Goal: Task Accomplishment & Management: Complete application form

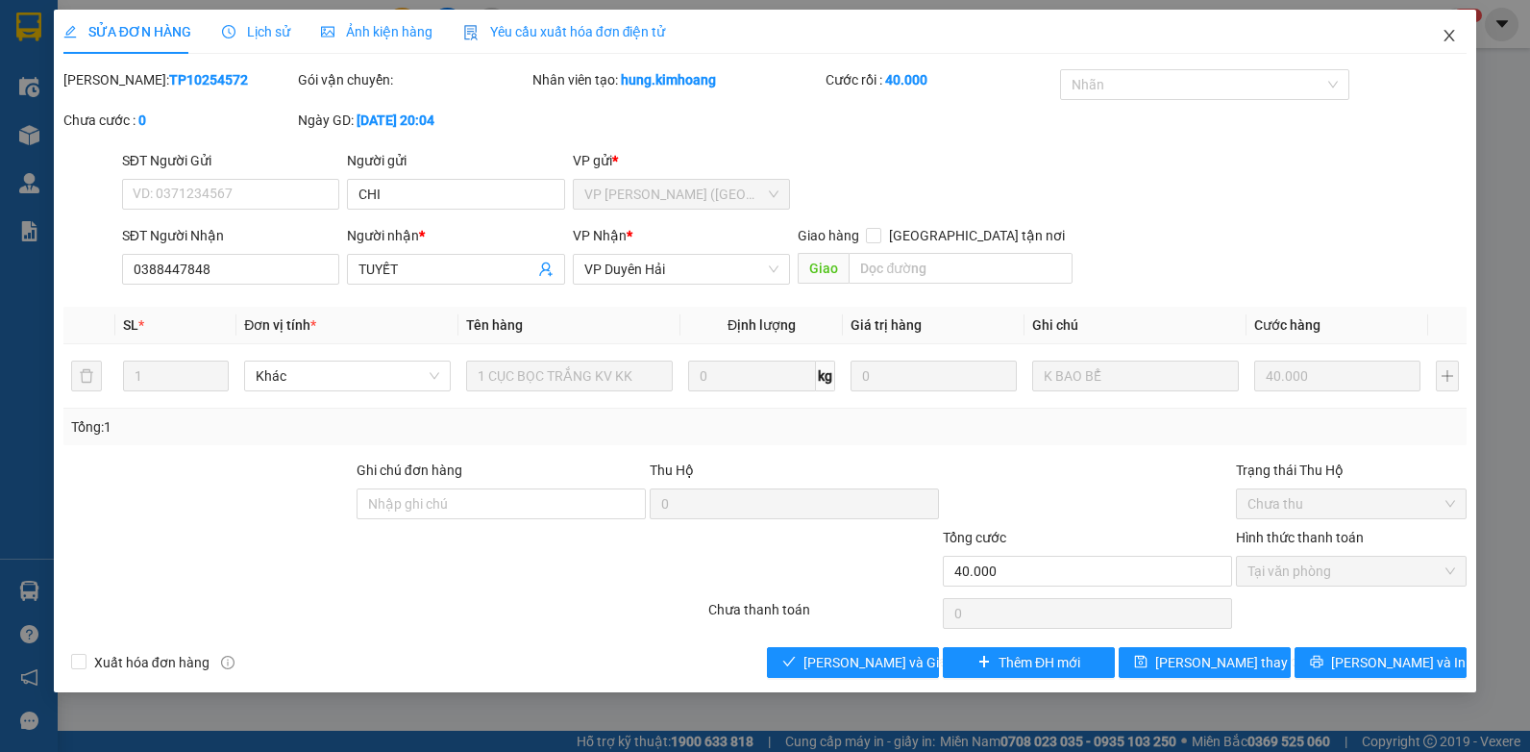
click at [1440, 35] on span "Close" at bounding box center [1450, 37] width 54 height 54
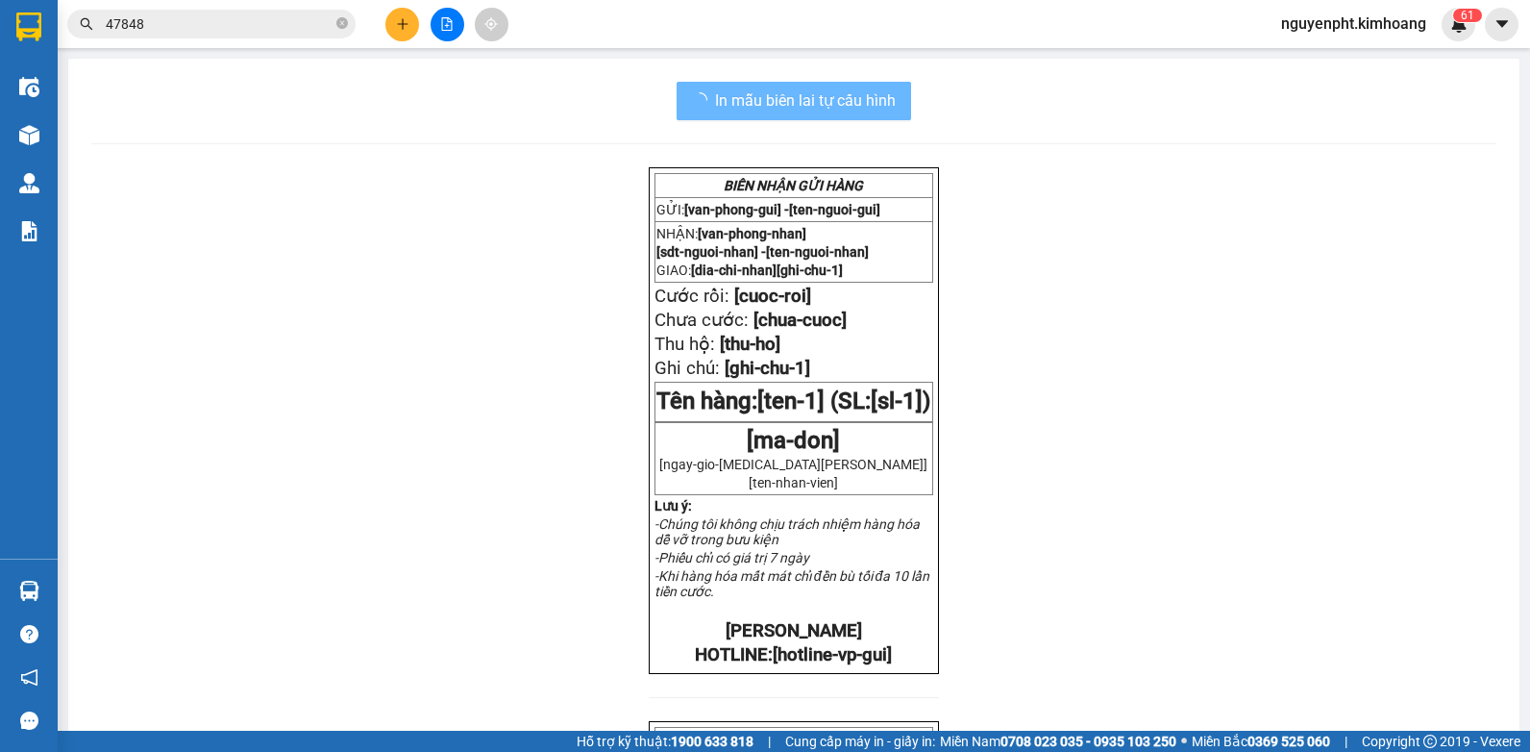
click at [0, 43] on html "Kết quả tìm kiếm ( 20 ) Bộ lọc Mã ĐH Trạng thái Món hàng Thu hộ Tổng cước Chưa …" at bounding box center [765, 376] width 1530 height 752
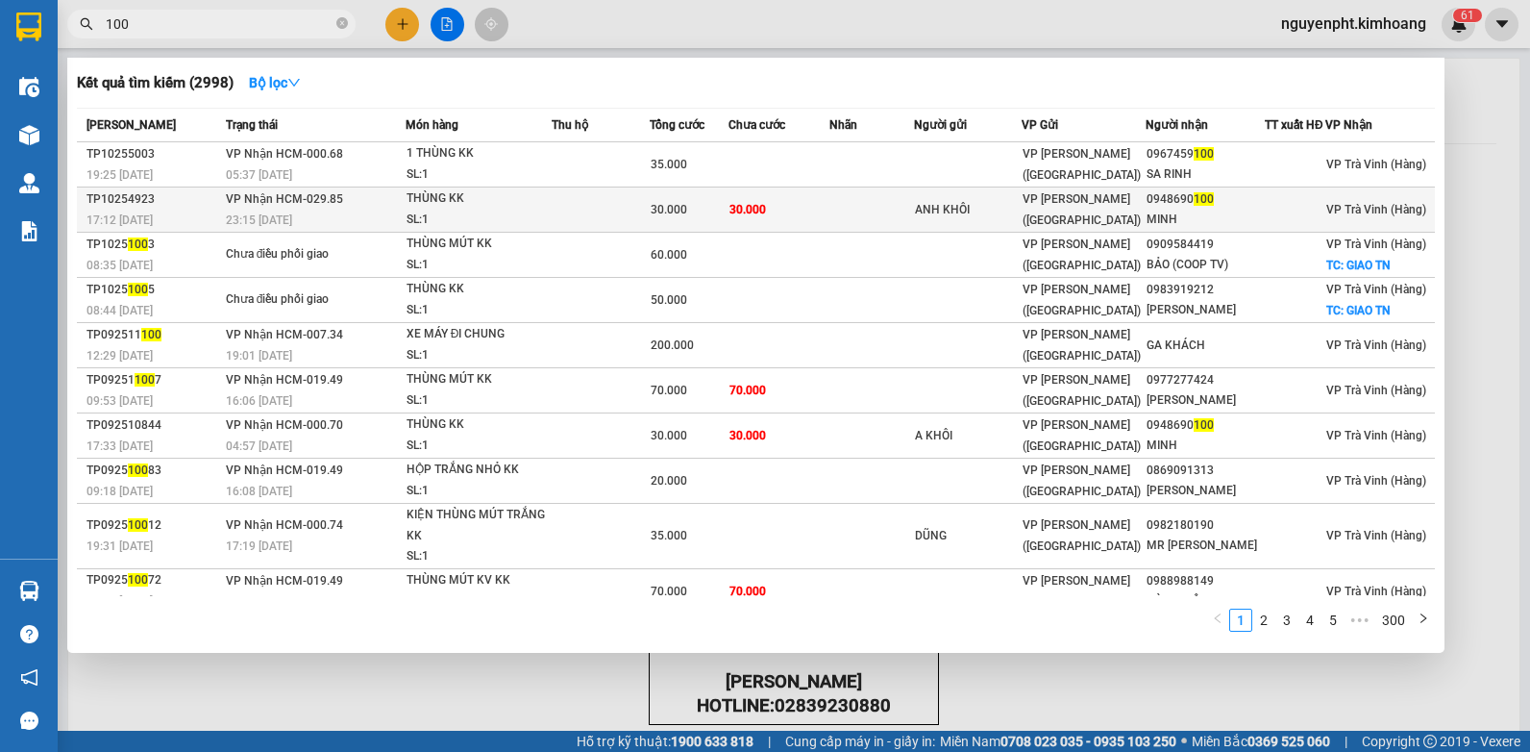
type input "100"
click at [828, 227] on td "30.000" at bounding box center [779, 209] width 101 height 45
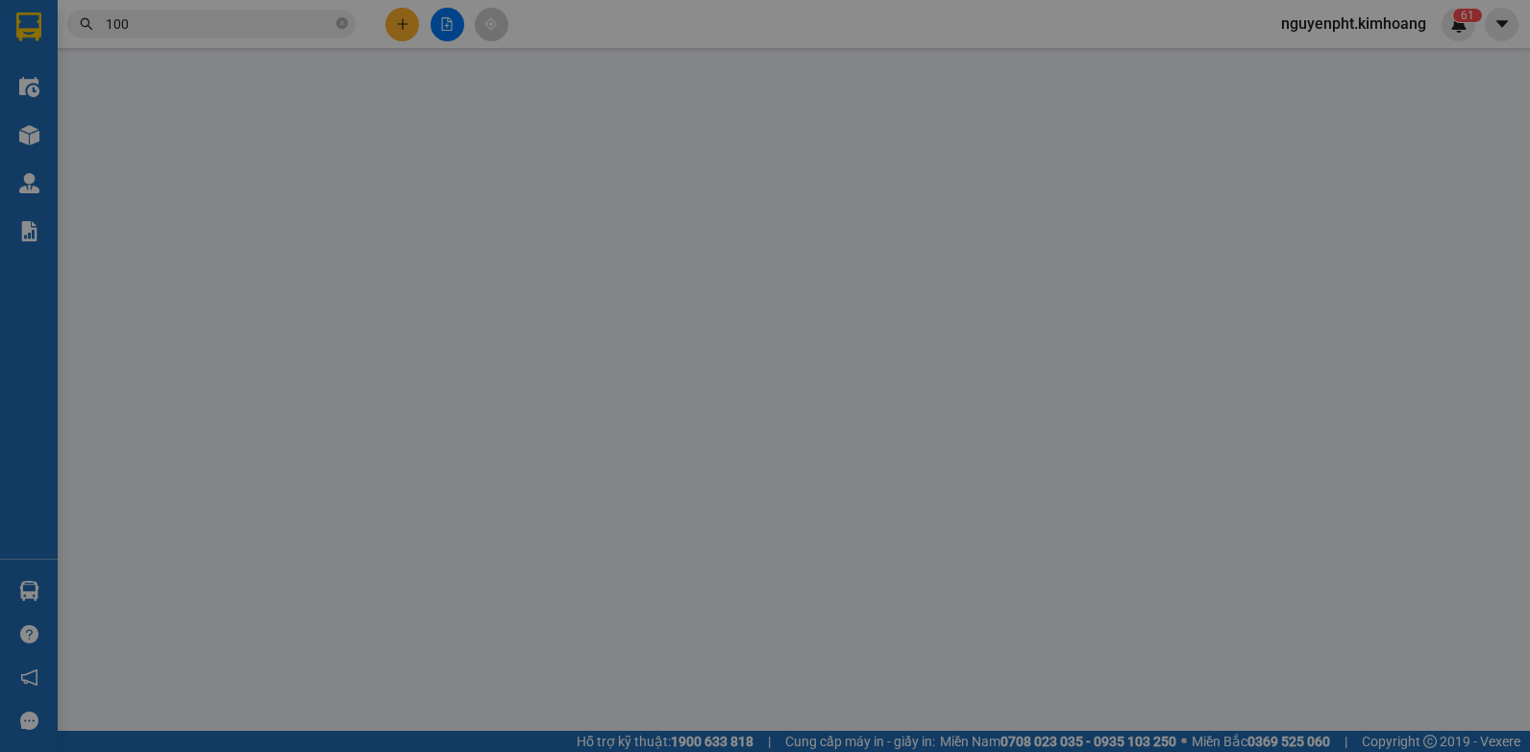
type input "ANH KHÔI"
type input "0948690100"
type input "MINH"
type input "30.000"
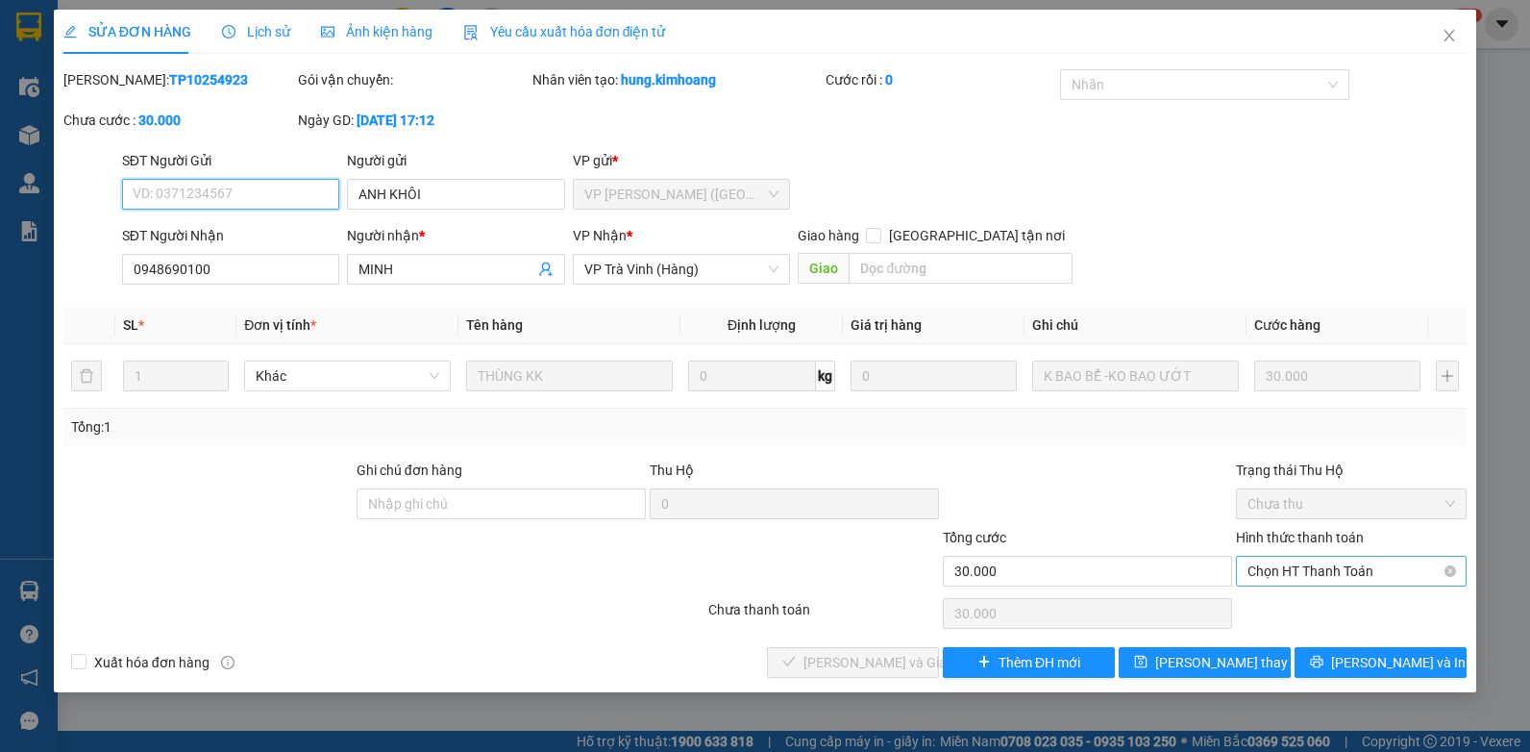
click at [1381, 572] on span "Chọn HT Thanh Toán" at bounding box center [1352, 571] width 208 height 29
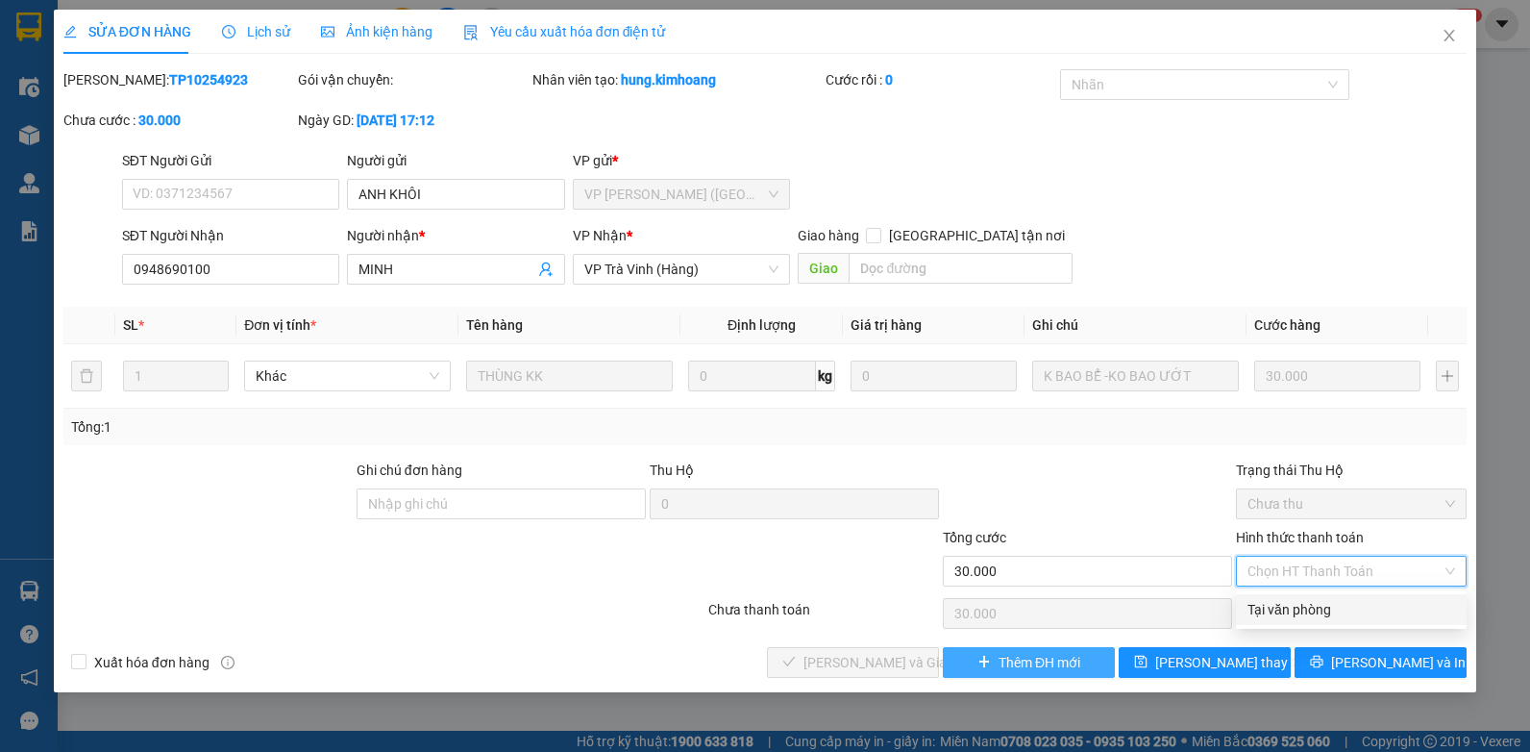
drag, startPoint x: 1332, startPoint y: 609, endPoint x: 1080, endPoint y: 658, distance: 256.6
click at [1330, 611] on div "Tại văn phòng" at bounding box center [1352, 609] width 208 height 21
type input "0"
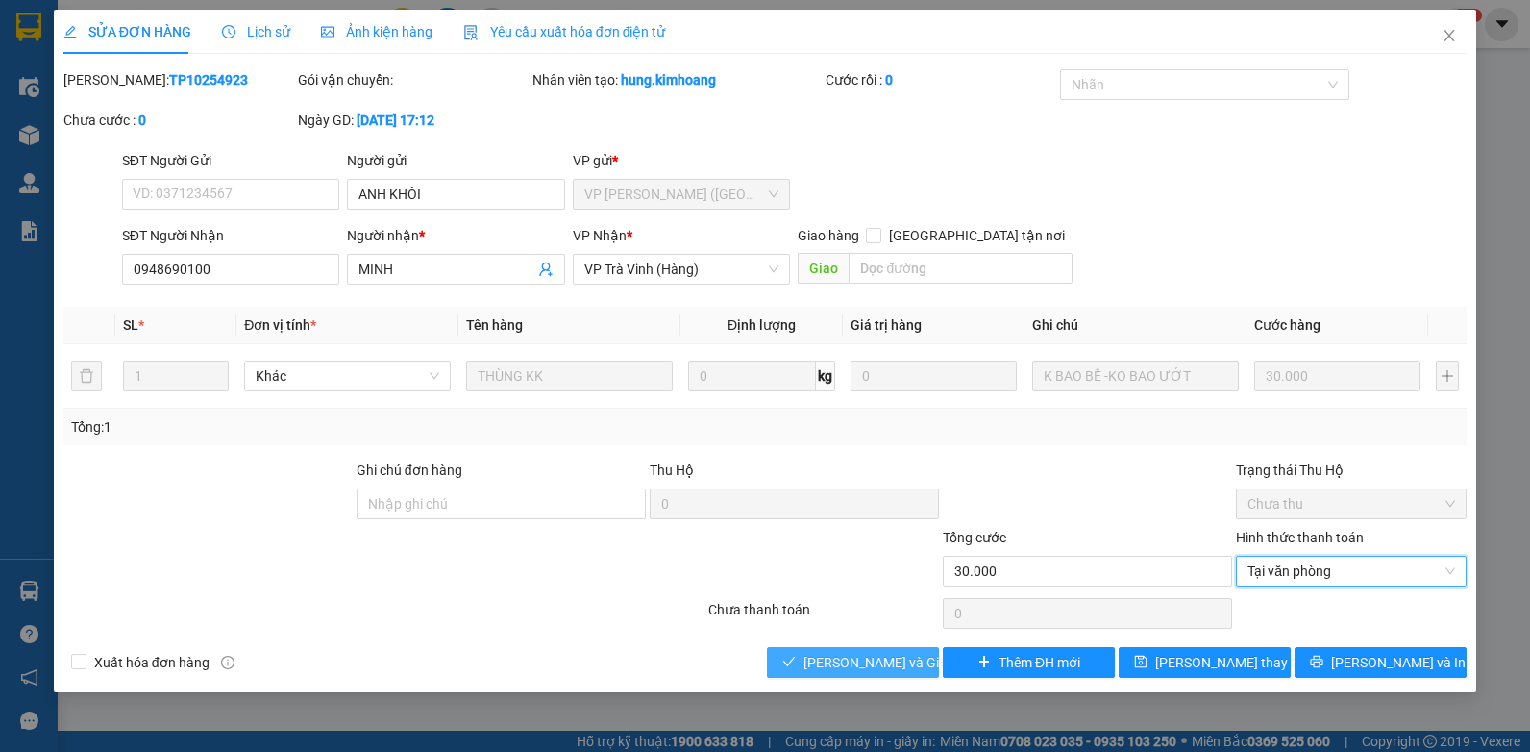
click at [884, 664] on span "[PERSON_NAME] và Giao hàng" at bounding box center [896, 662] width 185 height 21
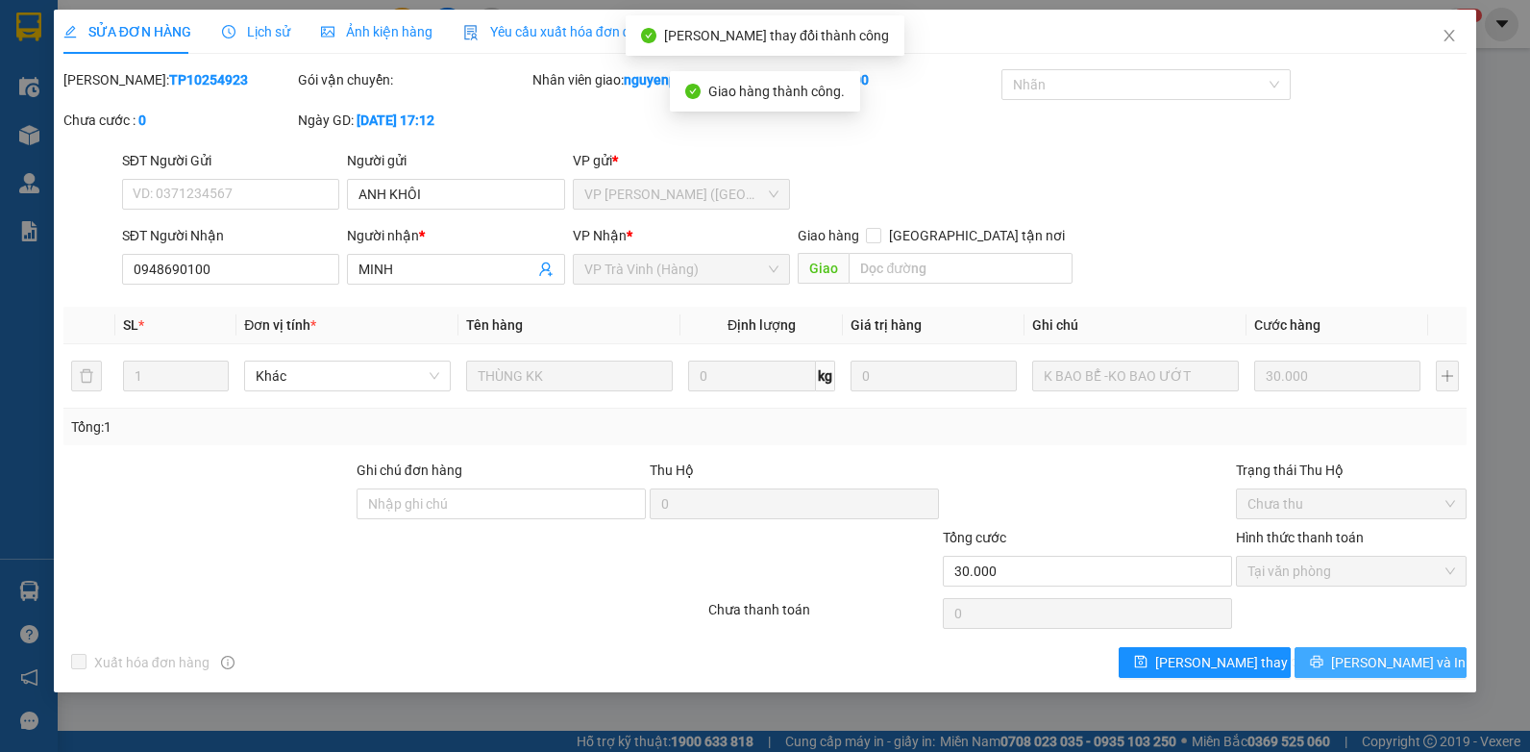
click at [1324, 656] on icon "printer" at bounding box center [1317, 662] width 12 height 12
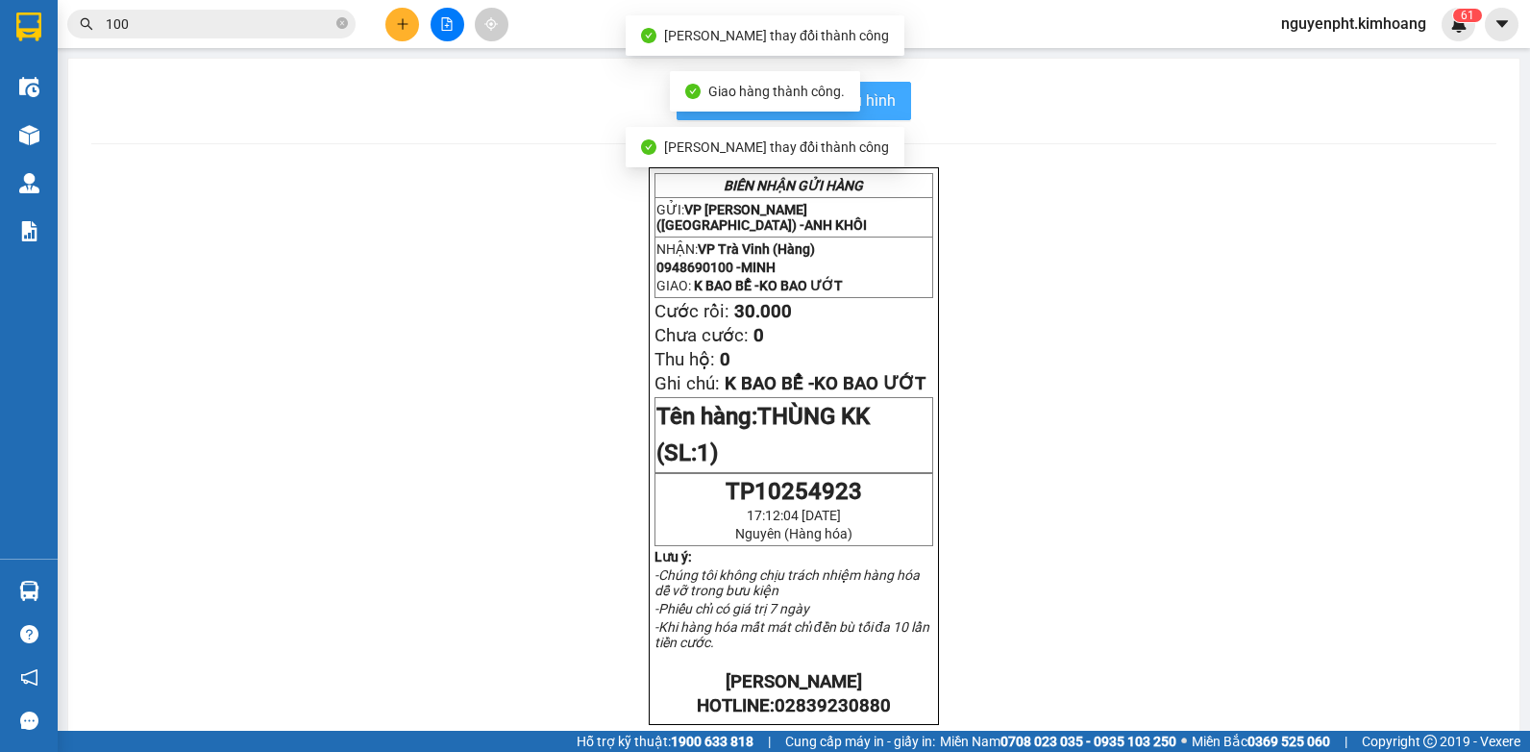
click at [883, 103] on span "In mẫu biên lai tự cấu hình" at bounding box center [805, 100] width 181 height 24
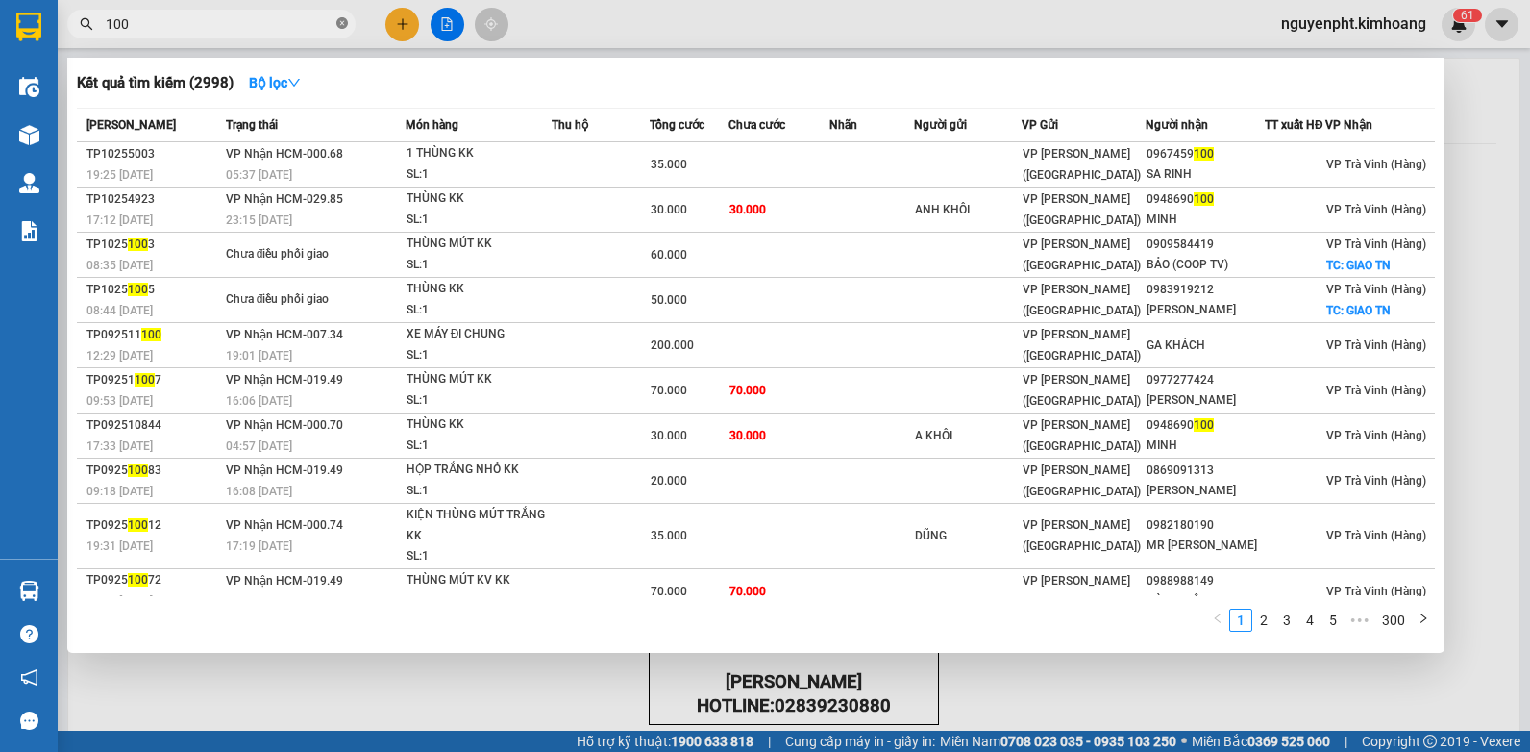
click at [344, 23] on icon "close-circle" at bounding box center [342, 23] width 12 height 12
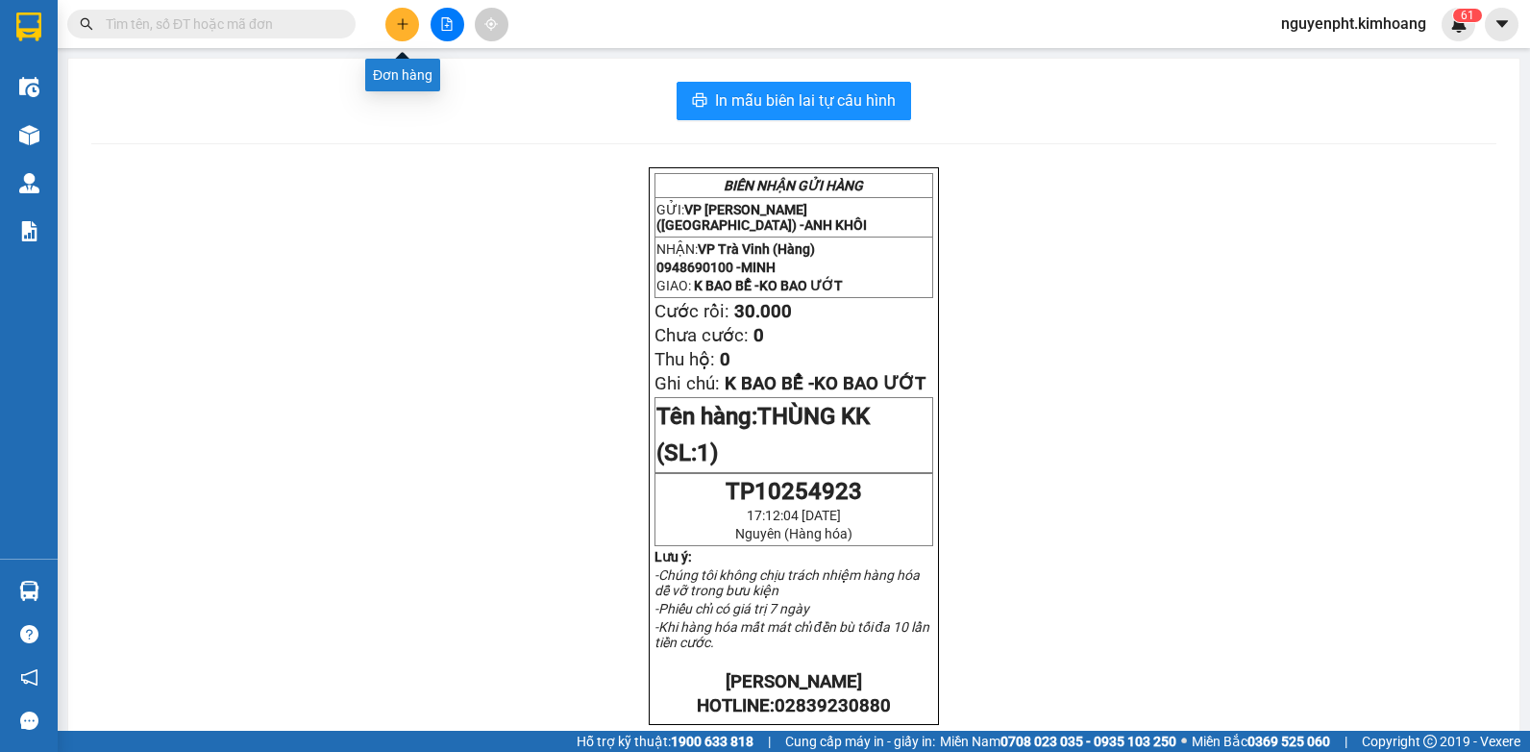
click at [405, 28] on icon "plus" at bounding box center [402, 23] width 13 height 13
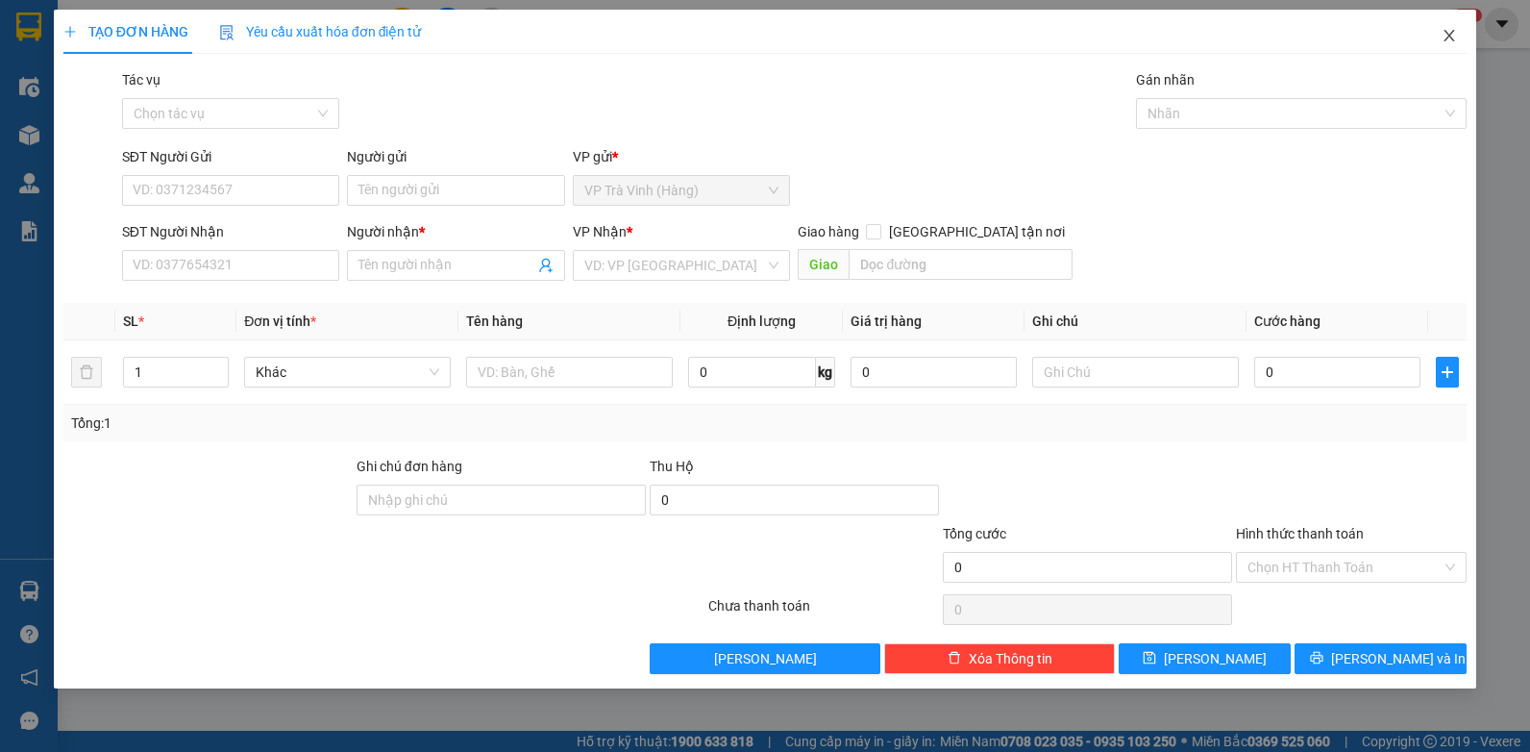
click at [1437, 33] on span "Close" at bounding box center [1450, 37] width 54 height 54
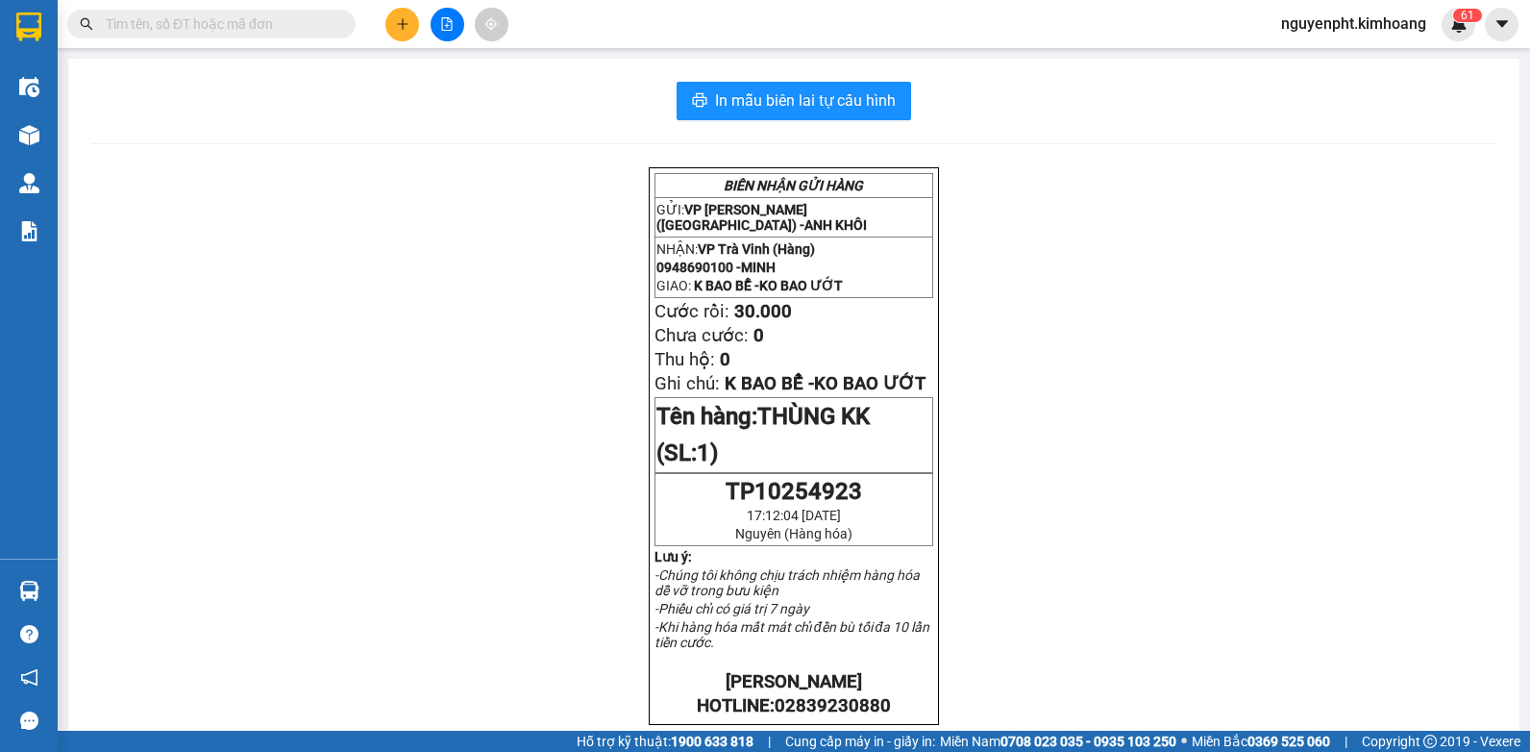
click at [258, 26] on input "text" at bounding box center [219, 23] width 227 height 21
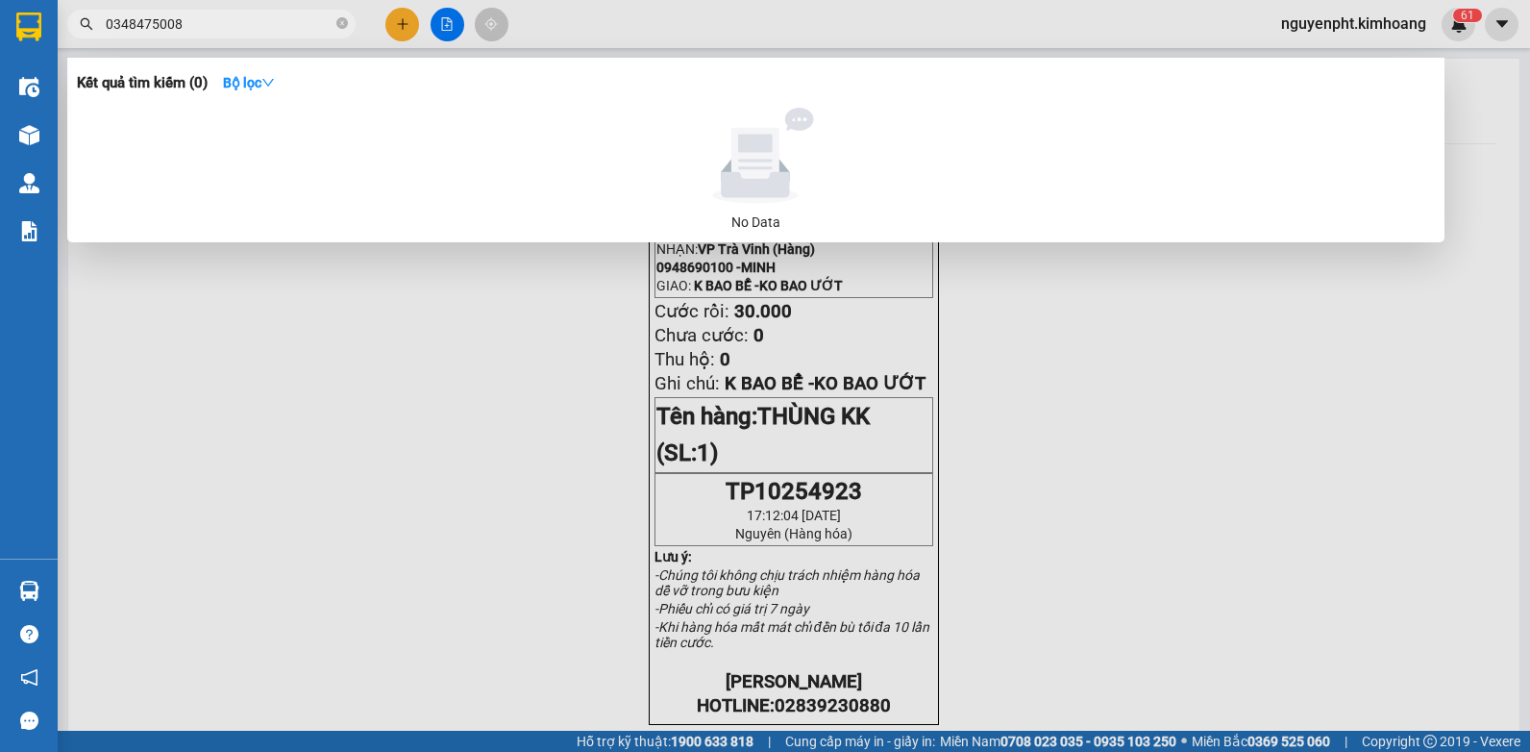
drag, startPoint x: 295, startPoint y: 20, endPoint x: 34, endPoint y: 73, distance: 266.7
click at [0, 47] on html "Kết quả tìm kiếm ( 0 ) Bộ lọc No Data 0348475008 [PERSON_NAME].kimhoang 6 1 Điề…" at bounding box center [765, 376] width 1530 height 752
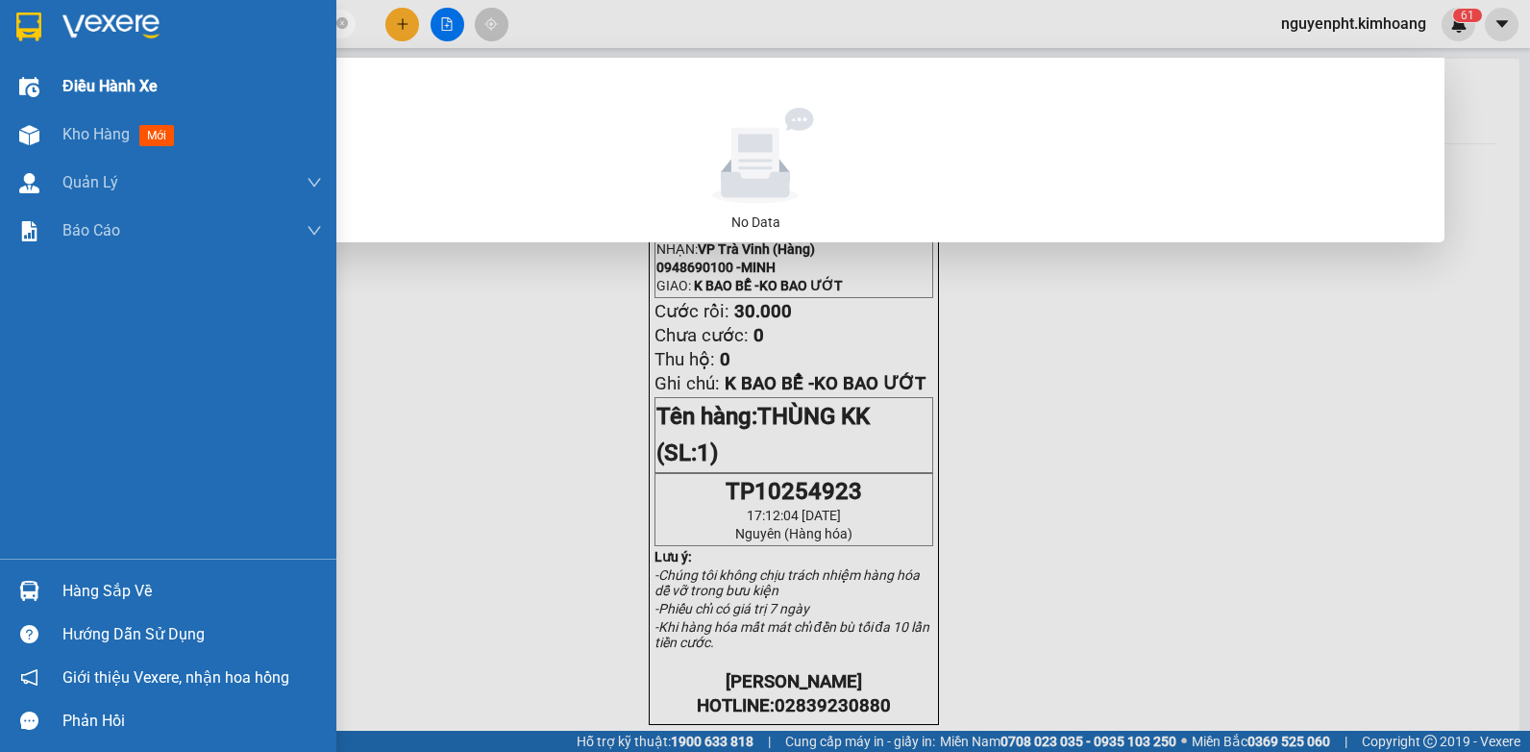
type input "0348475"
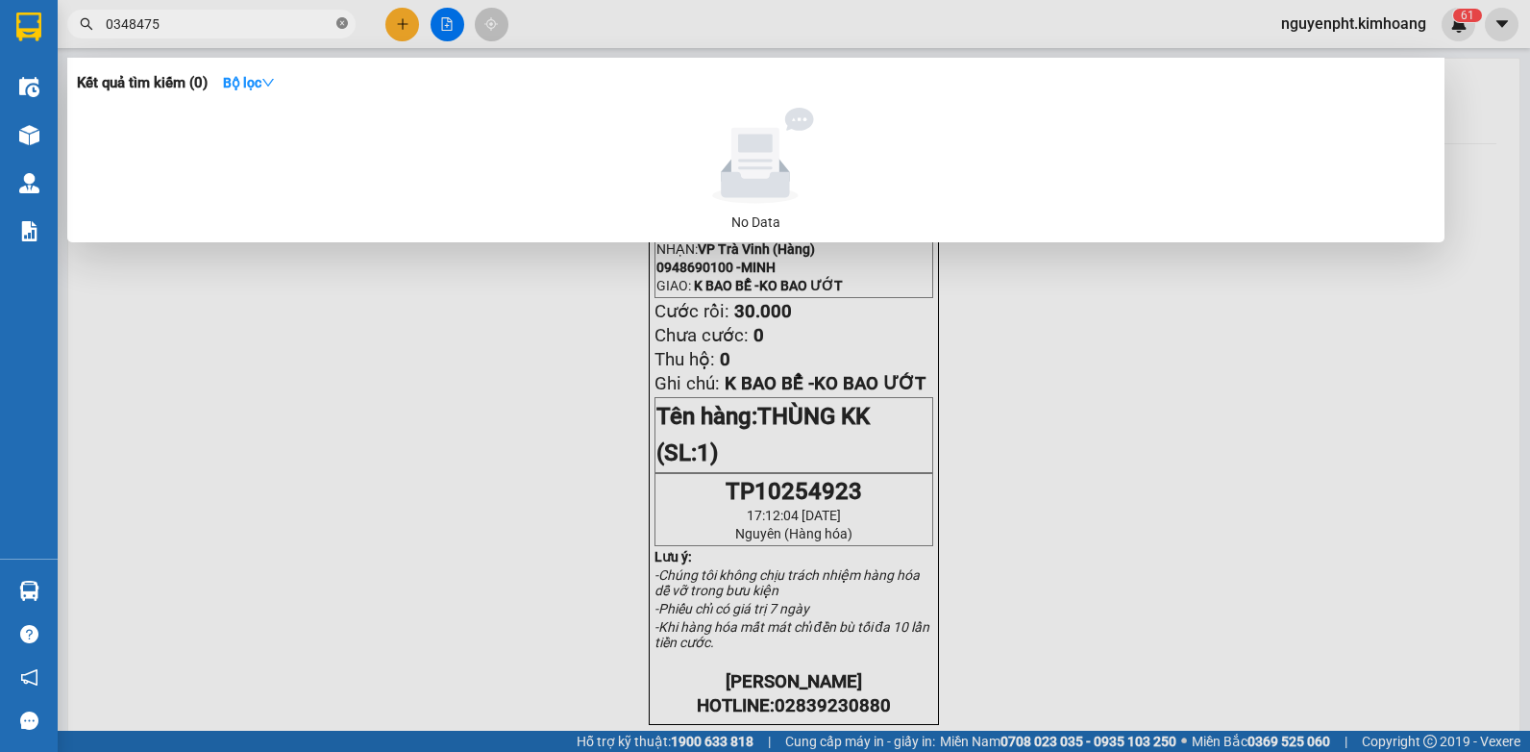
click at [346, 21] on icon "close-circle" at bounding box center [342, 23] width 12 height 12
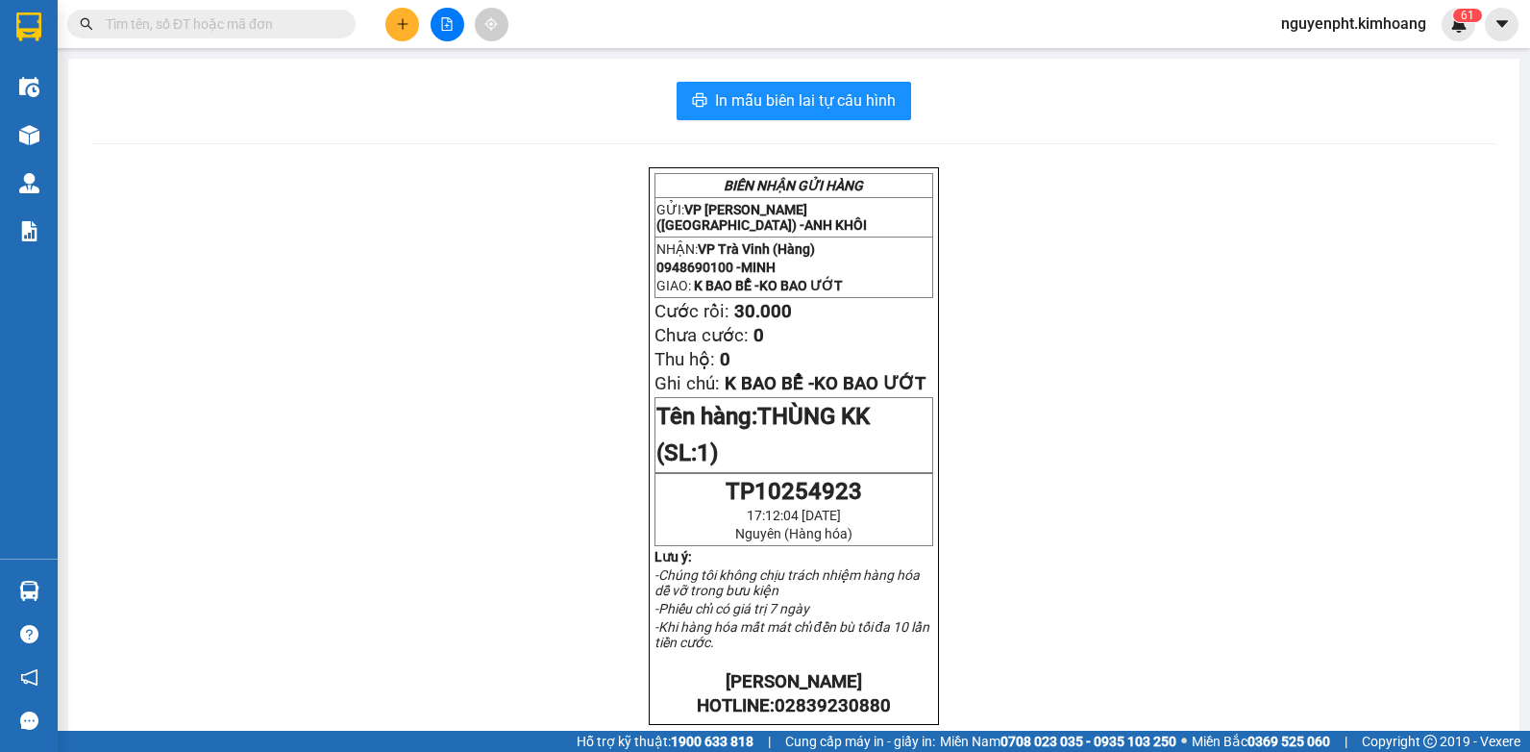
click at [315, 25] on input "text" at bounding box center [219, 23] width 227 height 21
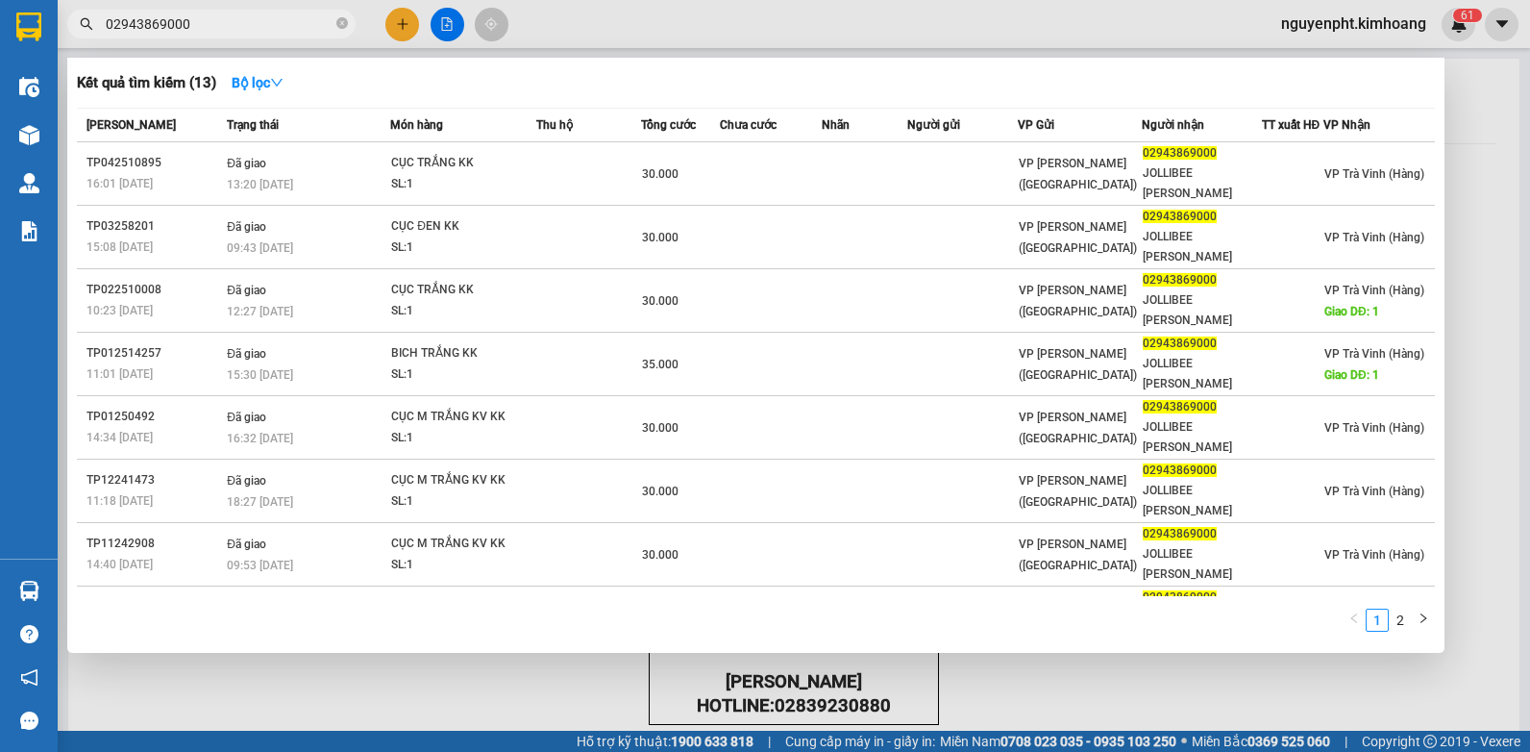
drag, startPoint x: 279, startPoint y: 23, endPoint x: 839, endPoint y: 12, distance: 560.5
click at [0, 42] on html "Kết quả tìm kiếm ( 13 ) Bộ lọc Mã ĐH Trạng thái Món hàng Thu hộ Tổng cước Chưa …" at bounding box center [765, 376] width 1530 height 752
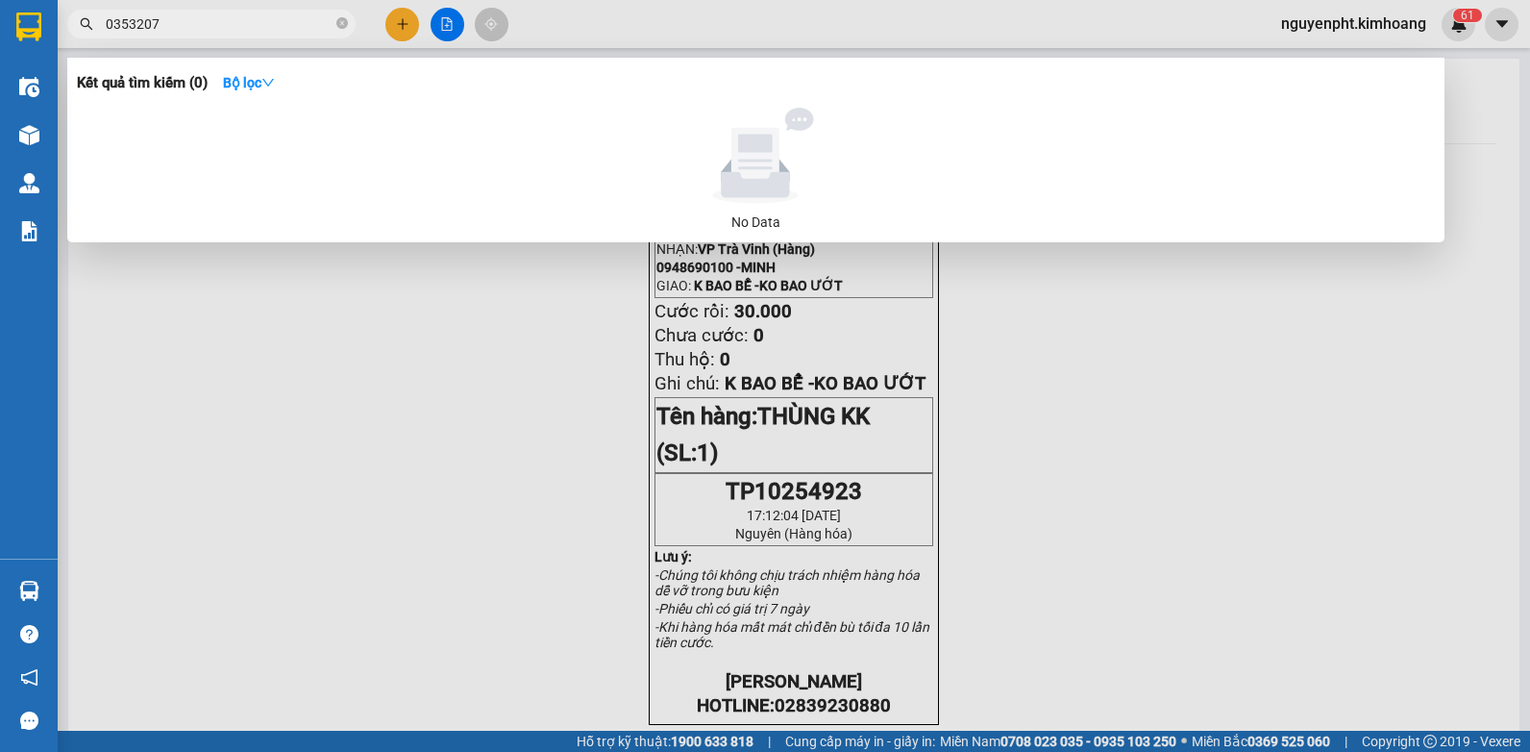
drag, startPoint x: 258, startPoint y: 25, endPoint x: 0, endPoint y: 105, distance: 269.7
click at [0, 95] on html "Kết quả tìm kiếm ( 0 ) Bộ lọc No Data 0353207 nguyenpht.kimhoang 6 1 Điều hành …" at bounding box center [765, 376] width 1530 height 752
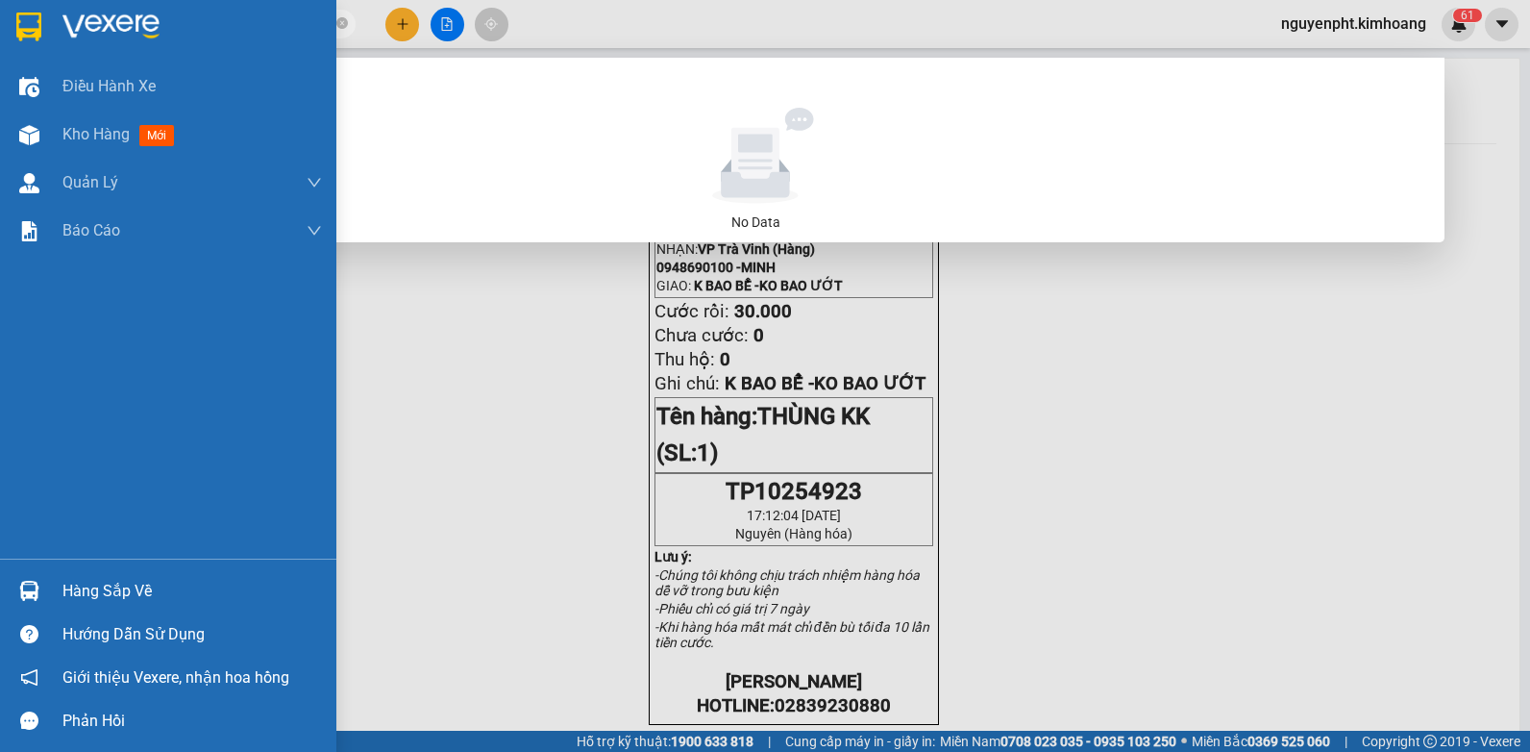
drag, startPoint x: 274, startPoint y: 14, endPoint x: 21, endPoint y: 15, distance: 252.8
click at [30, 14] on section "Kết quả tìm kiếm ( 0 ) Bộ lọc No Data 02943867000 nguyenpht.kimhoang 6 1 Điều h…" at bounding box center [765, 376] width 1530 height 752
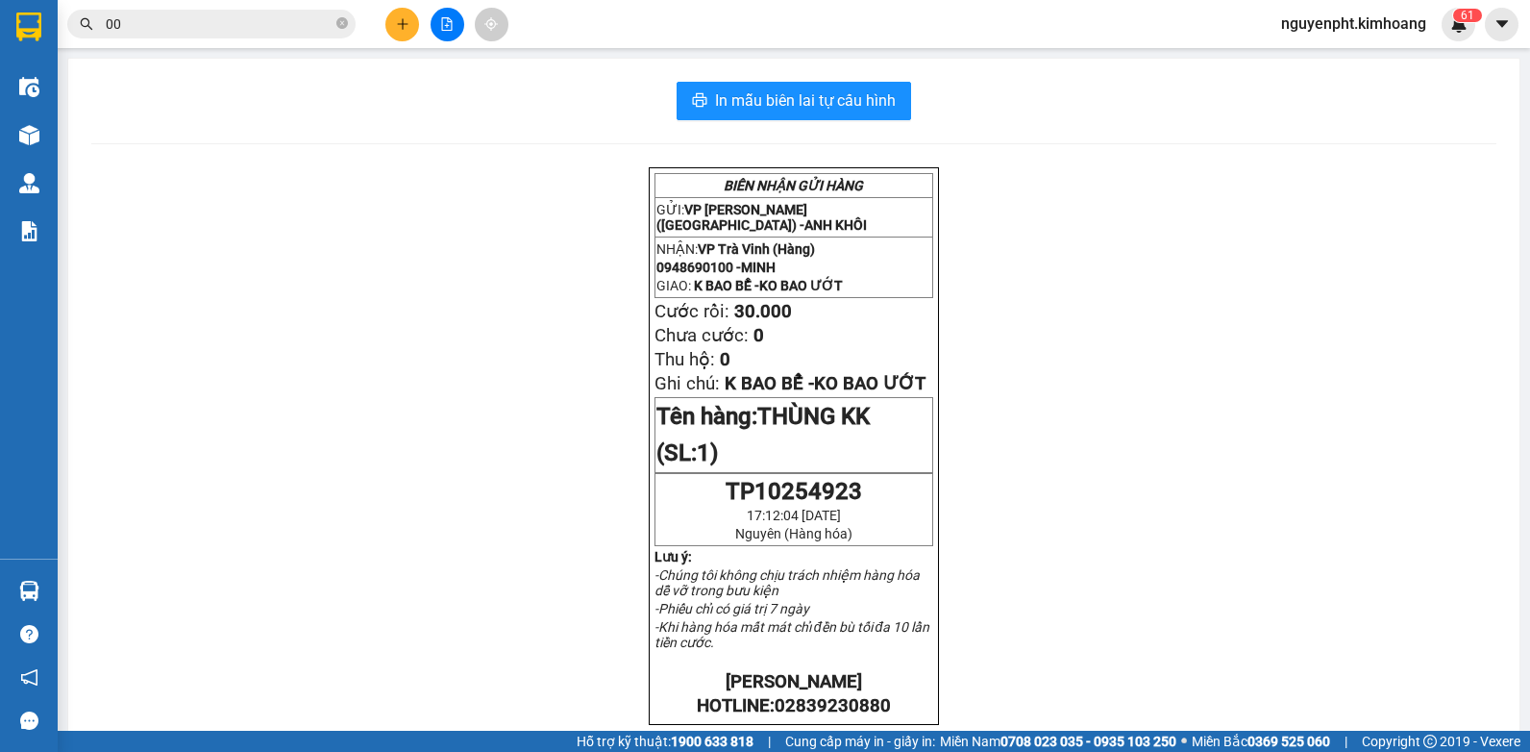
type input "000"
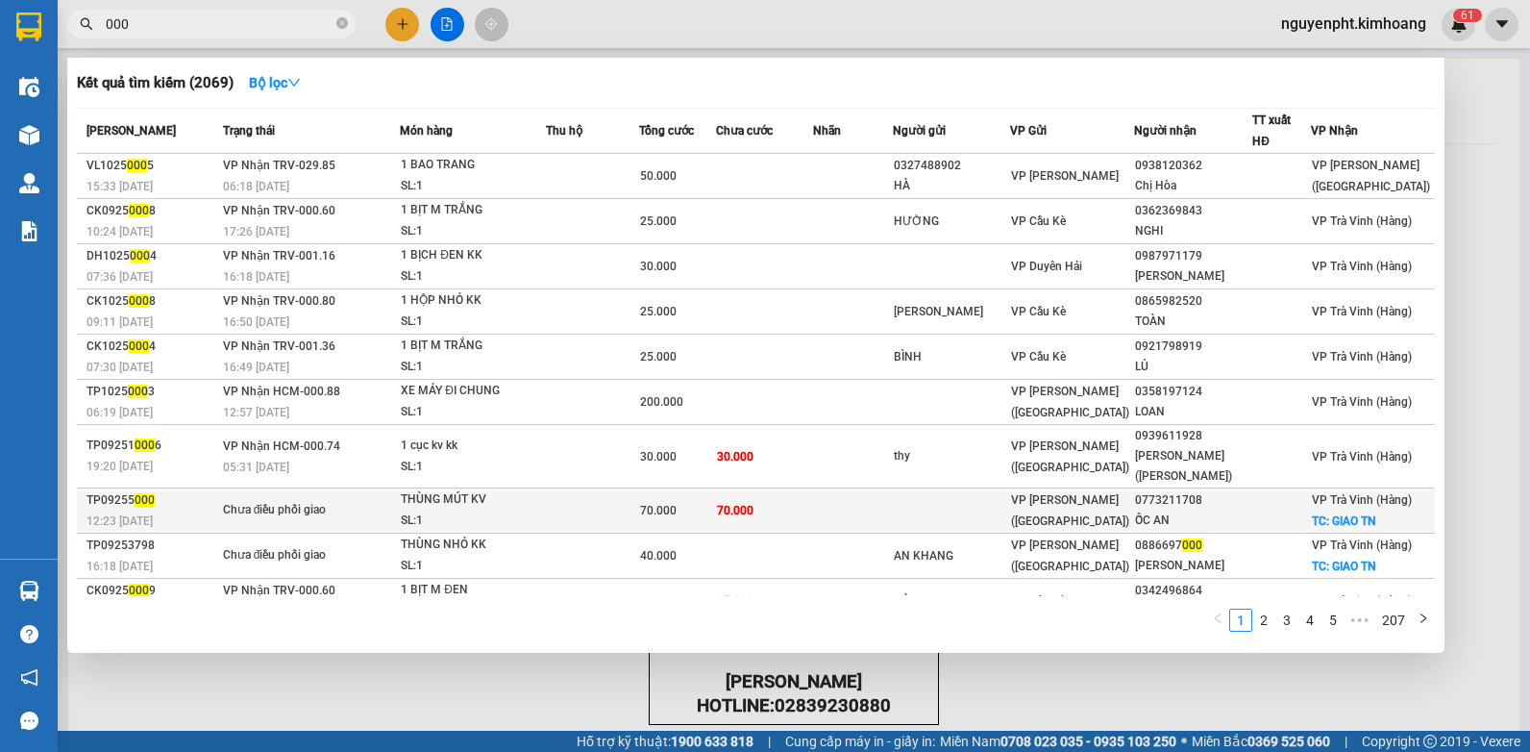
scroll to position [28, 0]
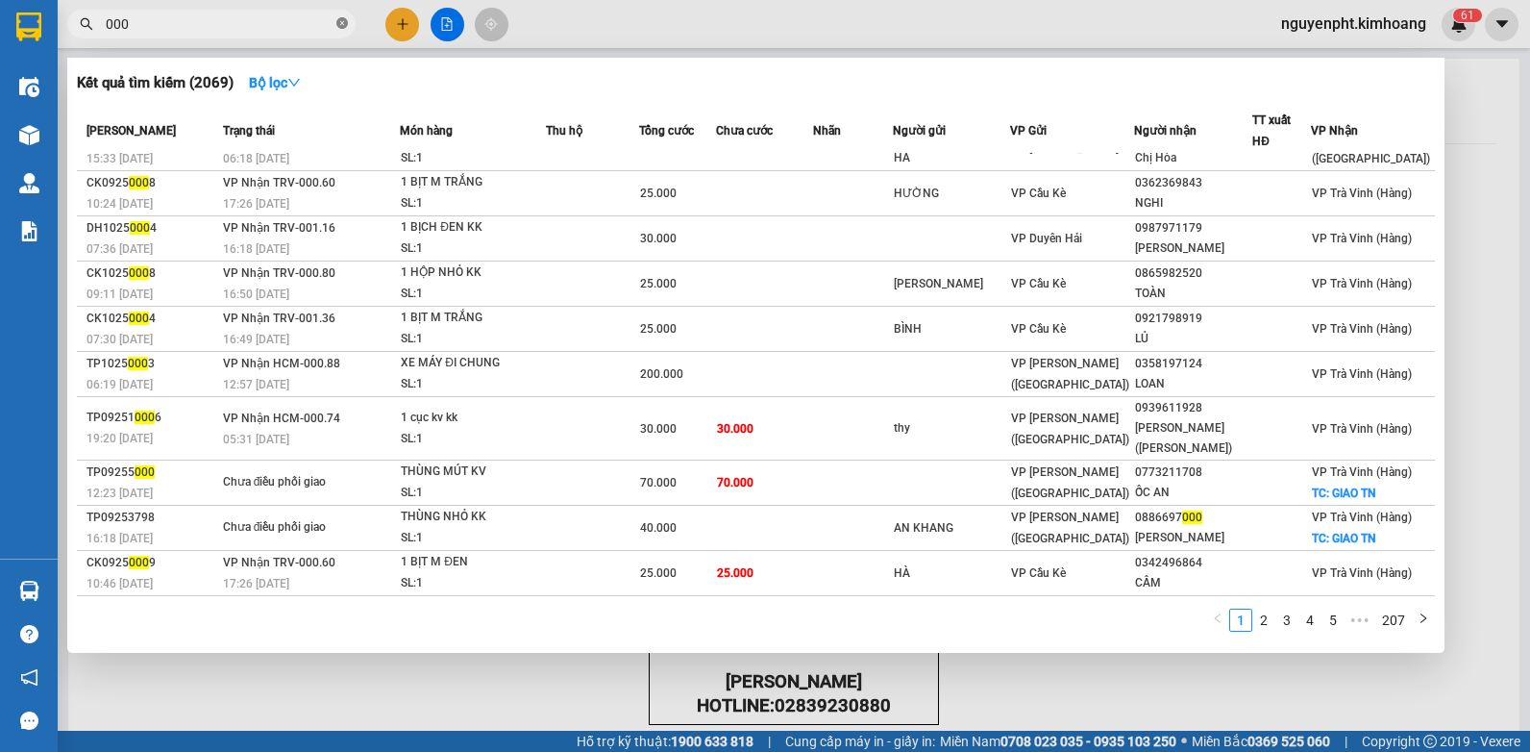
click at [340, 26] on icon "close-circle" at bounding box center [342, 23] width 12 height 12
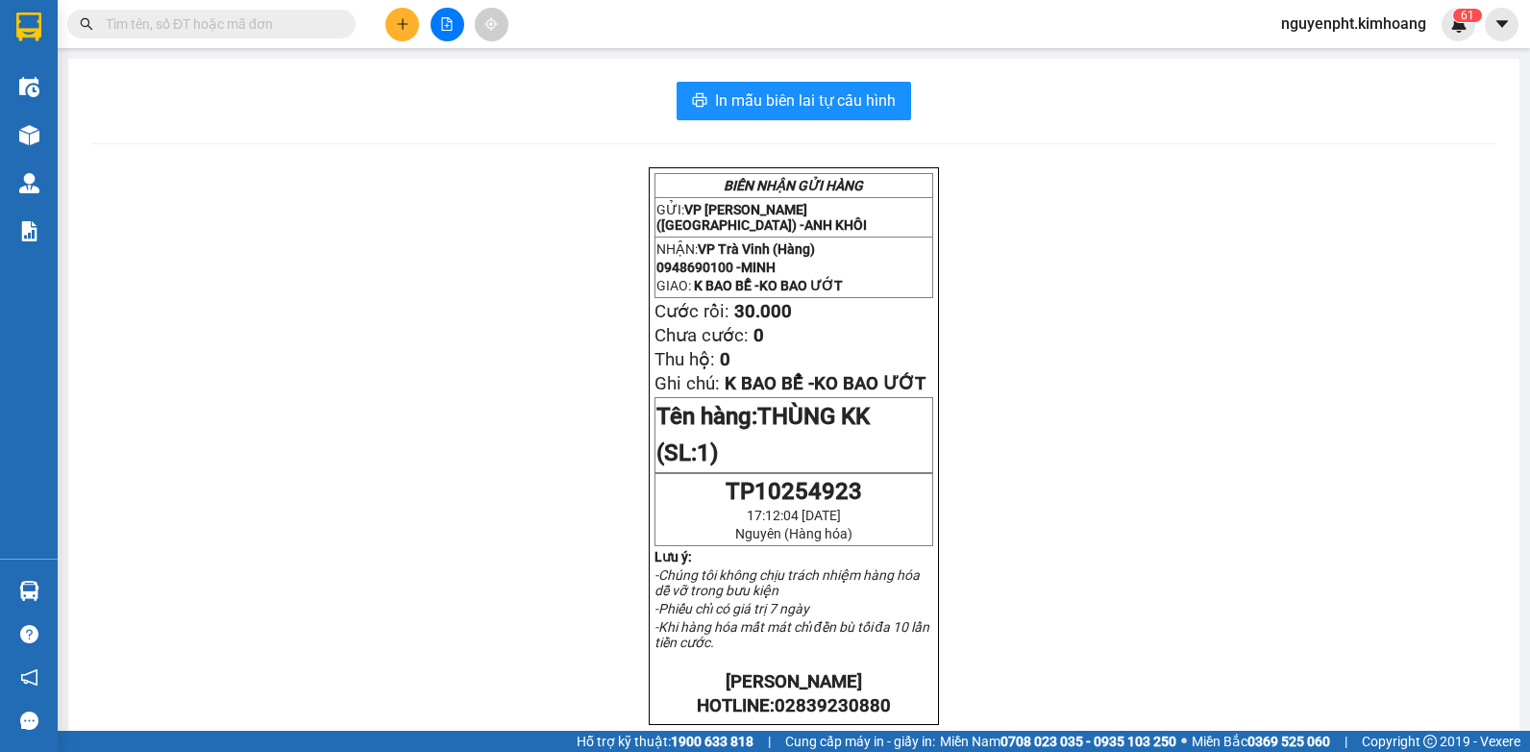
click at [302, 29] on input "text" at bounding box center [219, 23] width 227 height 21
click at [393, 20] on button at bounding box center [402, 25] width 34 height 34
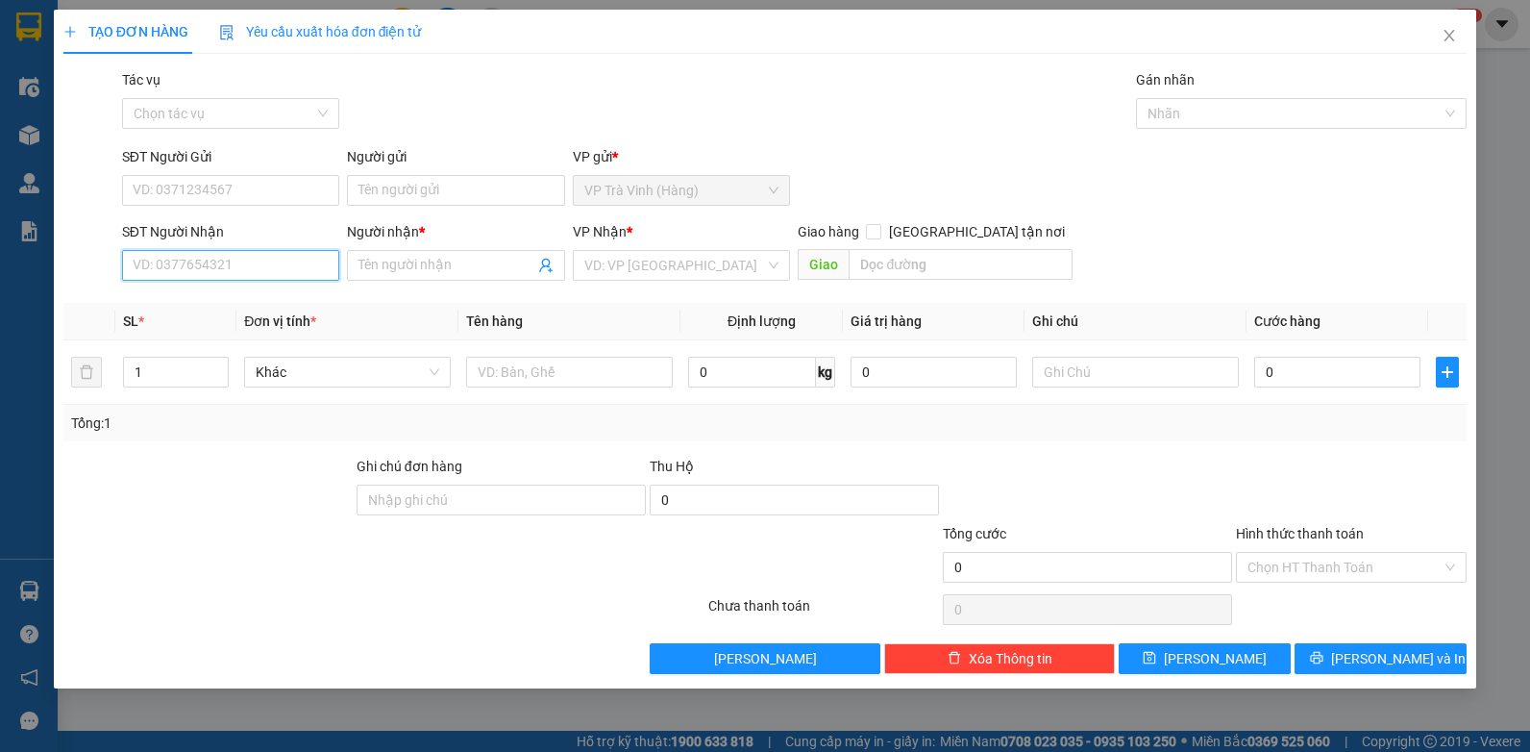
click at [224, 255] on input "SĐT Người Nhận" at bounding box center [231, 265] width 218 height 31
type input "0903752827"
click at [203, 303] on div "0903752827 - A VINH" at bounding box center [231, 303] width 195 height 21
type input "A VINH"
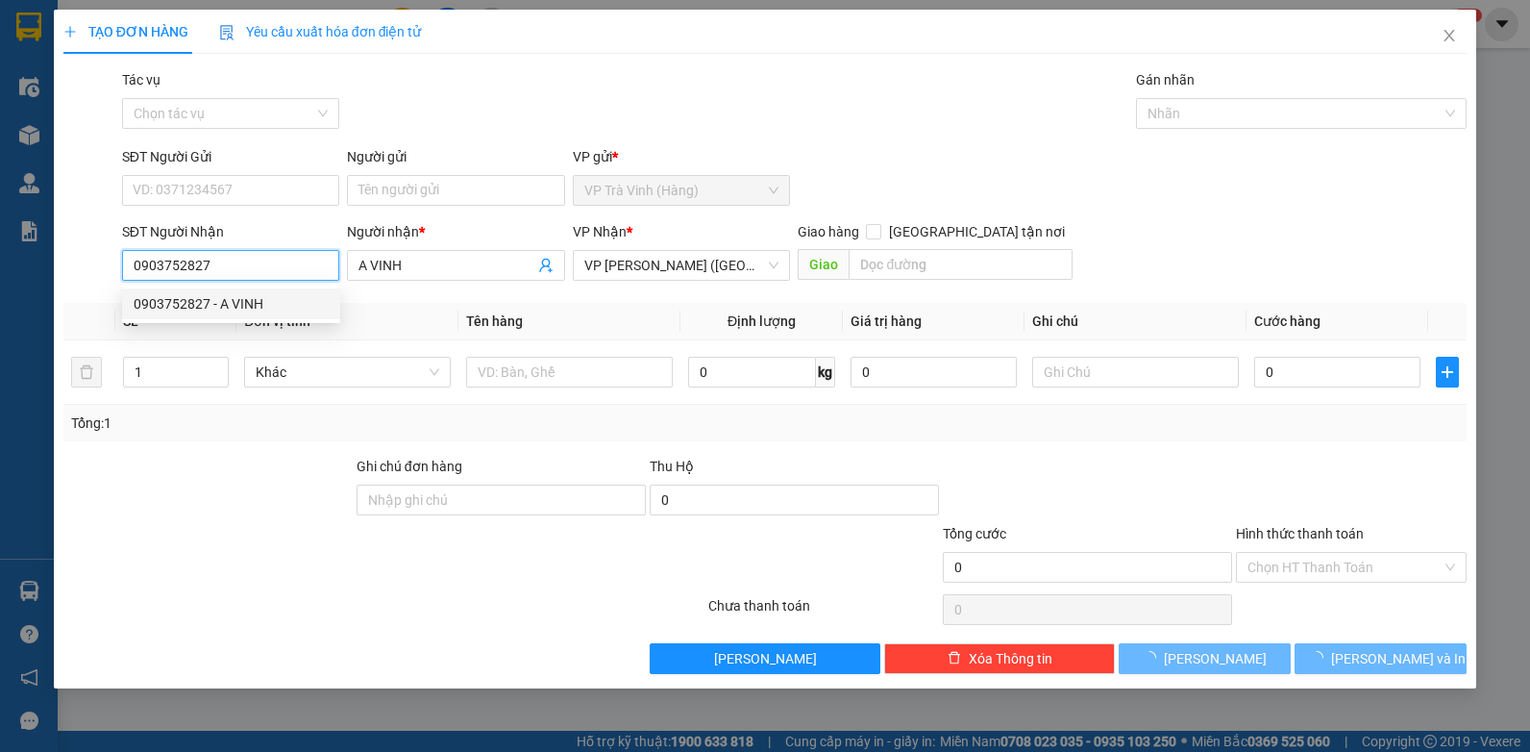
type input "40.000"
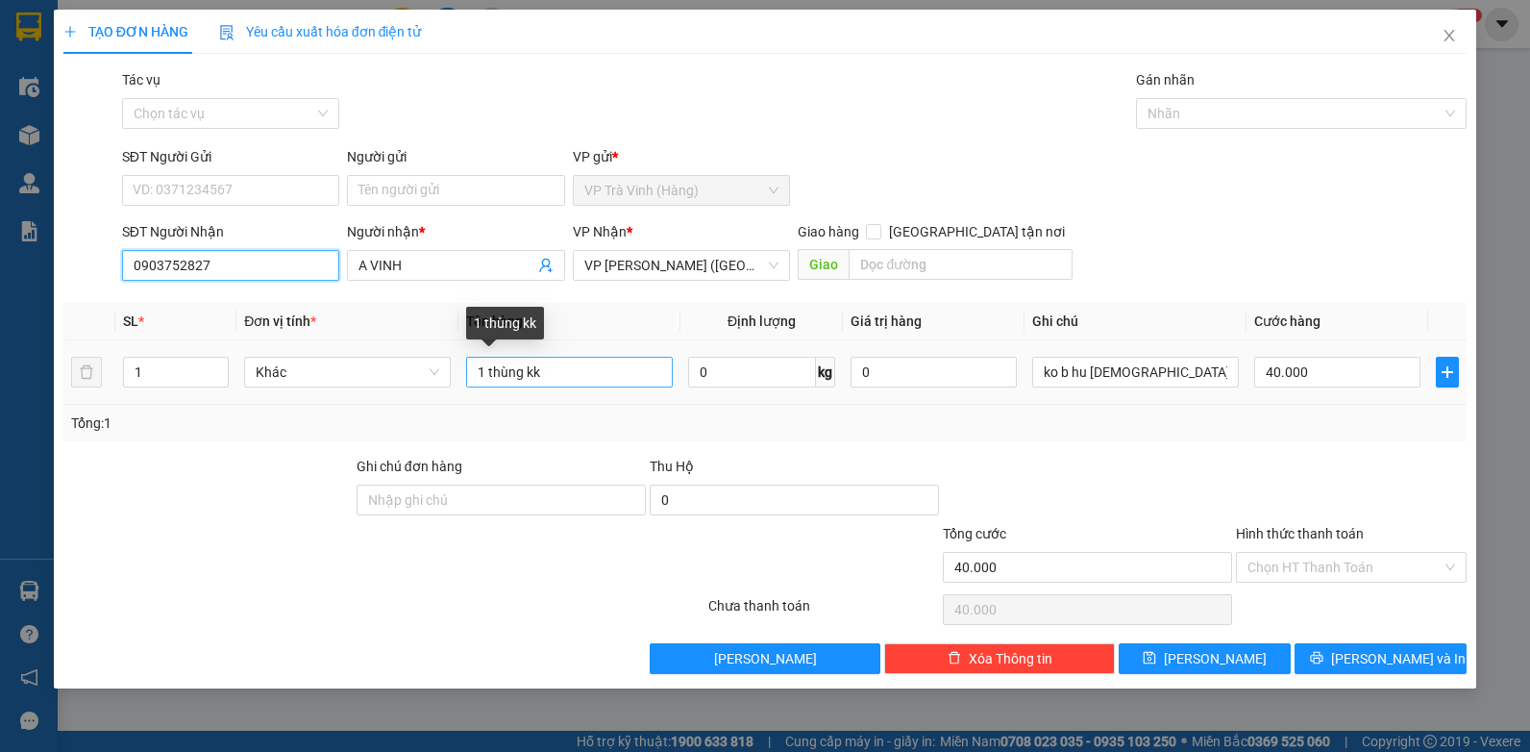
type input "0903752827"
click at [523, 377] on input "1 thùng kk" at bounding box center [569, 372] width 207 height 31
type input "1 thùng mút kk"
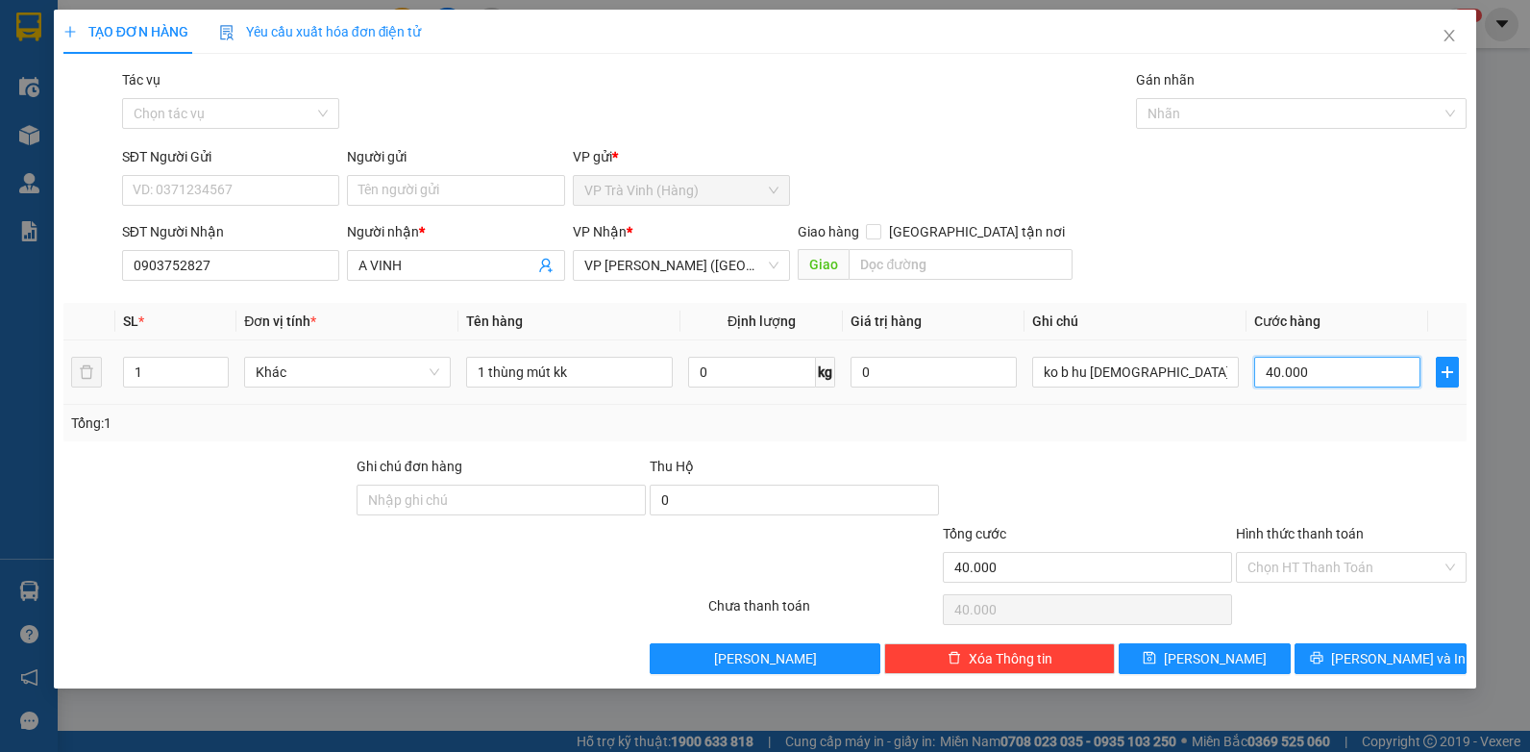
click at [1376, 380] on input "40.000" at bounding box center [1337, 372] width 166 height 31
type input "0"
type input "3"
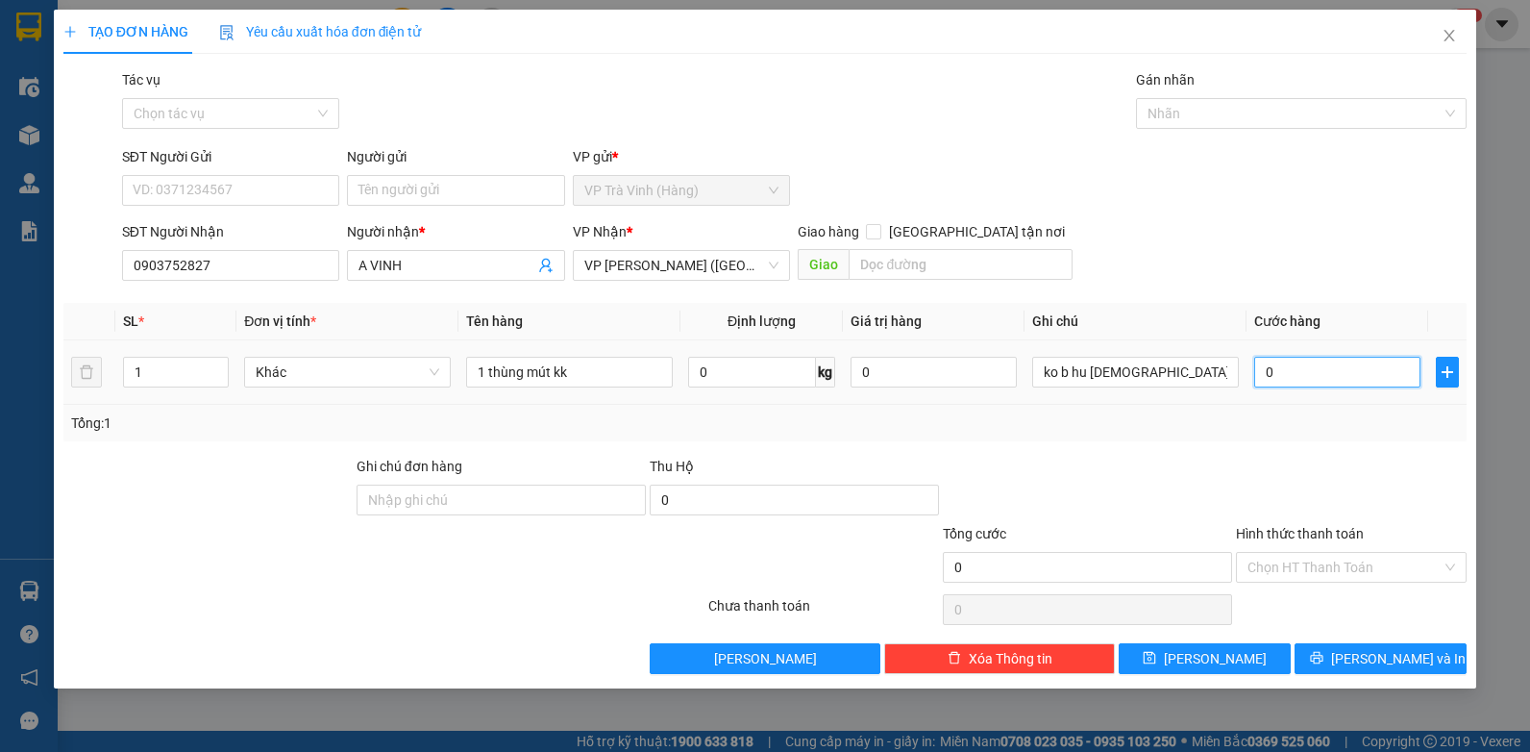
type input "3"
type input "03"
type input "30"
type input "030"
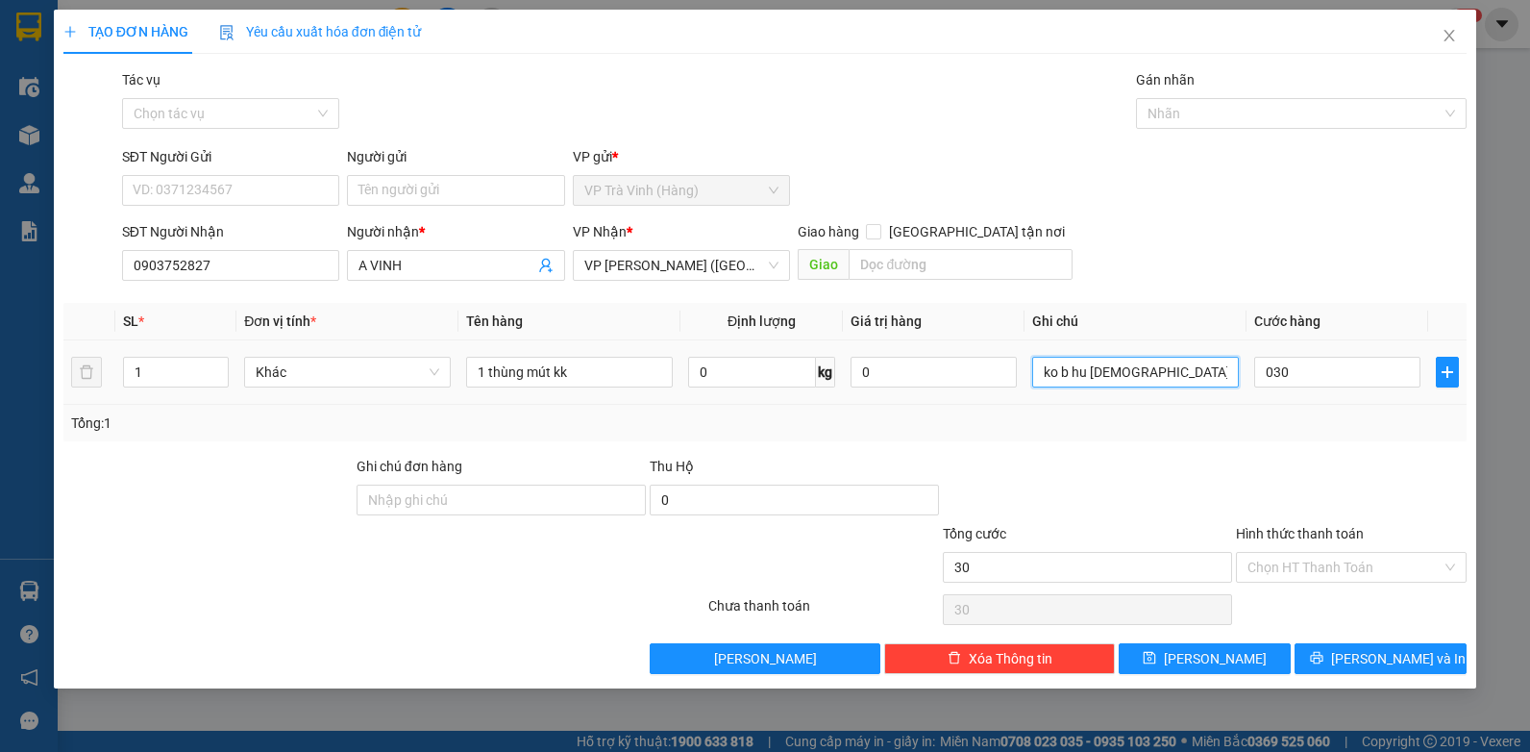
type input "30.000"
drag, startPoint x: 1144, startPoint y: 364, endPoint x: 615, endPoint y: 378, distance: 528.8
click at [615, 378] on tr "1 Khác 1 thùng mút kk 0 kg 0 ko b hu [DEMOGRAPHIC_DATA] 30.000" at bounding box center [765, 372] width 1404 height 64
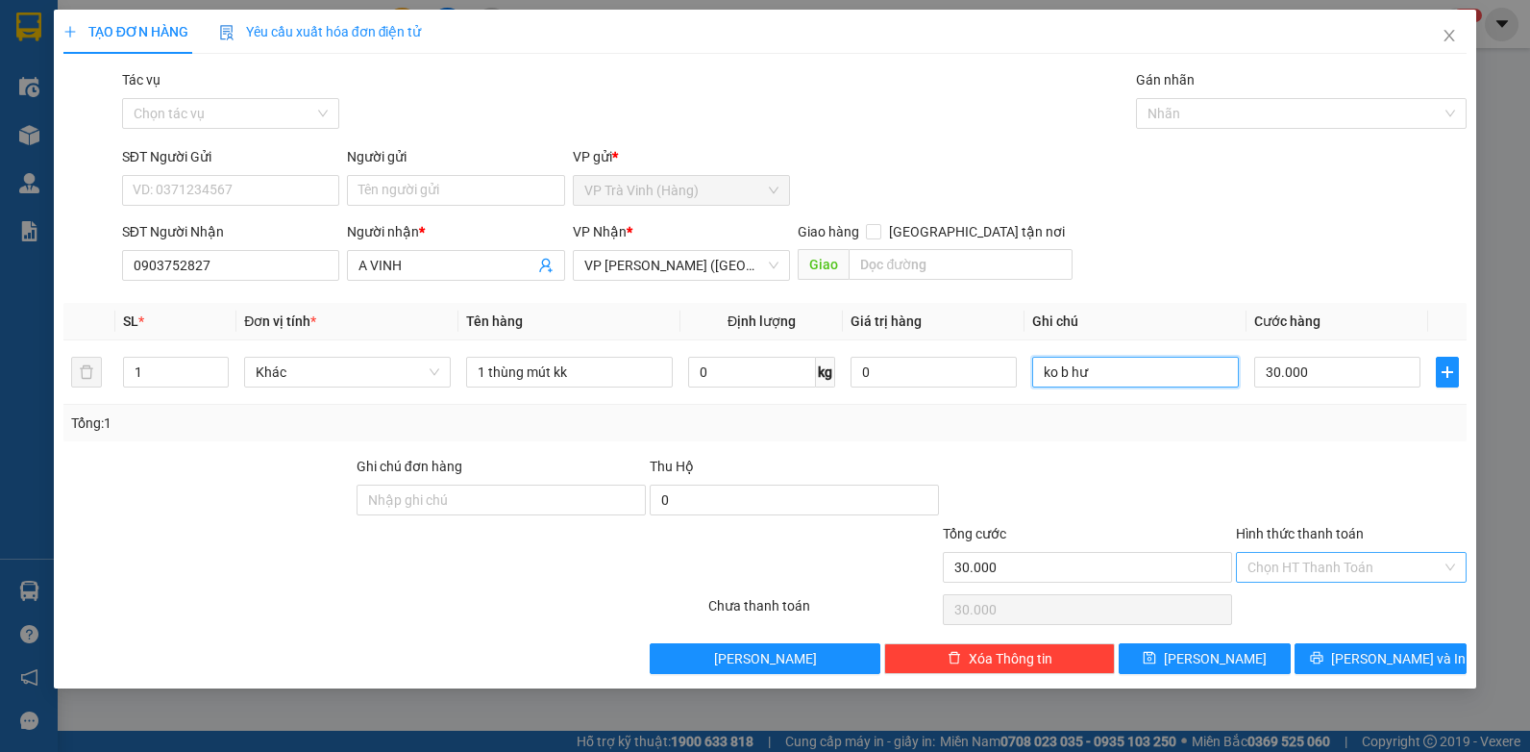
type input "ko b hư"
click at [1404, 572] on input "Hình thức thanh toán" at bounding box center [1345, 567] width 194 height 29
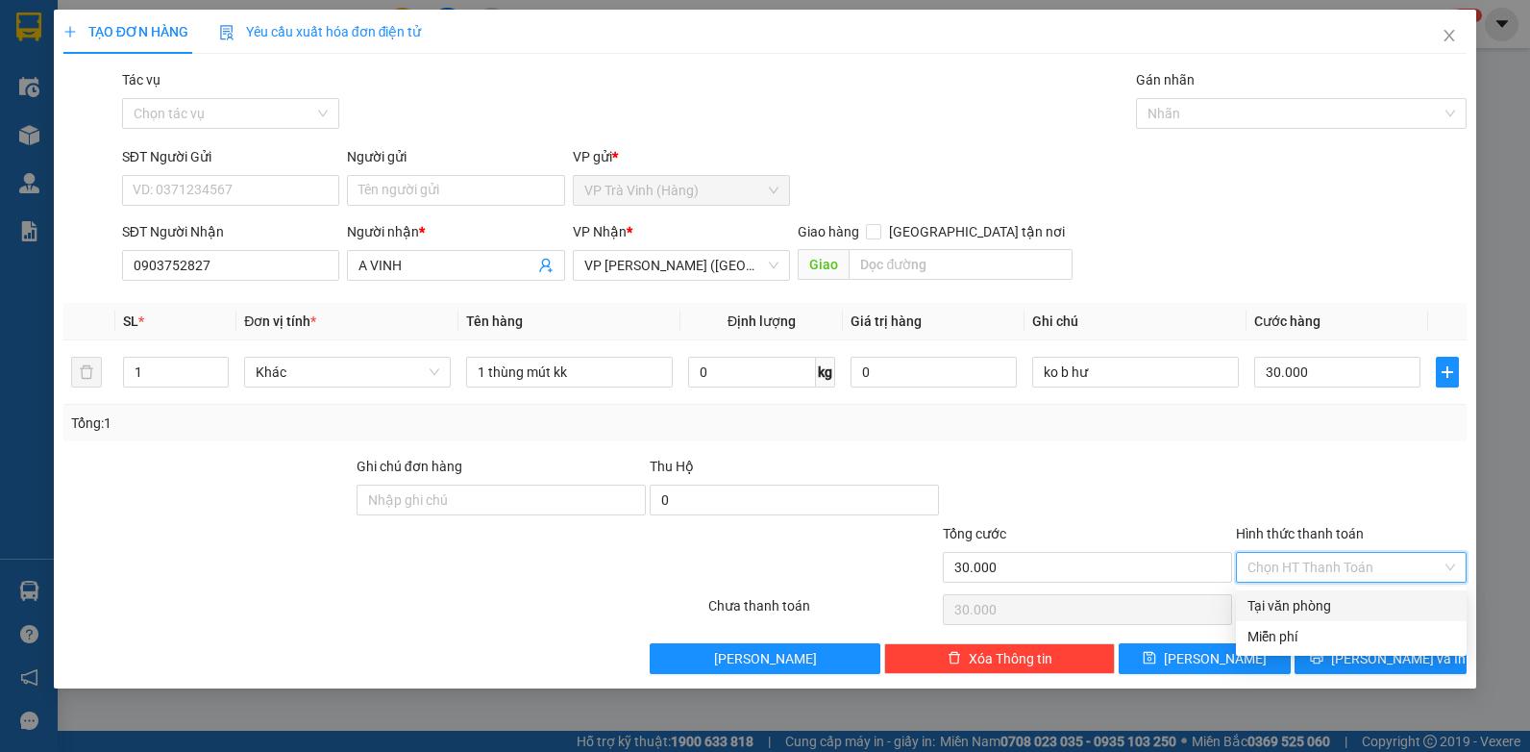
click at [1367, 605] on div "Tại văn phòng" at bounding box center [1352, 605] width 208 height 21
type input "0"
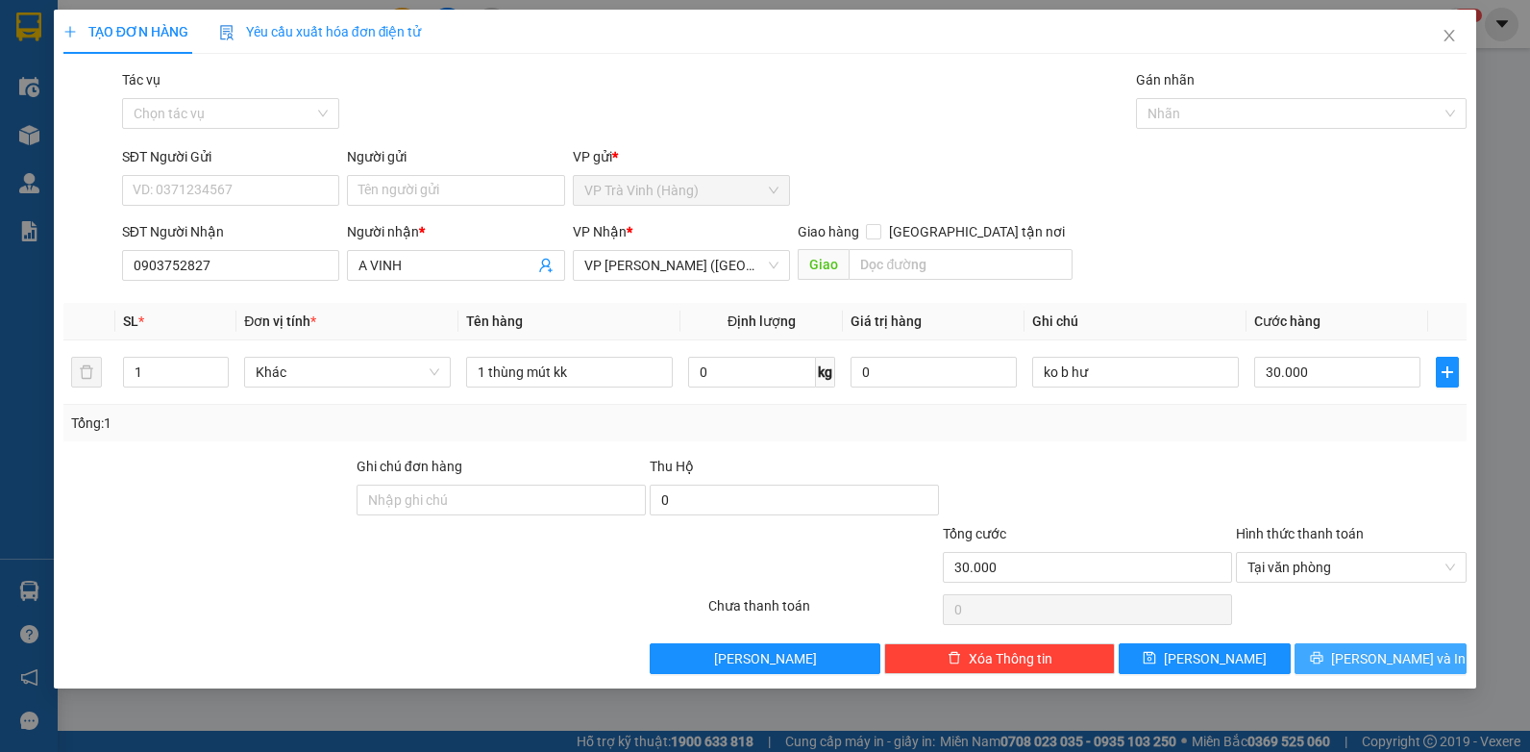
click at [1392, 660] on span "[PERSON_NAME] và In" at bounding box center [1398, 658] width 135 height 21
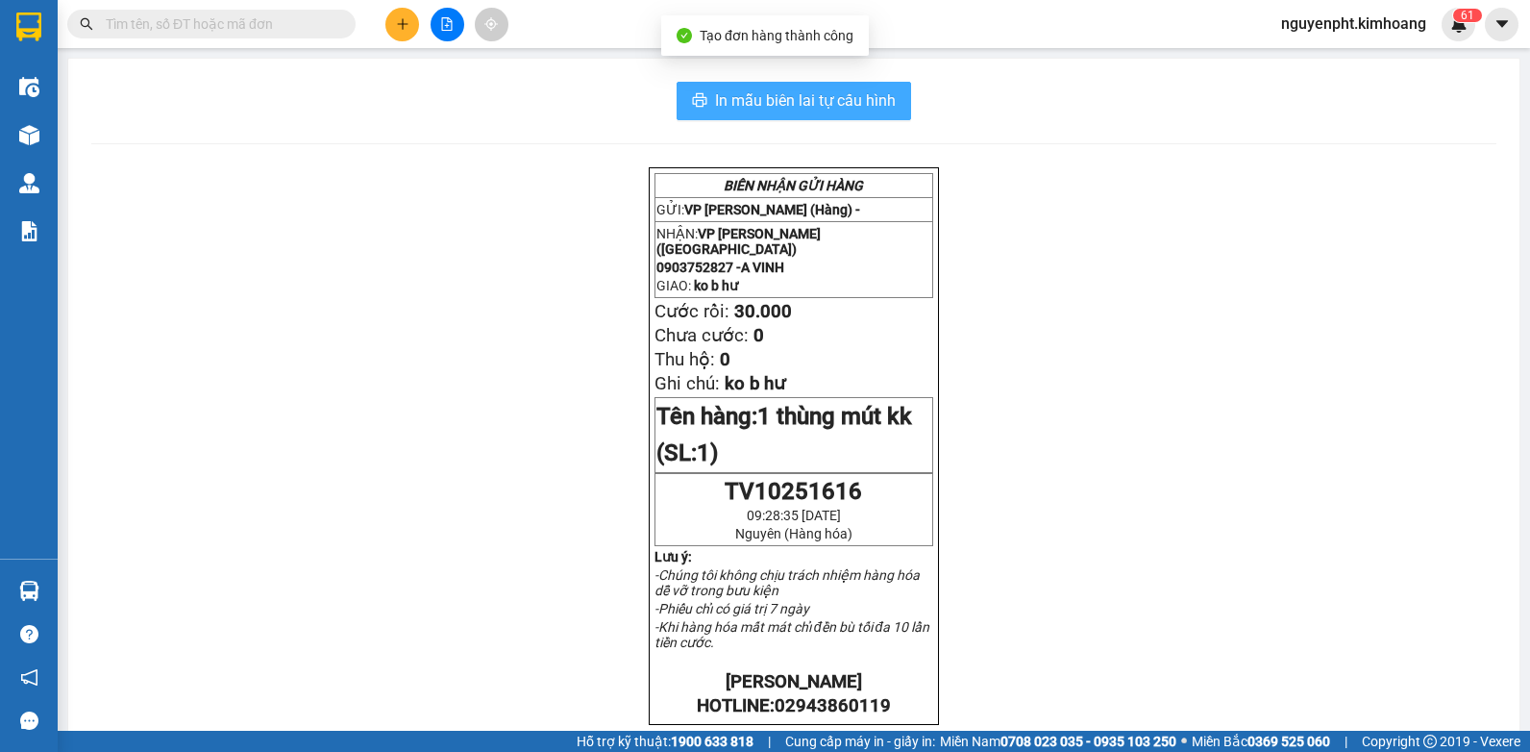
click at [856, 109] on span "In mẫu biên lai tự cấu hình" at bounding box center [805, 100] width 181 height 24
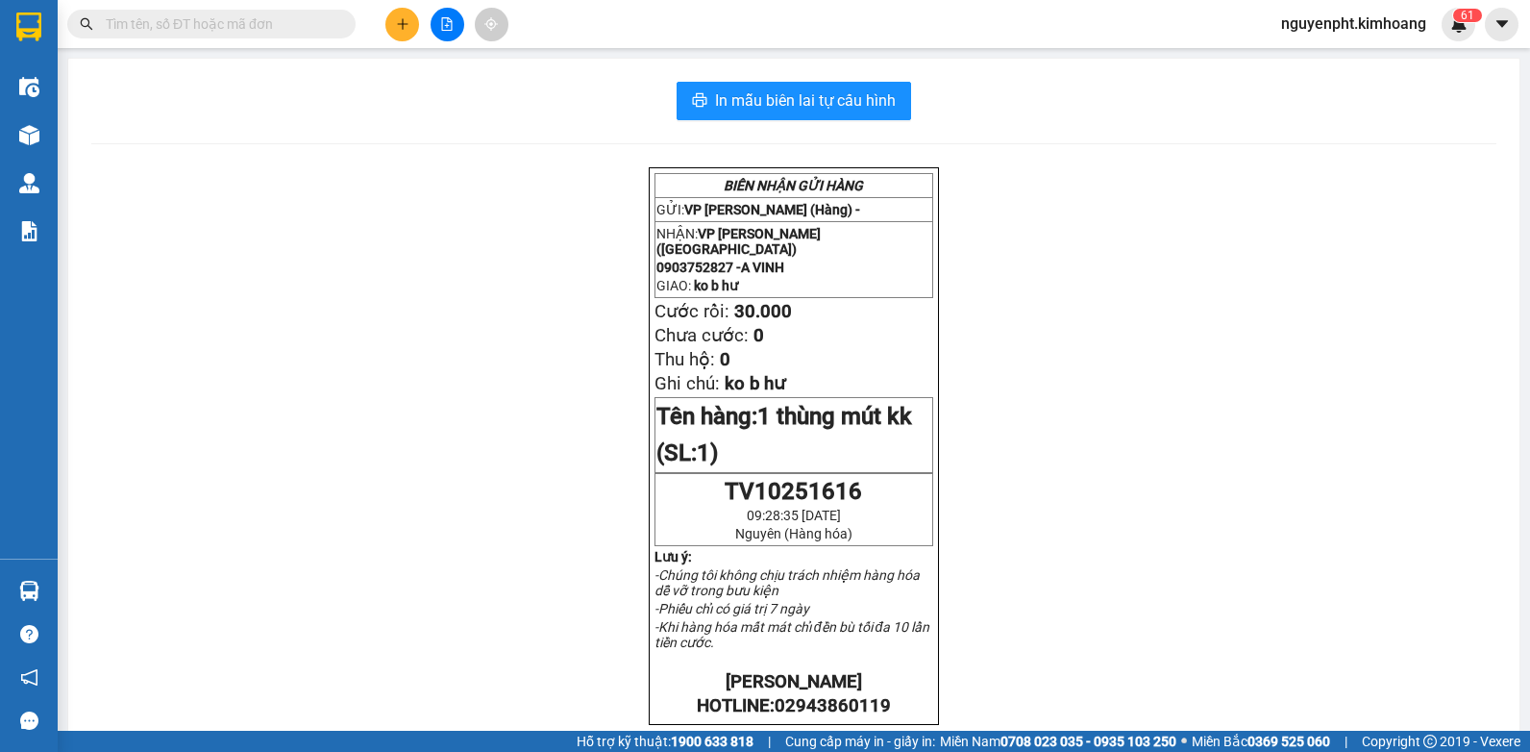
click at [390, 25] on button at bounding box center [402, 25] width 34 height 34
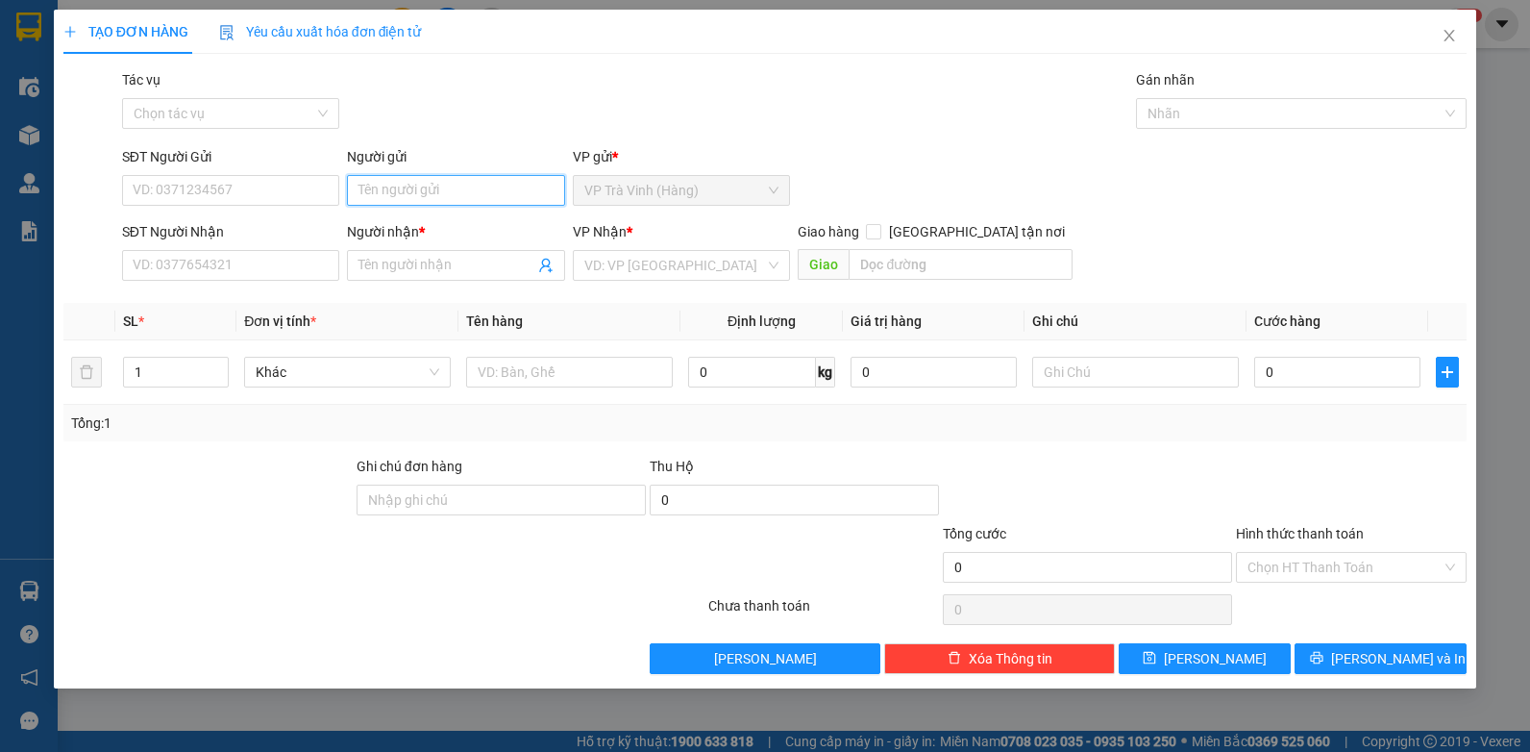
click at [369, 186] on input "Người gửi" at bounding box center [456, 190] width 218 height 31
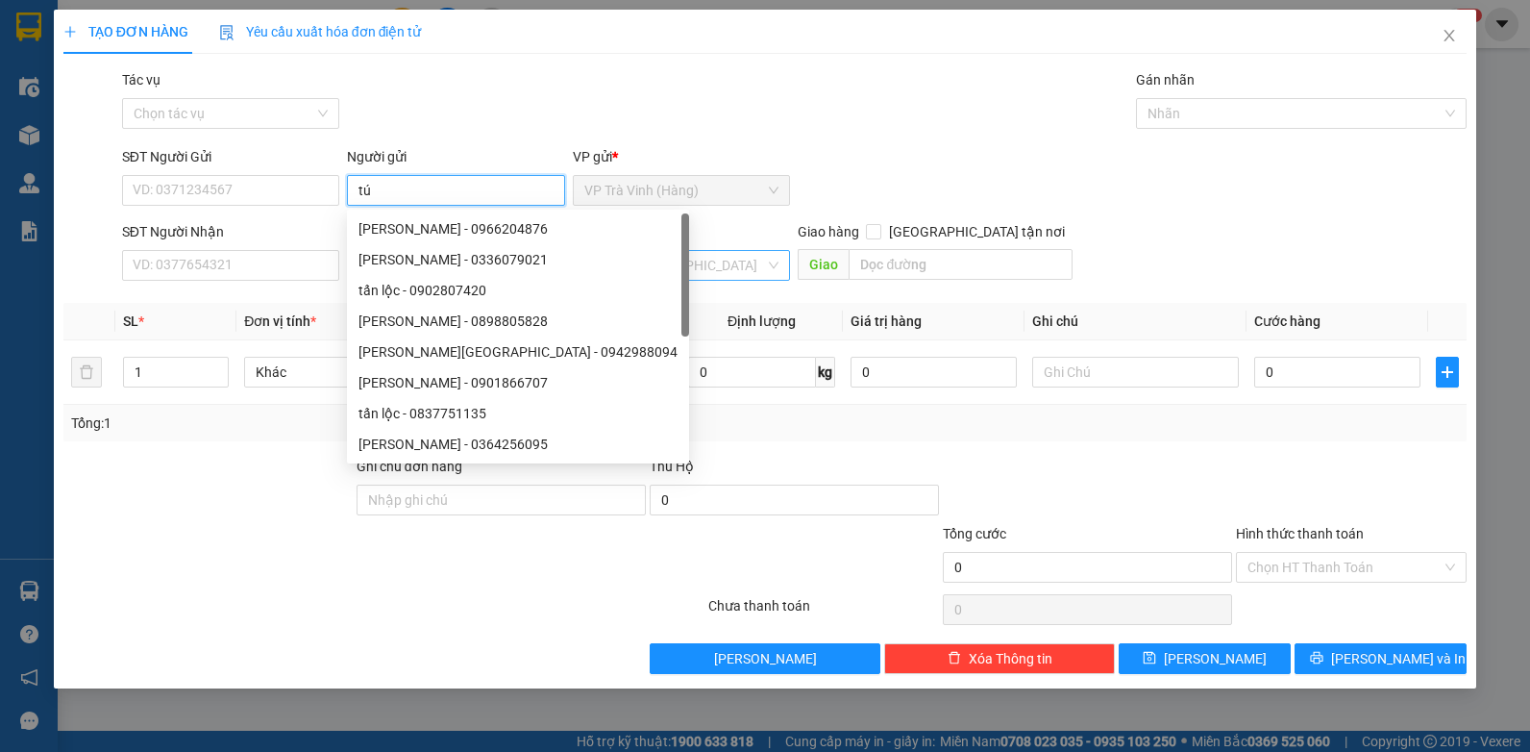
type input "tú"
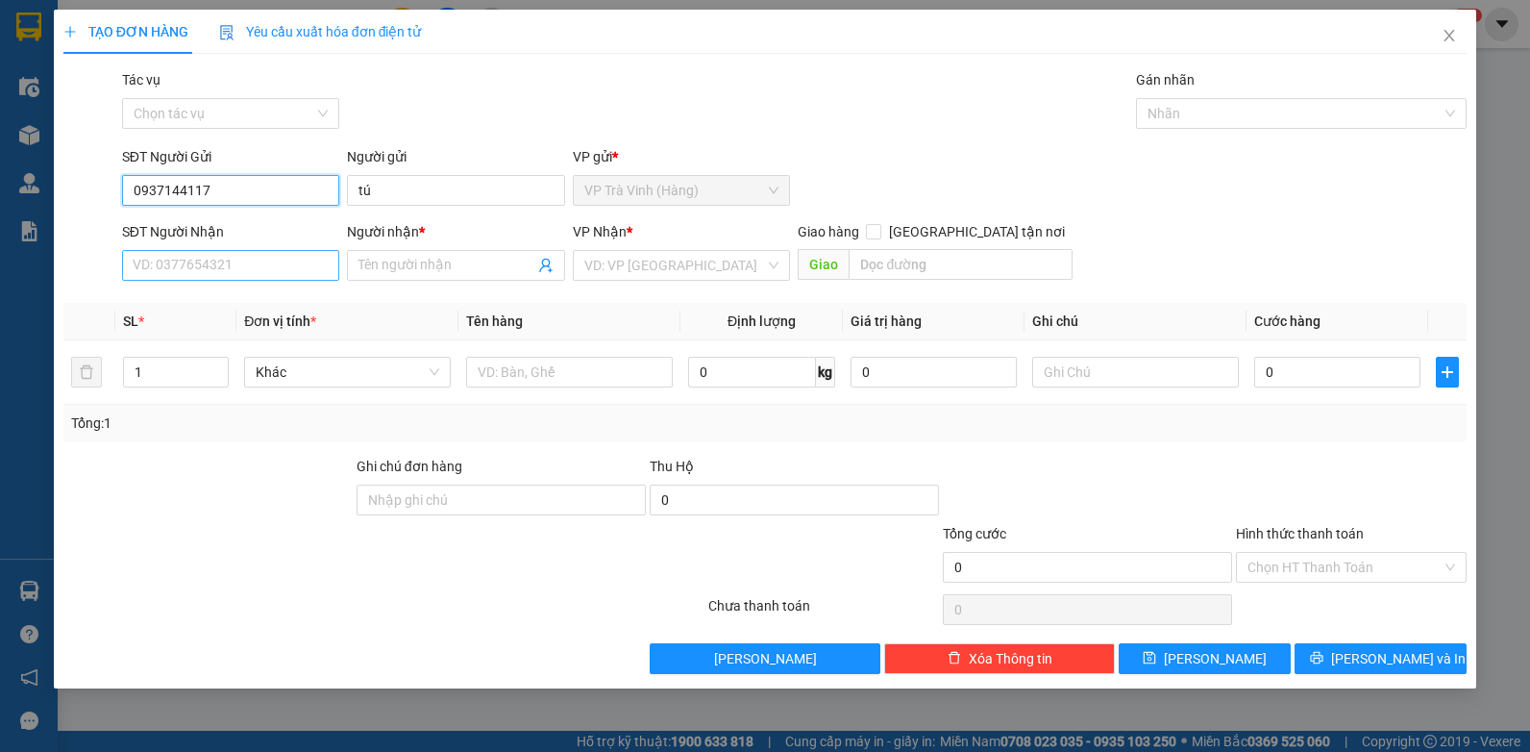
type input "0937144117"
click at [241, 262] on input "SĐT Người Nhận" at bounding box center [231, 265] width 218 height 31
click at [404, 266] on input "Người nhận *" at bounding box center [447, 265] width 176 height 21
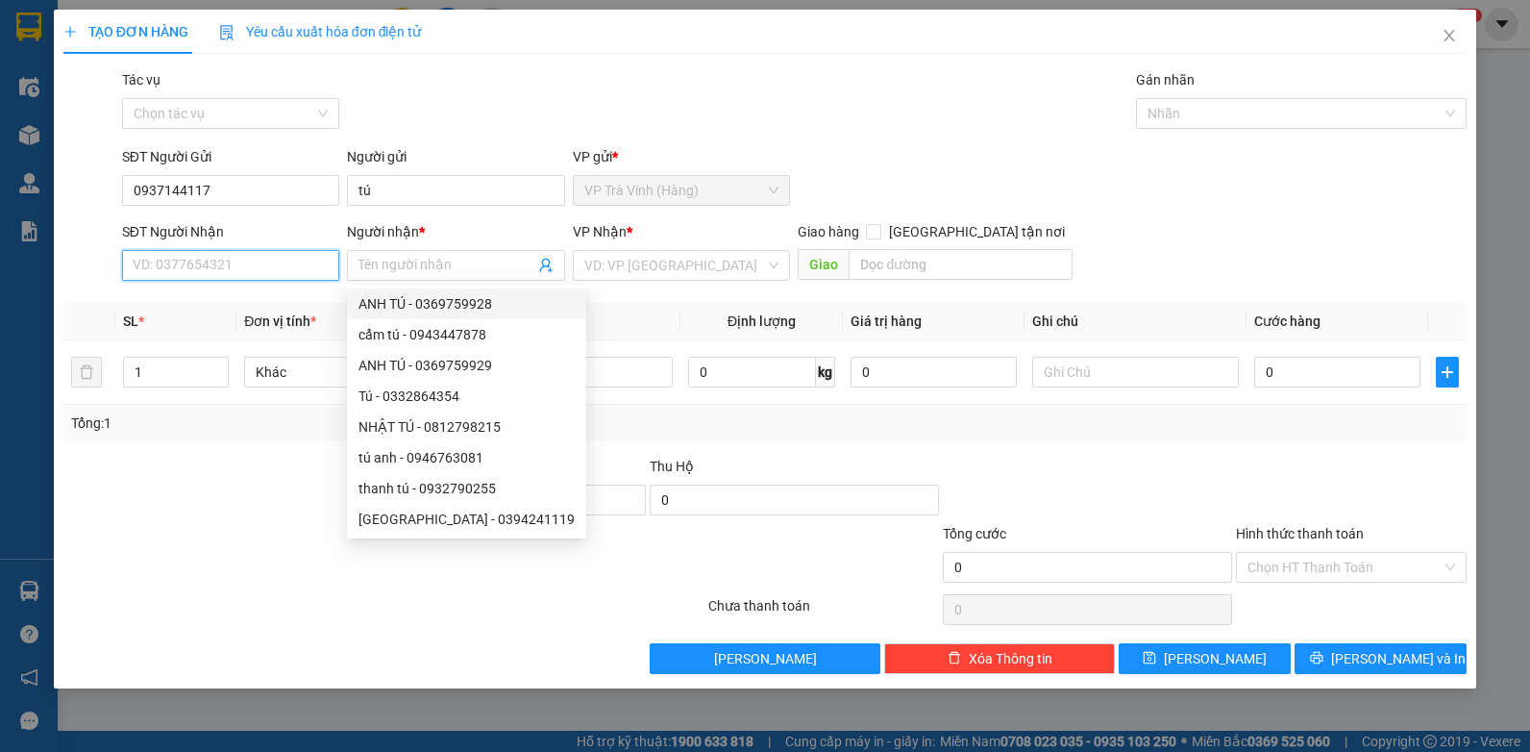
drag, startPoint x: 200, startPoint y: 269, endPoint x: 237, endPoint y: 269, distance: 37.5
click at [210, 272] on input "SĐT Người Nhận" at bounding box center [231, 265] width 218 height 31
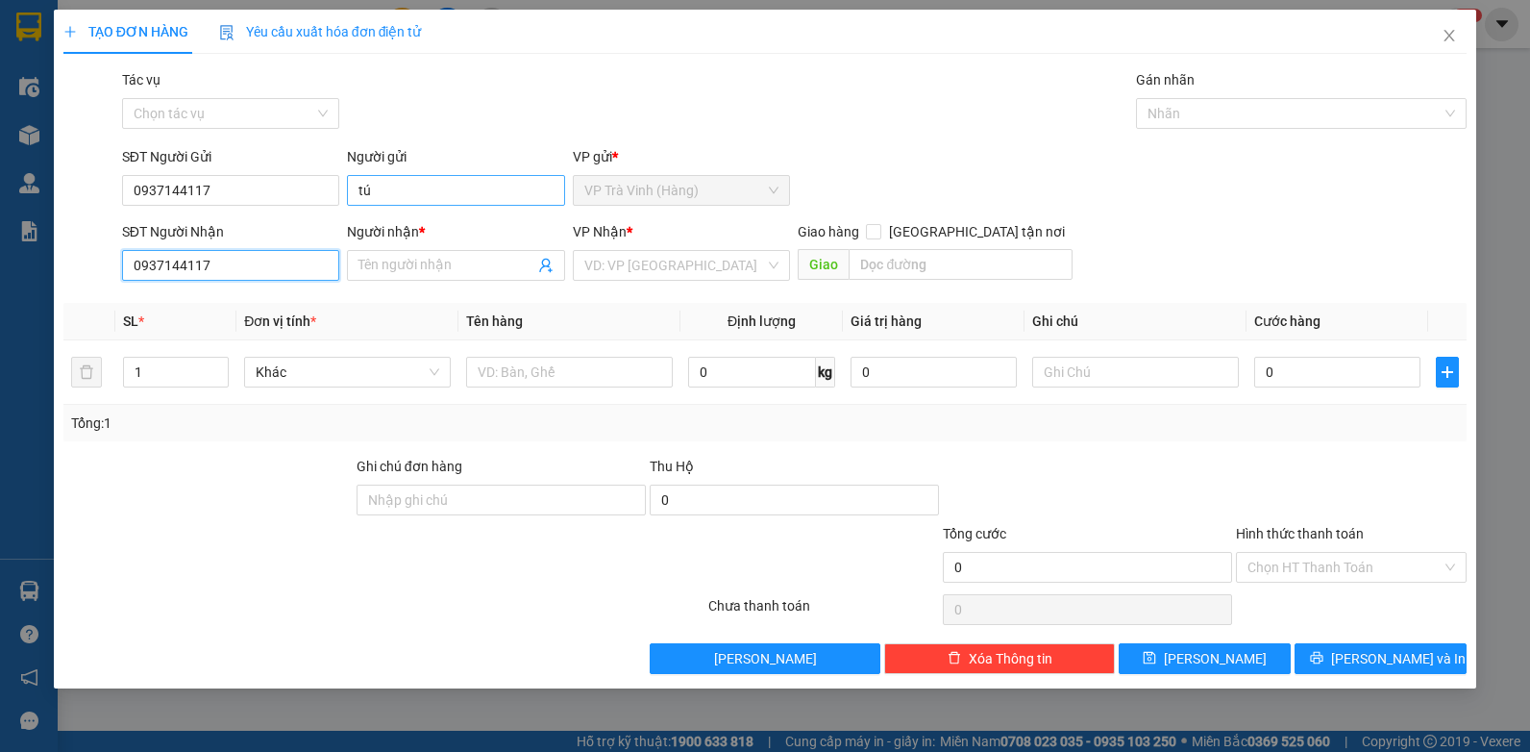
type input "0937144117"
drag, startPoint x: 418, startPoint y: 188, endPoint x: 297, endPoint y: 190, distance: 121.1
click at [298, 190] on div "SĐT Người Gửi 0937144117 Người gửi tú tú VP gửi * VP [PERSON_NAME] ([GEOGRAPHIC…" at bounding box center [794, 179] width 1353 height 67
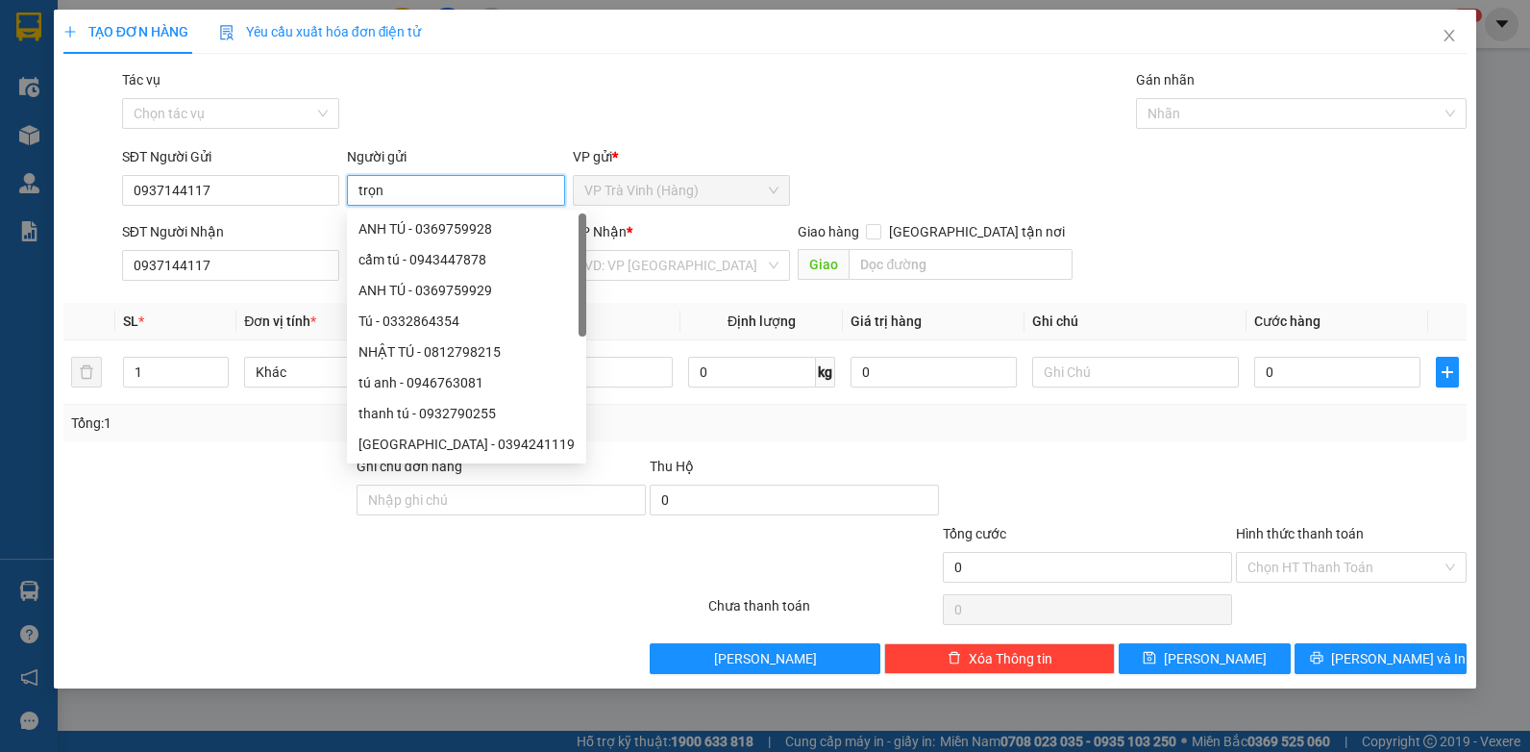
type input "trọn"
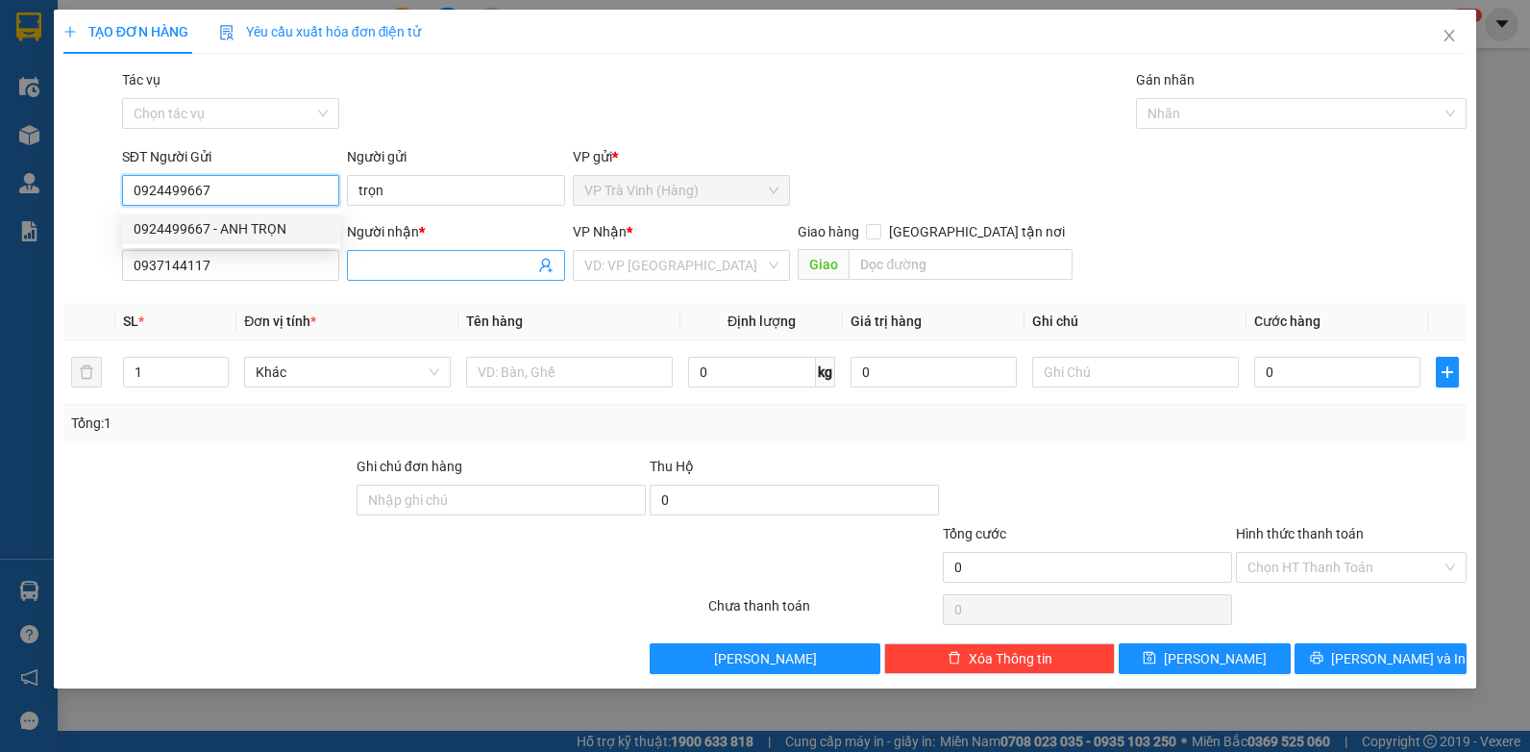
type input "0924499667"
click at [396, 257] on input "Người nhận *" at bounding box center [447, 265] width 176 height 21
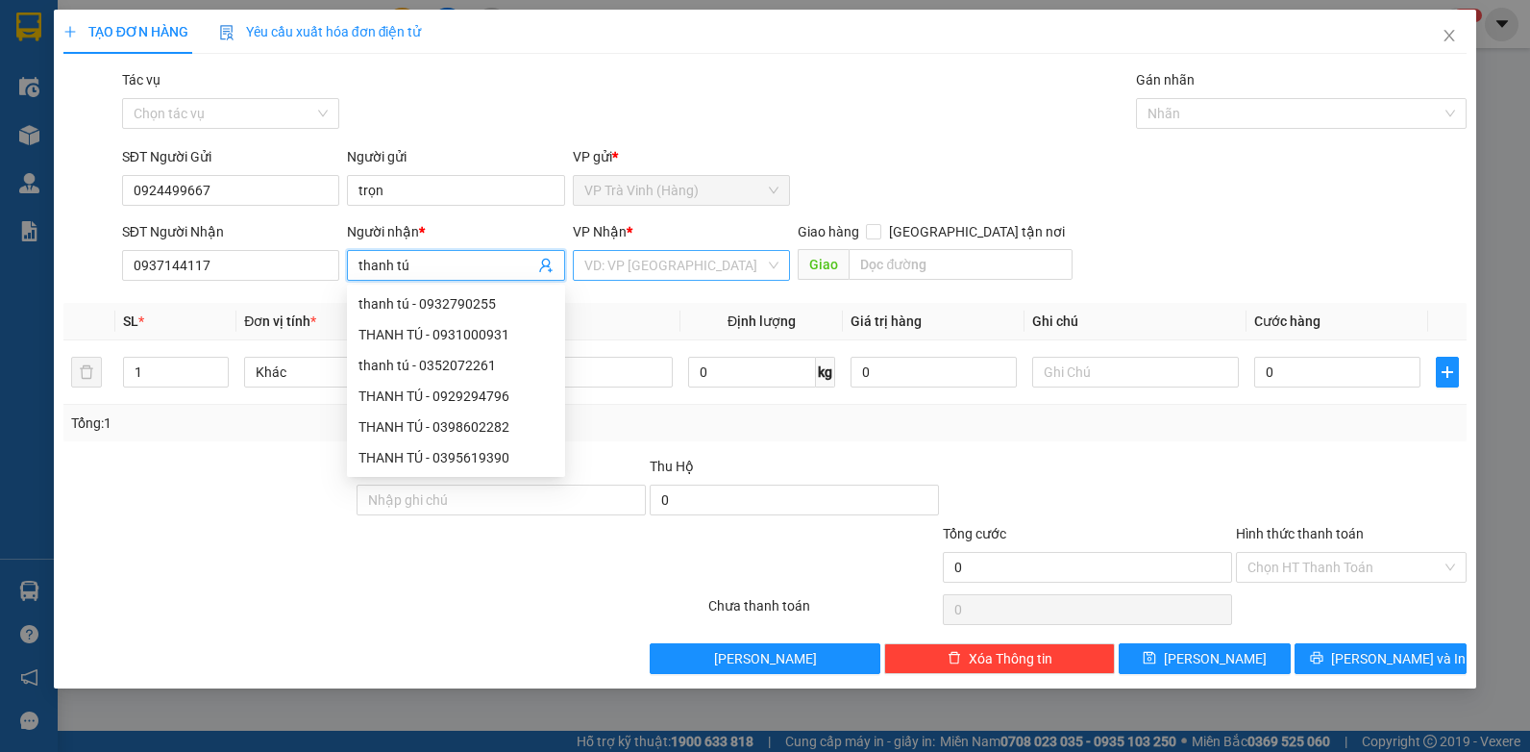
type input "thanh tú"
click at [681, 267] on input "search" at bounding box center [675, 265] width 182 height 29
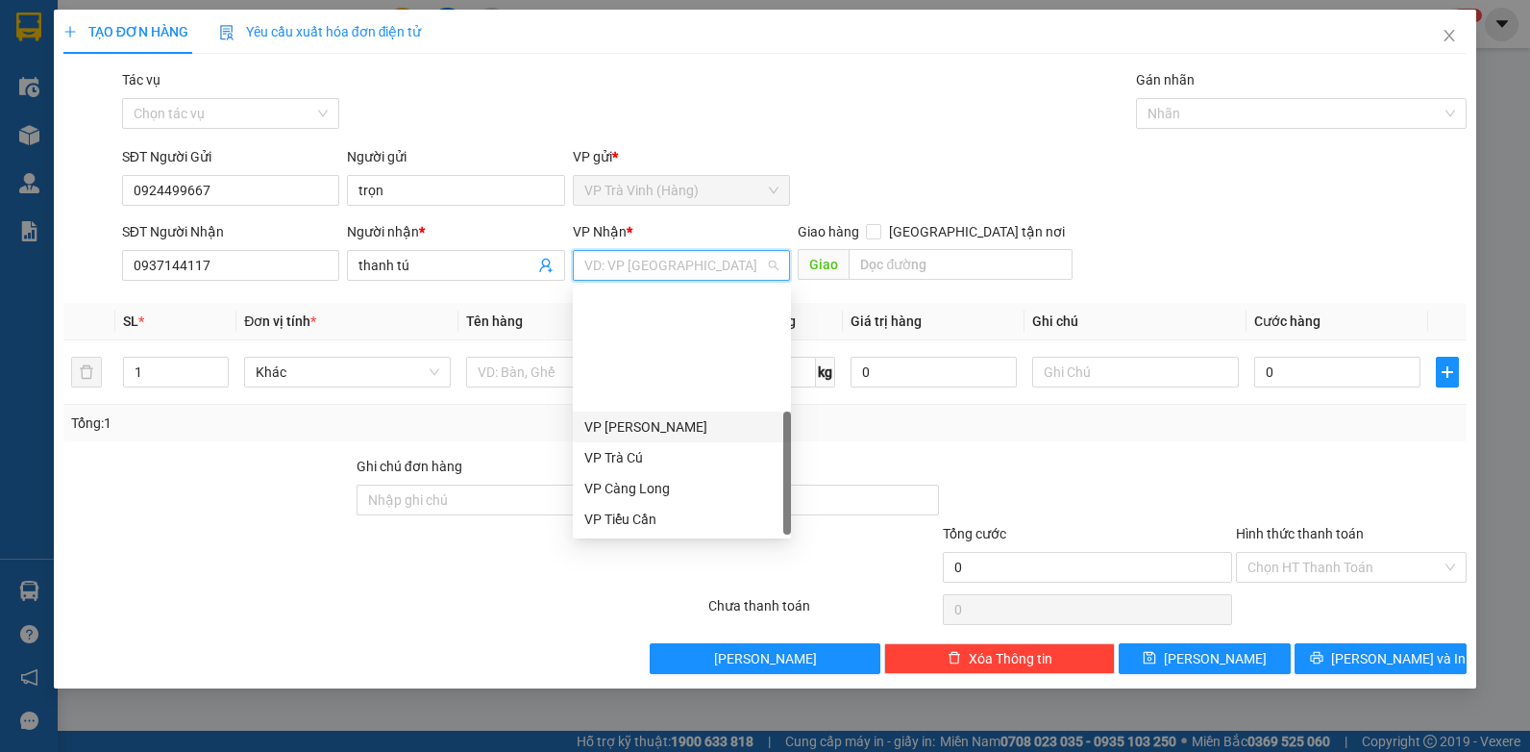
scroll to position [154, 0]
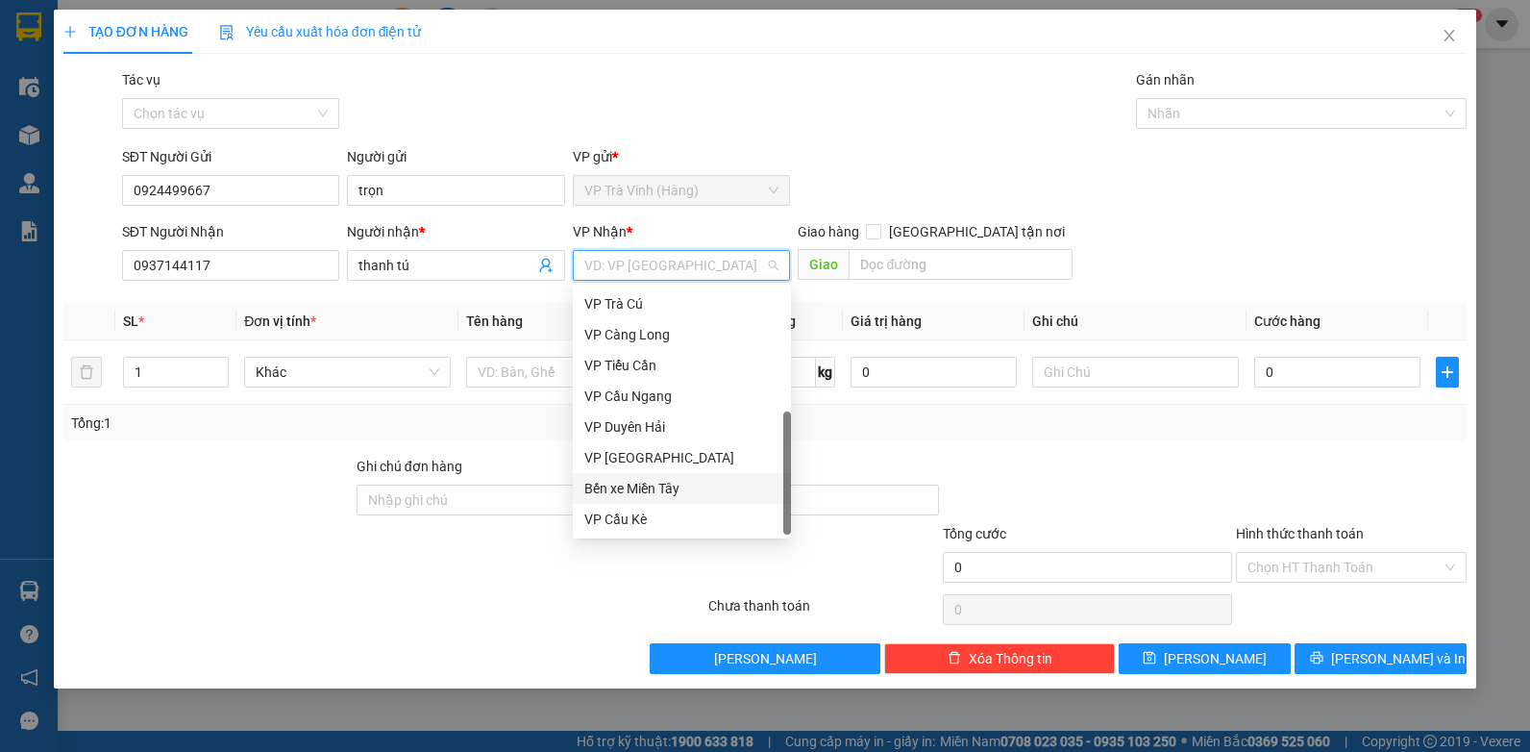
click at [633, 477] on div "Bến xe Miền Tây" at bounding box center [682, 488] width 218 height 31
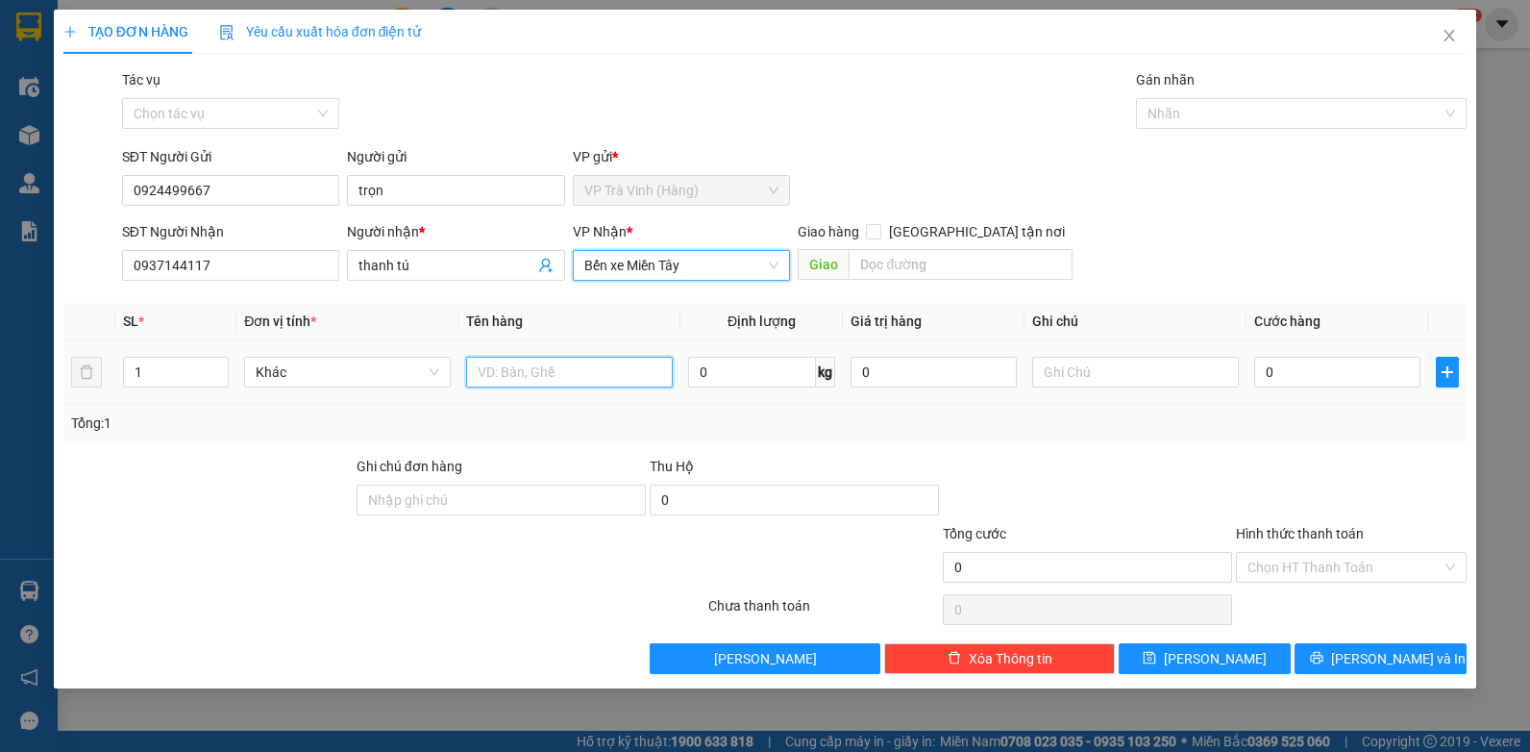
click at [592, 377] on input "text" at bounding box center [569, 372] width 207 height 31
type input "thùng mút kk"
type input "4"
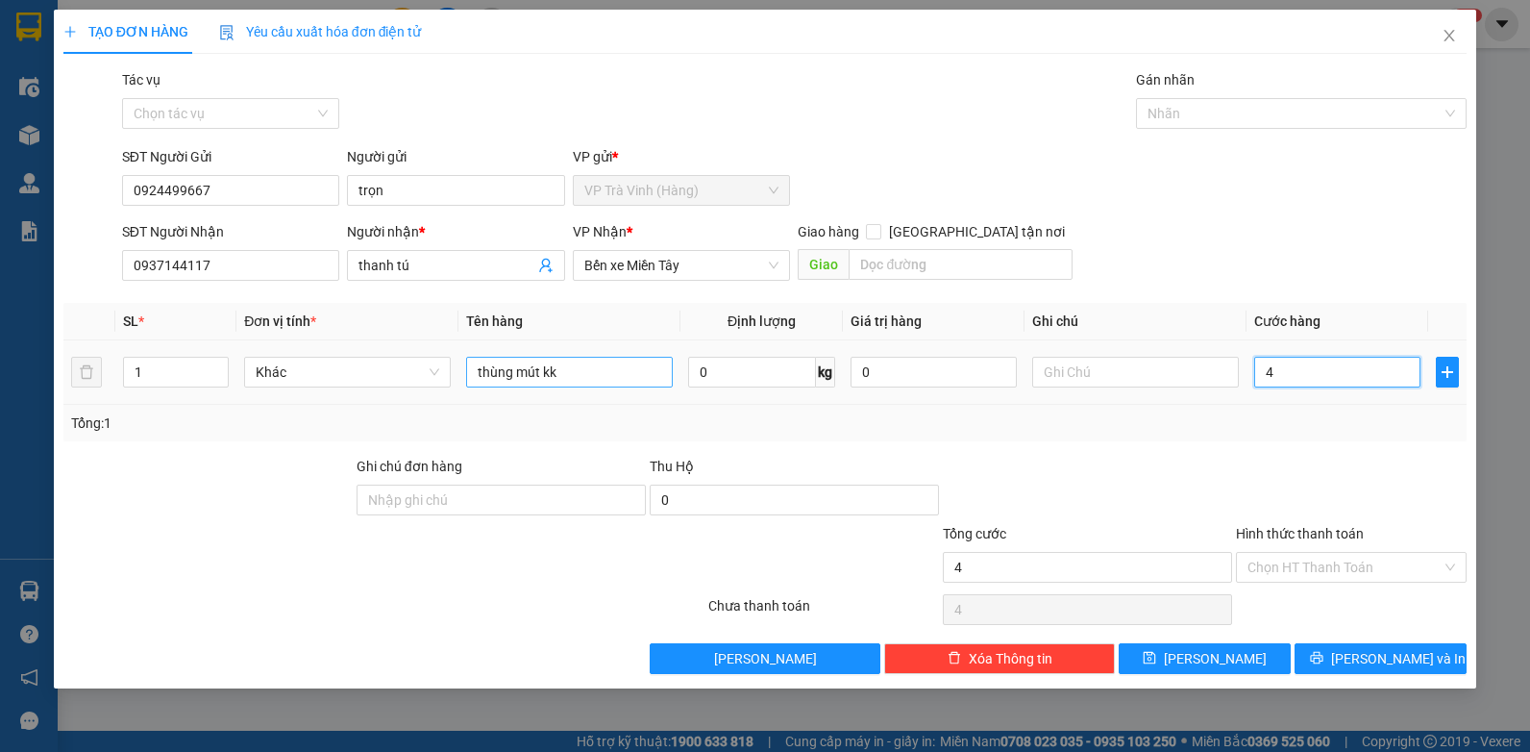
type input "40"
type input "40.000"
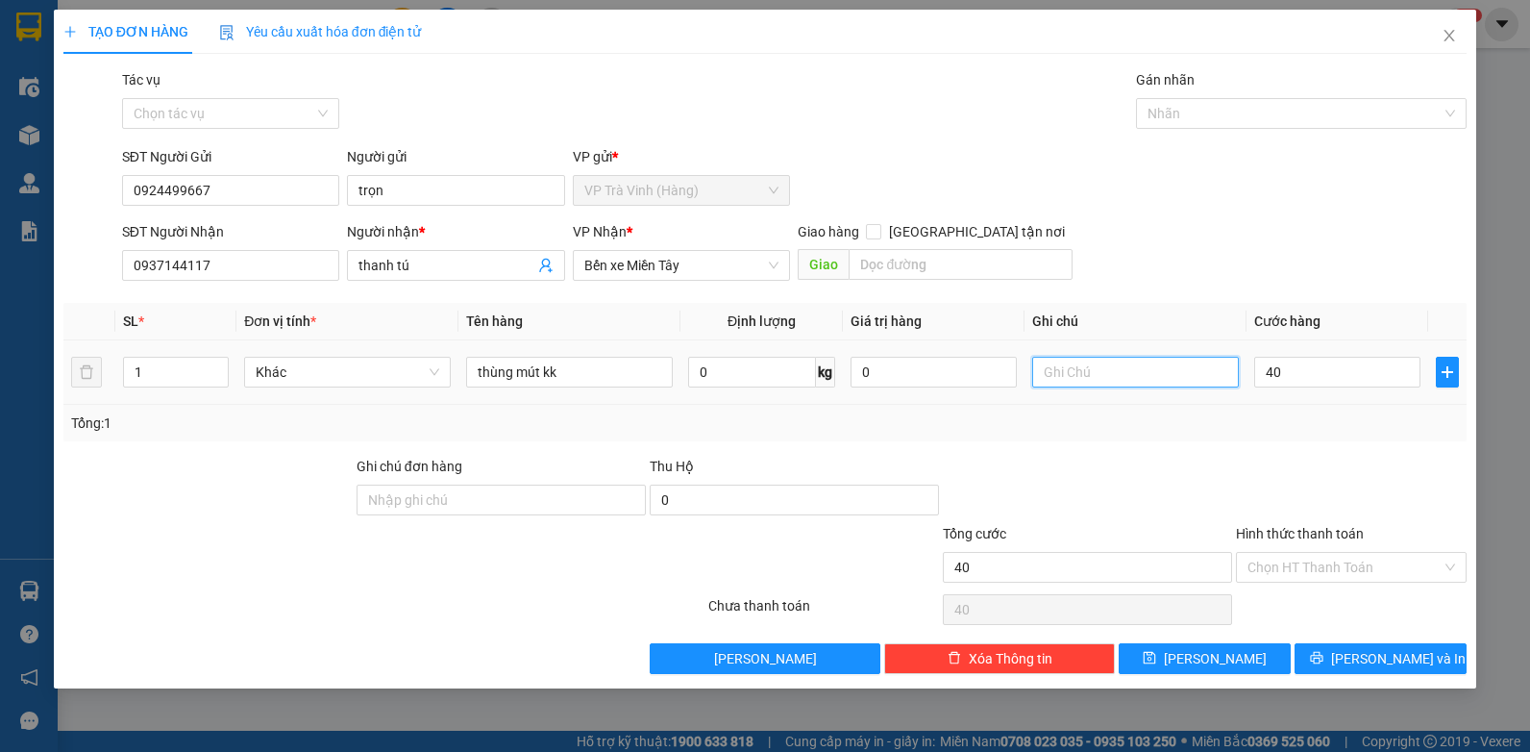
type input "40.000"
click at [1148, 377] on input "text" at bounding box center [1135, 372] width 207 height 31
type input "bxmt"
drag, startPoint x: 1367, startPoint y: 569, endPoint x: 1363, endPoint y: 585, distance: 16.8
click at [1368, 570] on input "Hình thức thanh toán" at bounding box center [1345, 567] width 194 height 29
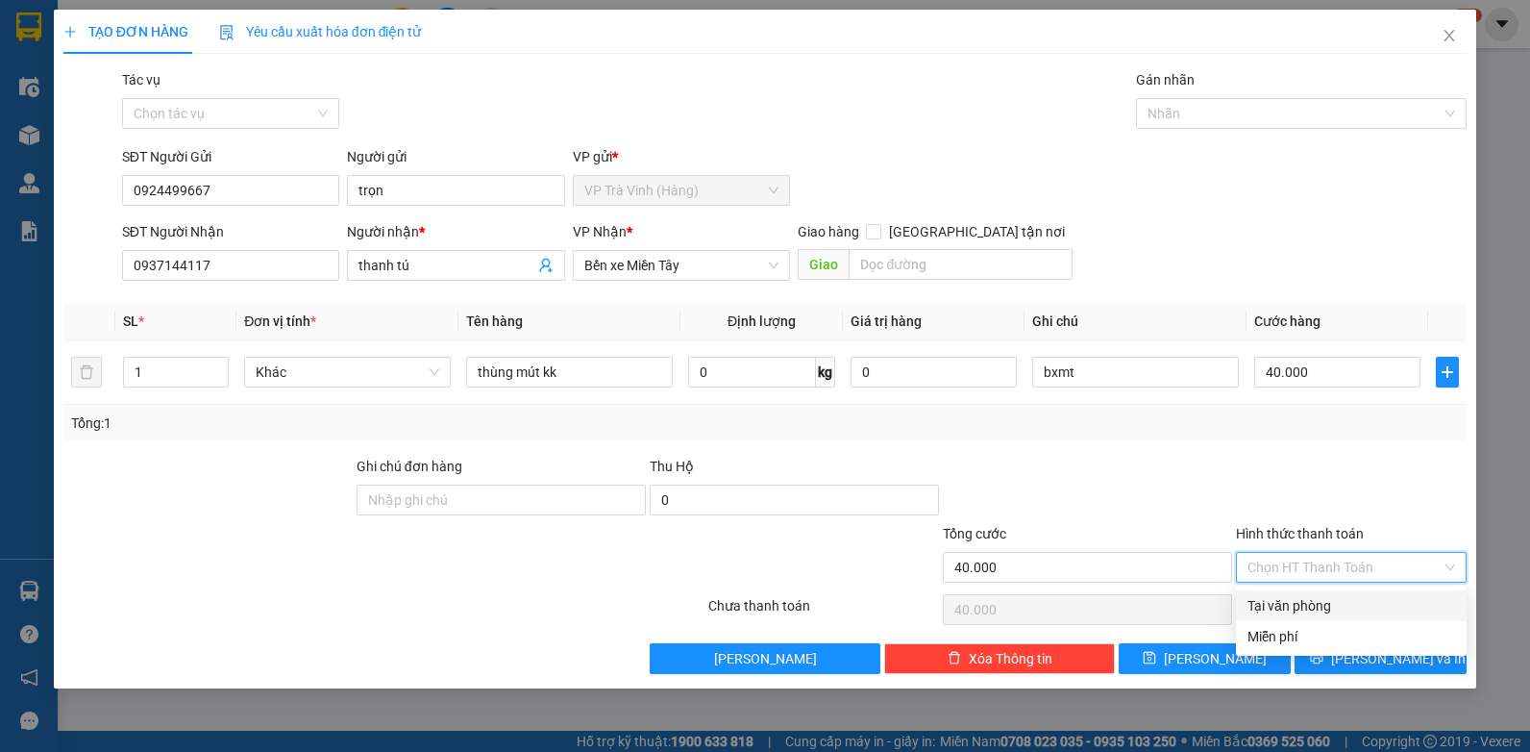
click at [1351, 604] on div "Tại văn phòng" at bounding box center [1352, 605] width 208 height 21
type input "0"
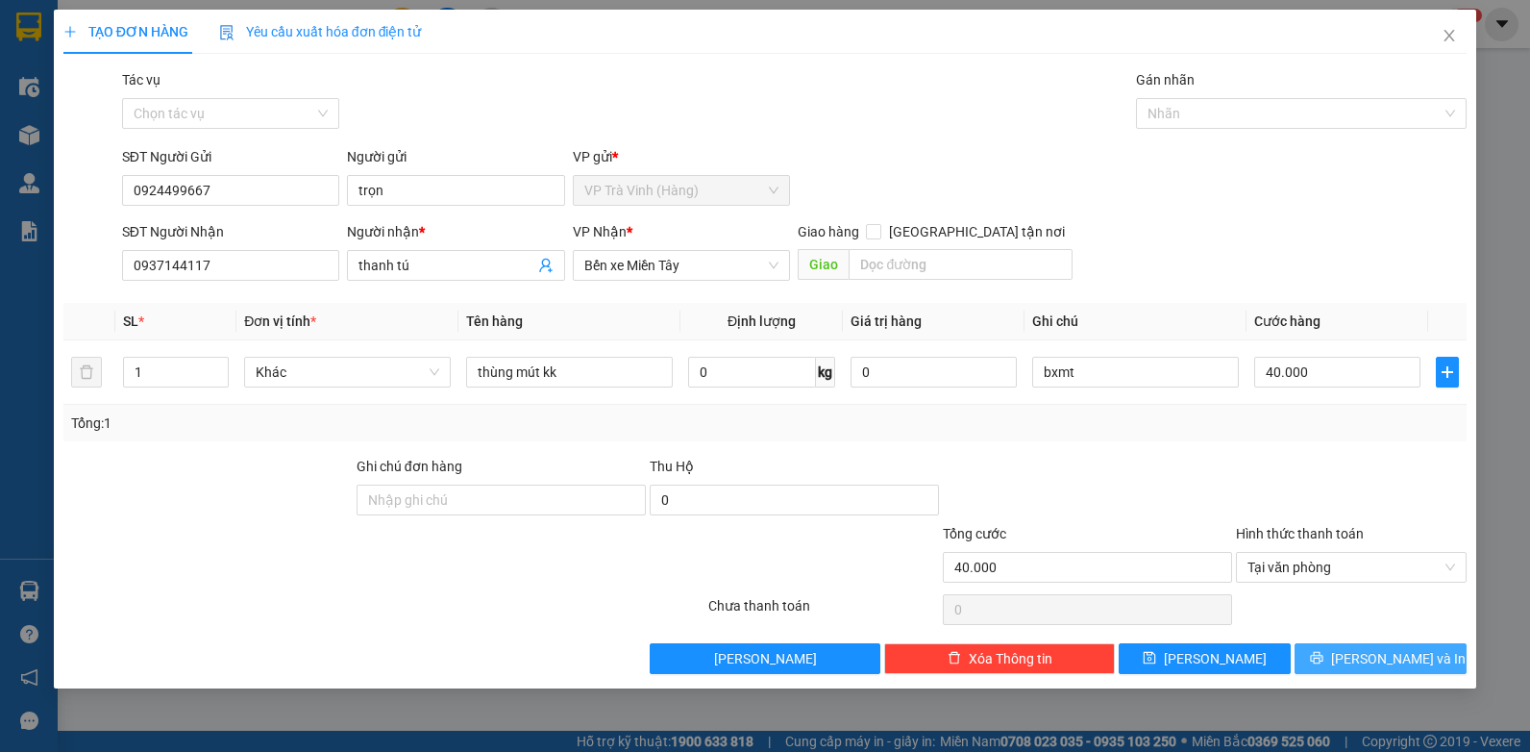
click at [1411, 658] on span "[PERSON_NAME] và In" at bounding box center [1398, 658] width 135 height 21
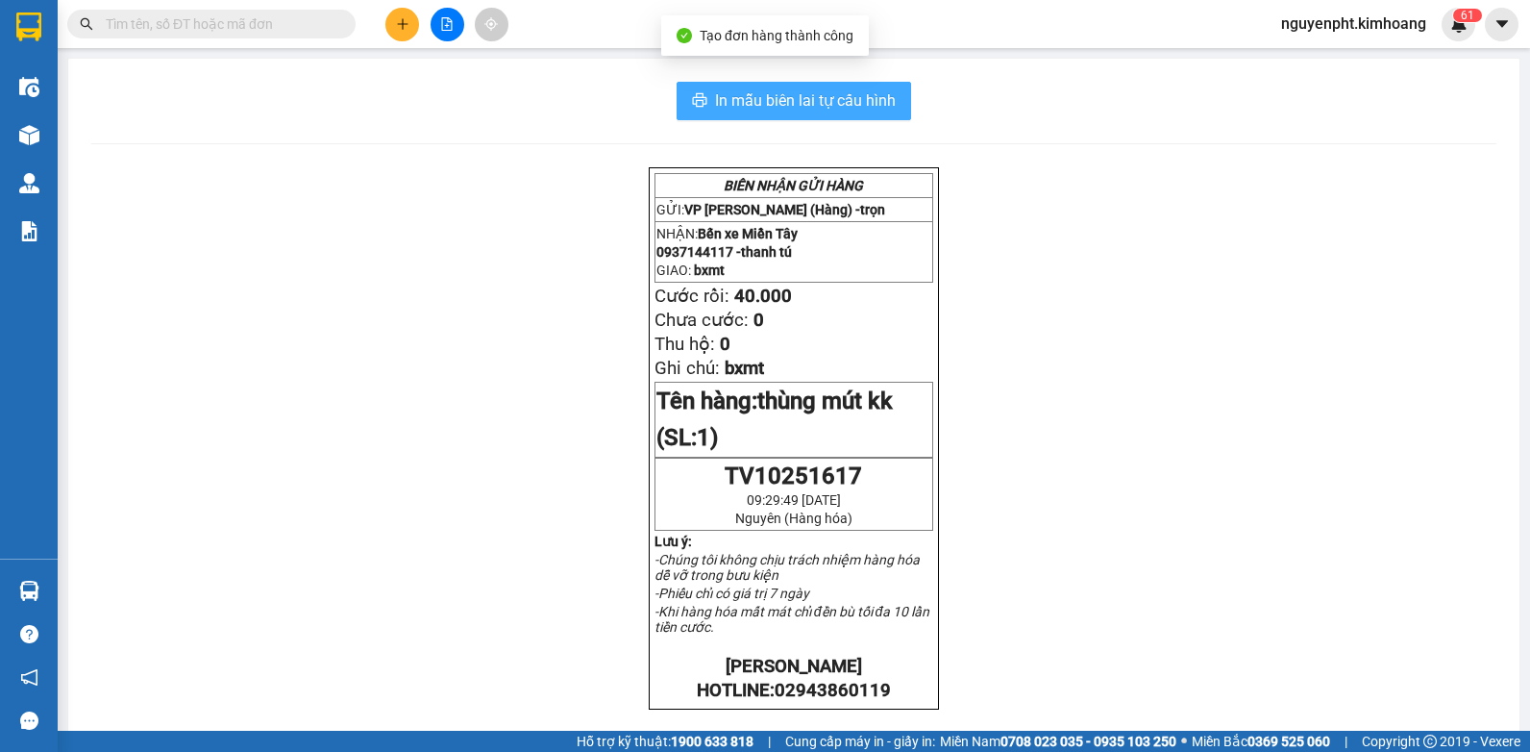
click at [854, 97] on span "In mẫu biên lai tự cấu hình" at bounding box center [805, 100] width 181 height 24
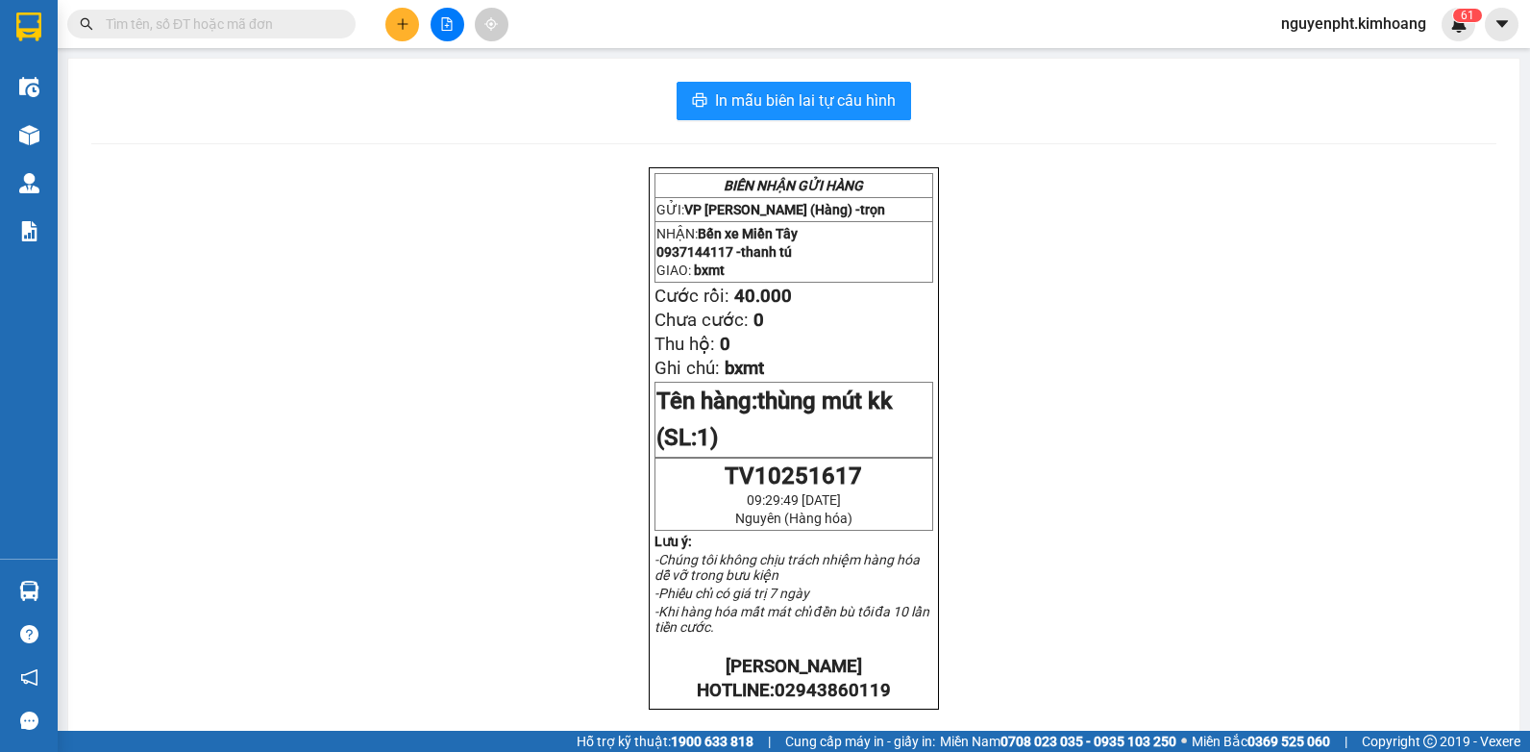
drag, startPoint x: 222, startPoint y: 17, endPoint x: 240, endPoint y: 28, distance: 21.1
click at [223, 17] on input "text" at bounding box center [219, 23] width 227 height 21
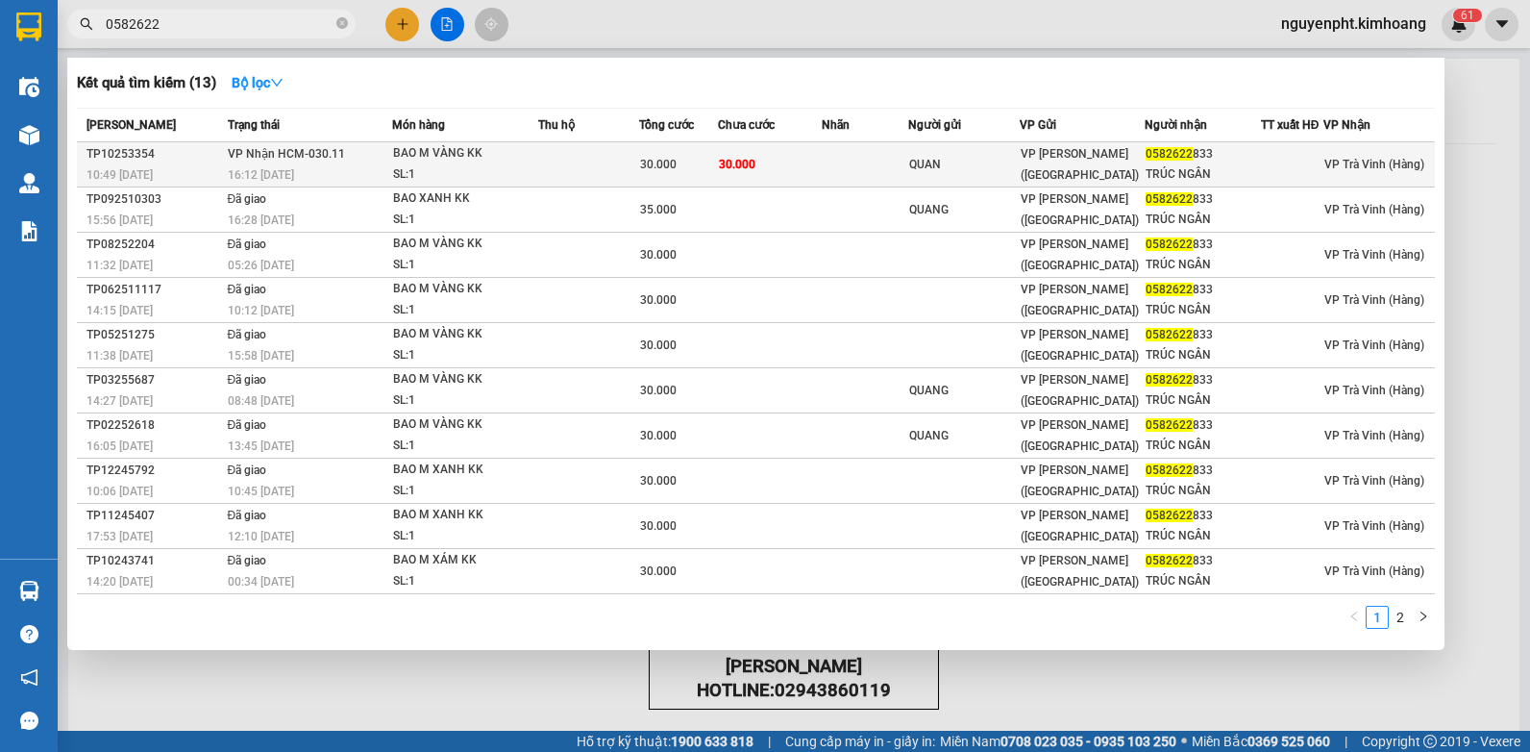
type input "0582622"
click at [622, 164] on td at bounding box center [588, 164] width 101 height 45
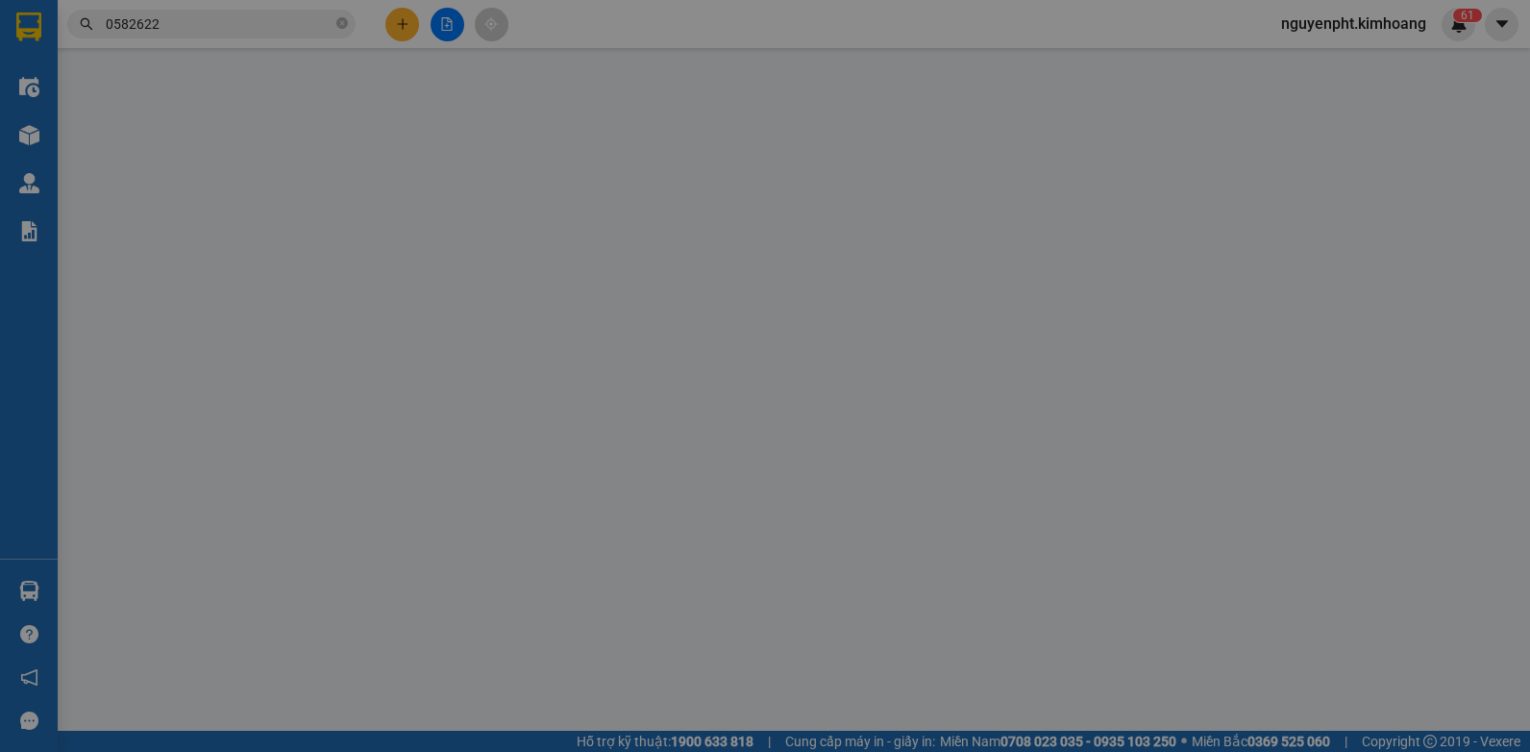
type input "QUAN"
type input "0582622833"
type input "TRÚC NGÂN"
type input "30.000"
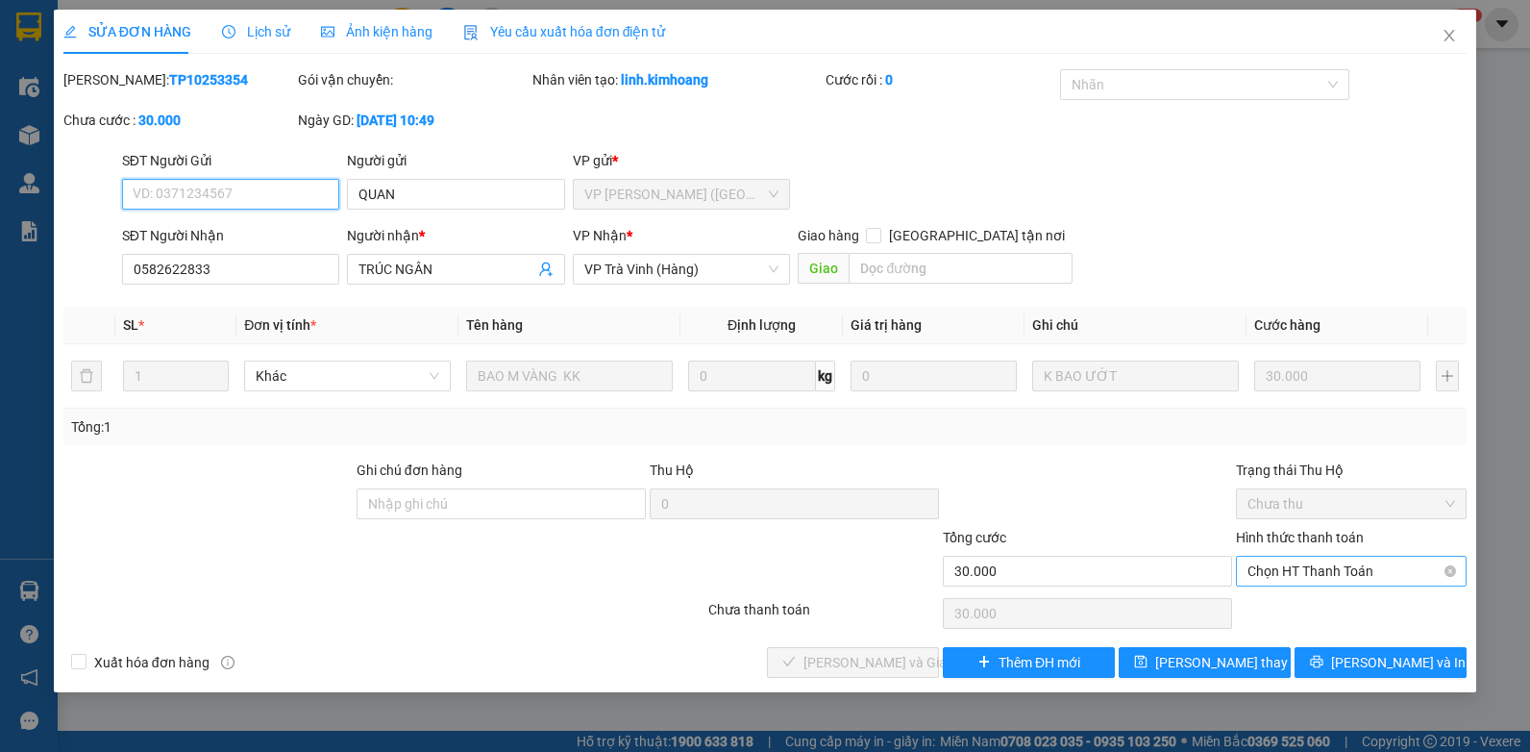
click at [1350, 572] on span "Chọn HT Thanh Toán" at bounding box center [1352, 571] width 208 height 29
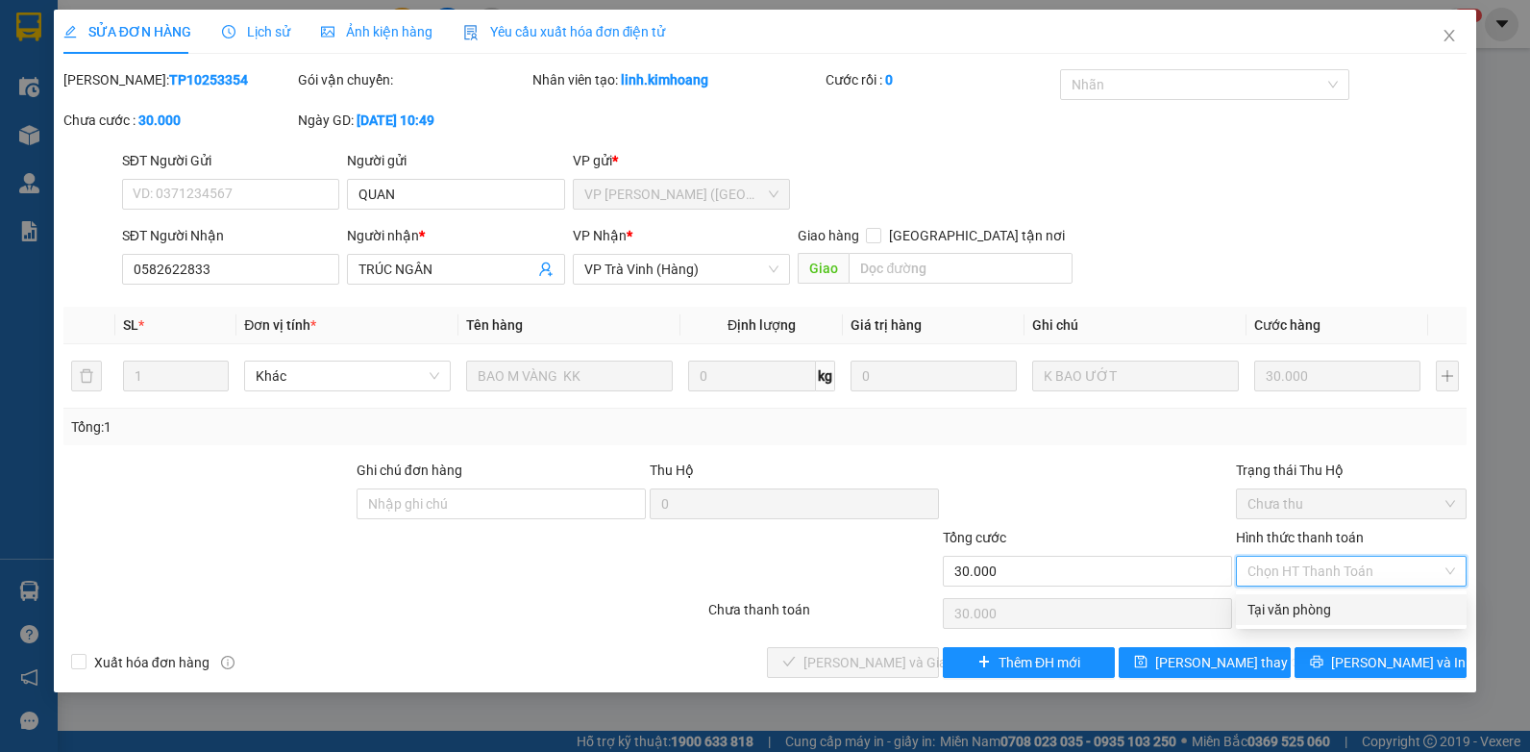
click at [1321, 612] on div "Tại văn phòng" at bounding box center [1352, 609] width 208 height 21
type input "0"
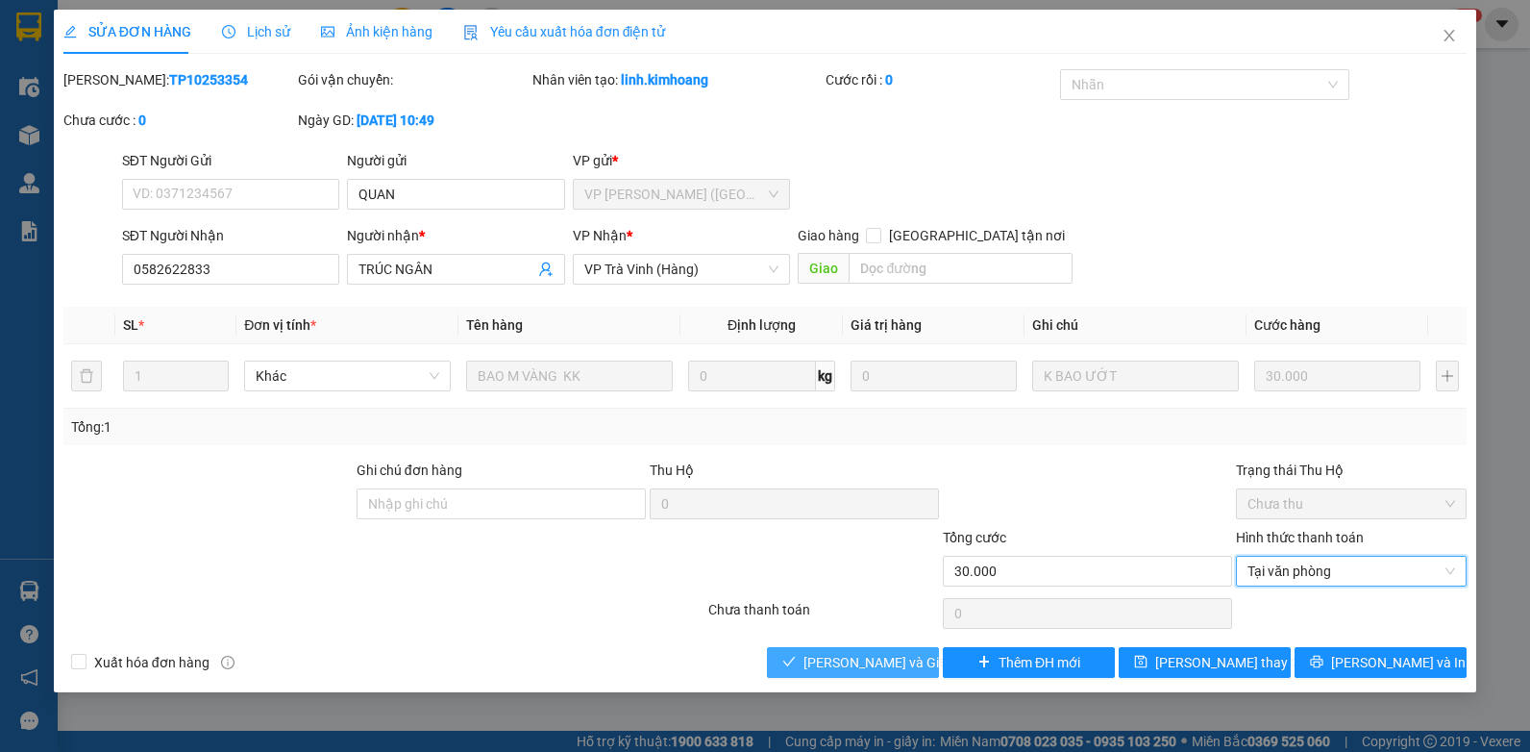
click at [880, 658] on span "[PERSON_NAME] và Giao hàng" at bounding box center [896, 662] width 185 height 21
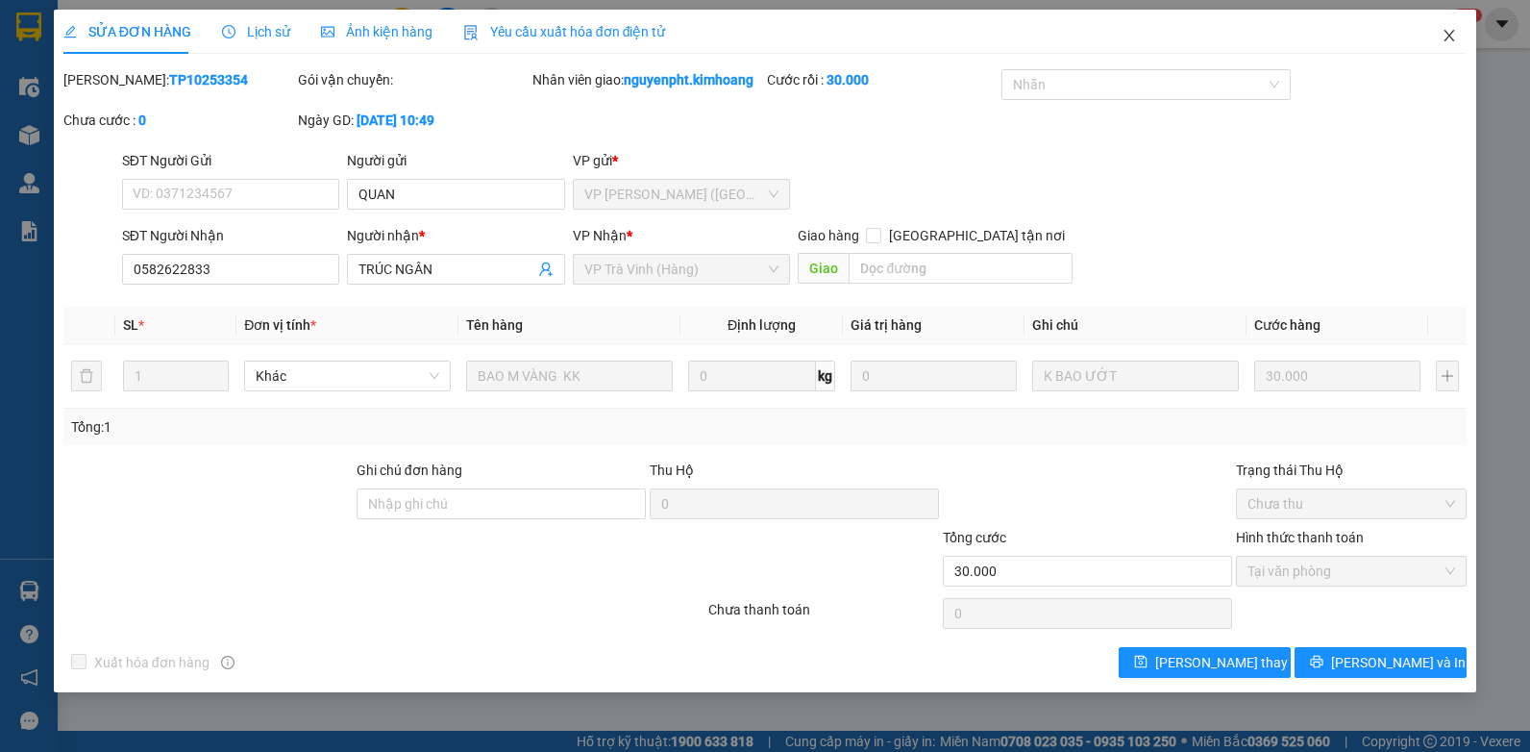
drag, startPoint x: 1449, startPoint y: 34, endPoint x: 1384, endPoint y: 17, distance: 66.4
click at [1448, 34] on icon "close" at bounding box center [1449, 35] width 15 height 15
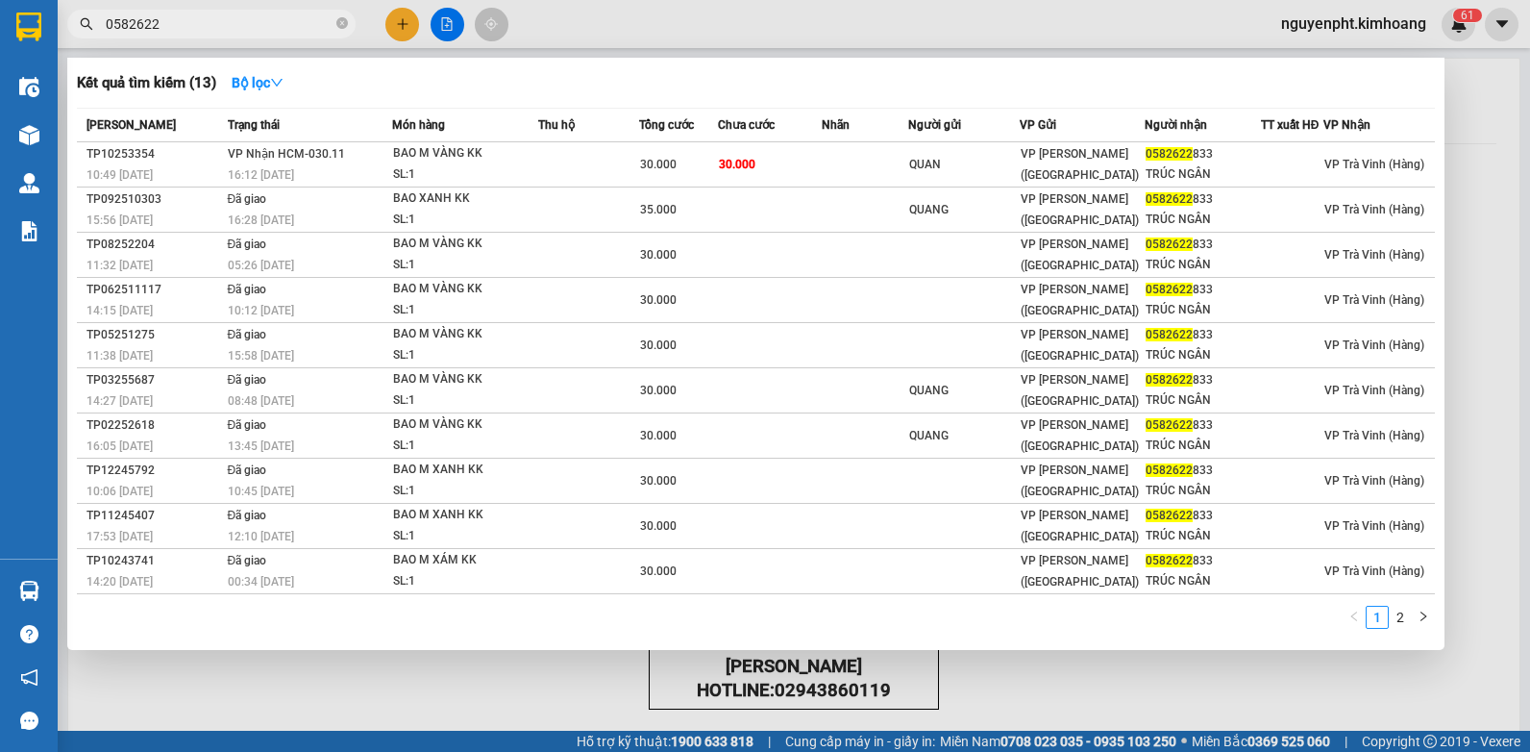
drag, startPoint x: 186, startPoint y: 24, endPoint x: 8, endPoint y: 3, distance: 179.1
click at [0, 22] on html "Kết quả tìm kiếm ( 13 ) Bộ lọc Mã ĐH Trạng thái Món hàng Thu hộ Tổng cước Chưa …" at bounding box center [765, 376] width 1530 height 752
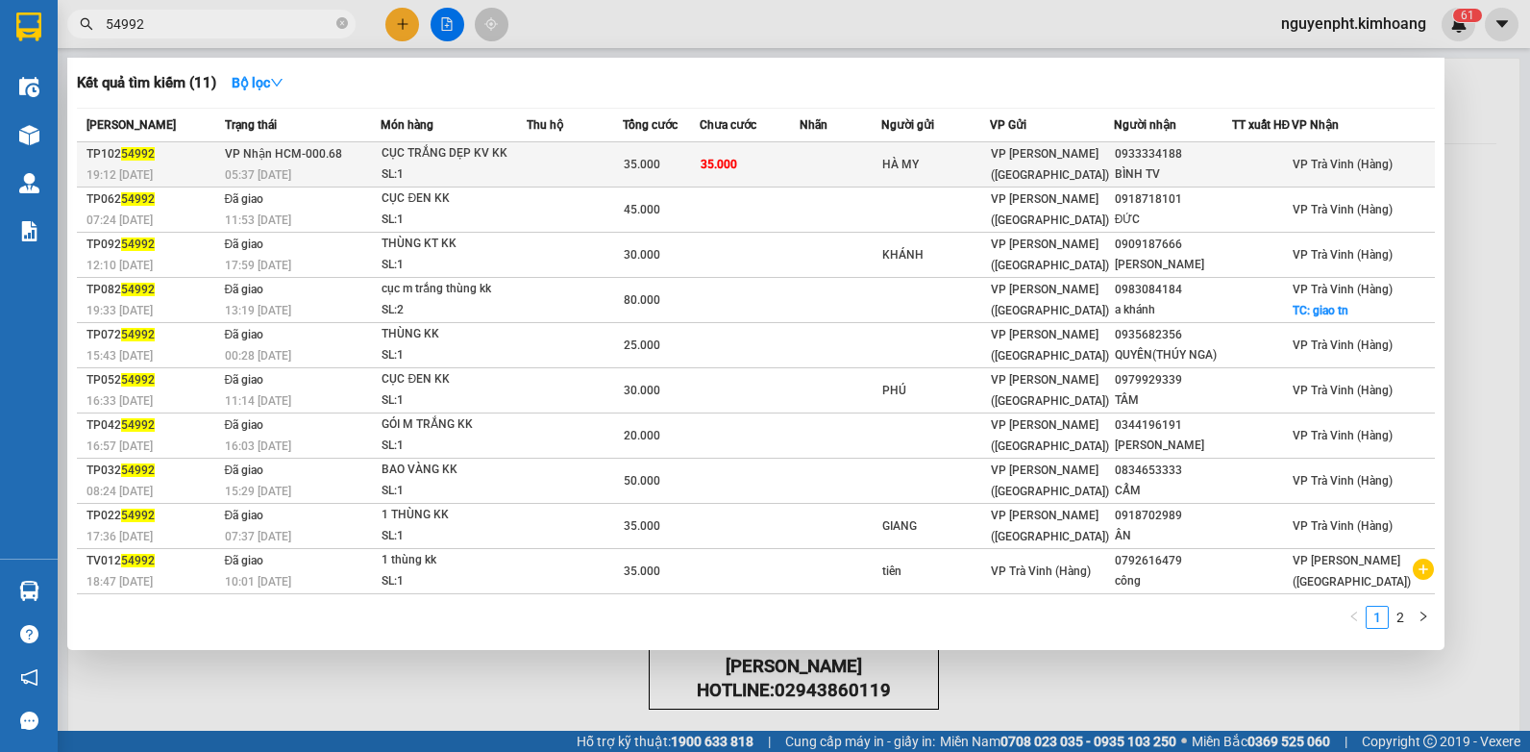
type input "54992"
click at [737, 160] on span "35.000" at bounding box center [719, 164] width 37 height 13
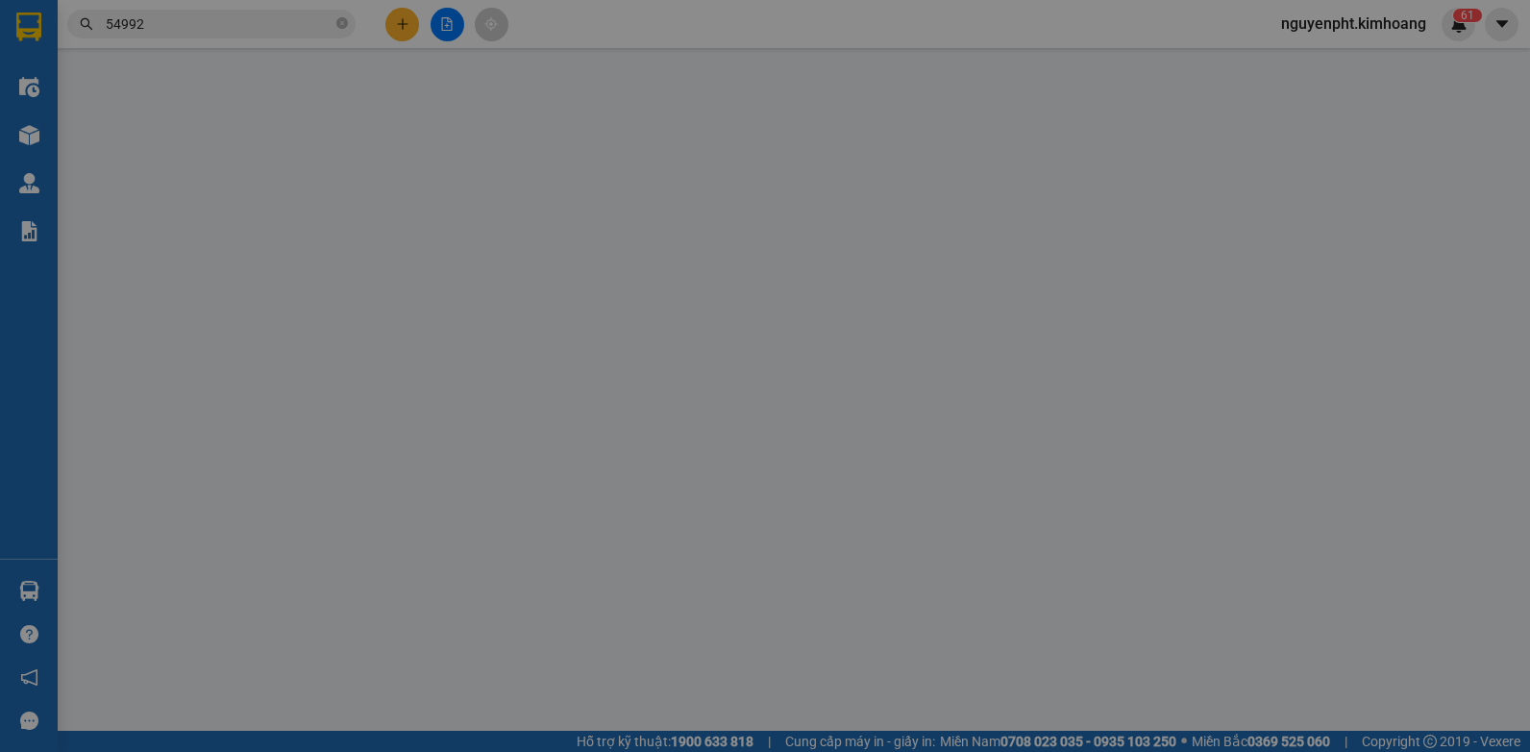
type input "HÀ MY"
type input "0933334188"
type input "BÌNH TV"
type input "35.000"
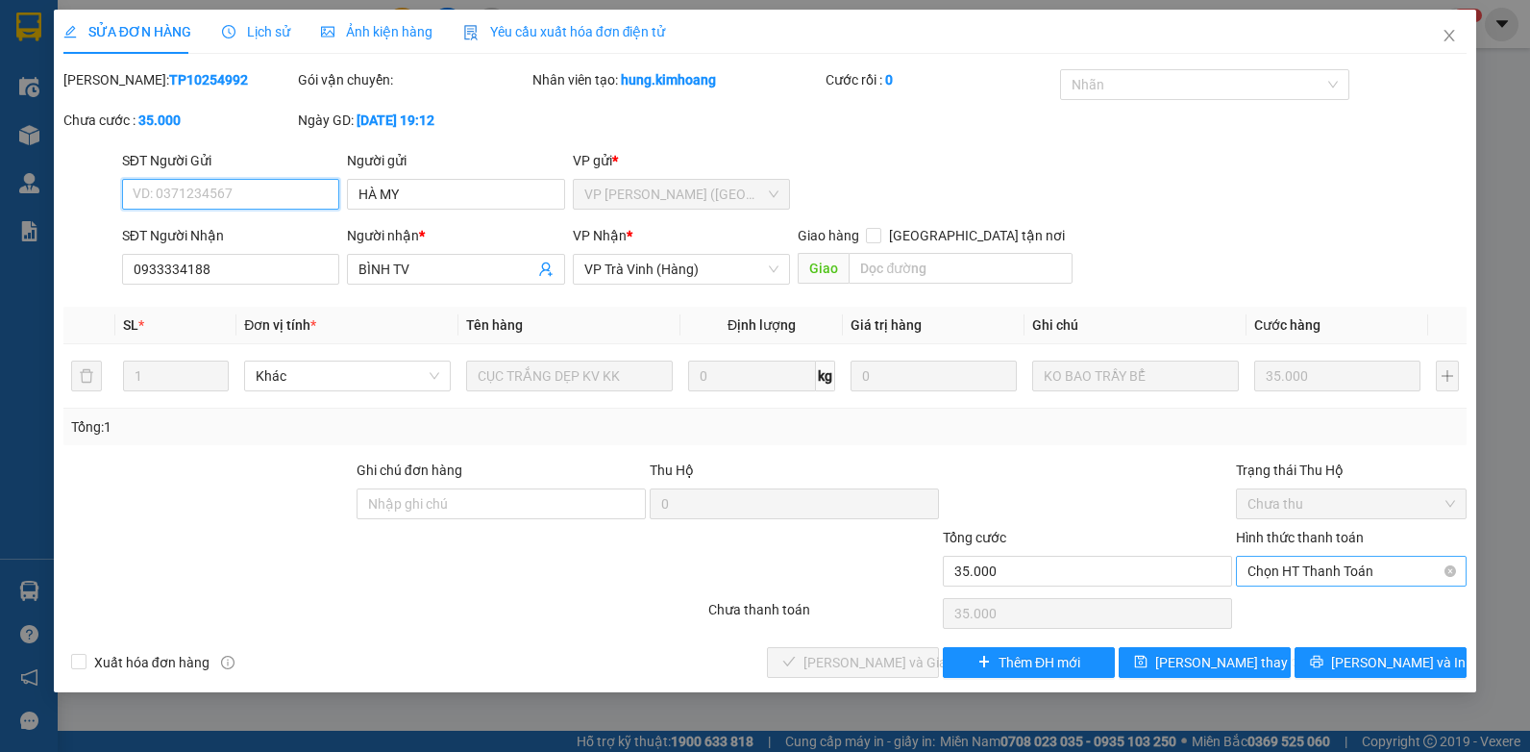
drag, startPoint x: 1320, startPoint y: 574, endPoint x: 1315, endPoint y: 585, distance: 12.5
click at [1320, 575] on span "Chọn HT Thanh Toán" at bounding box center [1352, 571] width 208 height 29
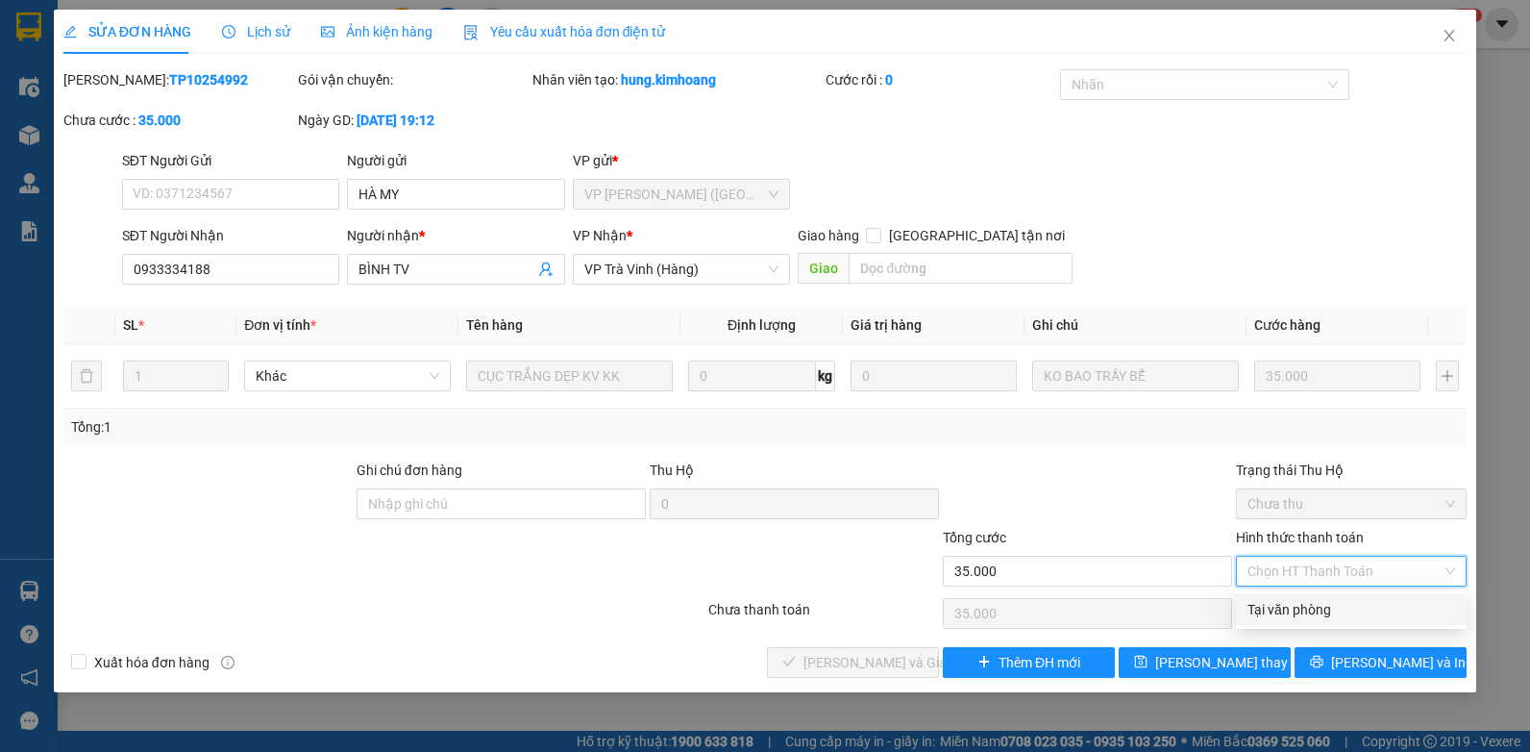
click at [1300, 616] on div "Tại văn phòng" at bounding box center [1352, 609] width 208 height 21
type input "0"
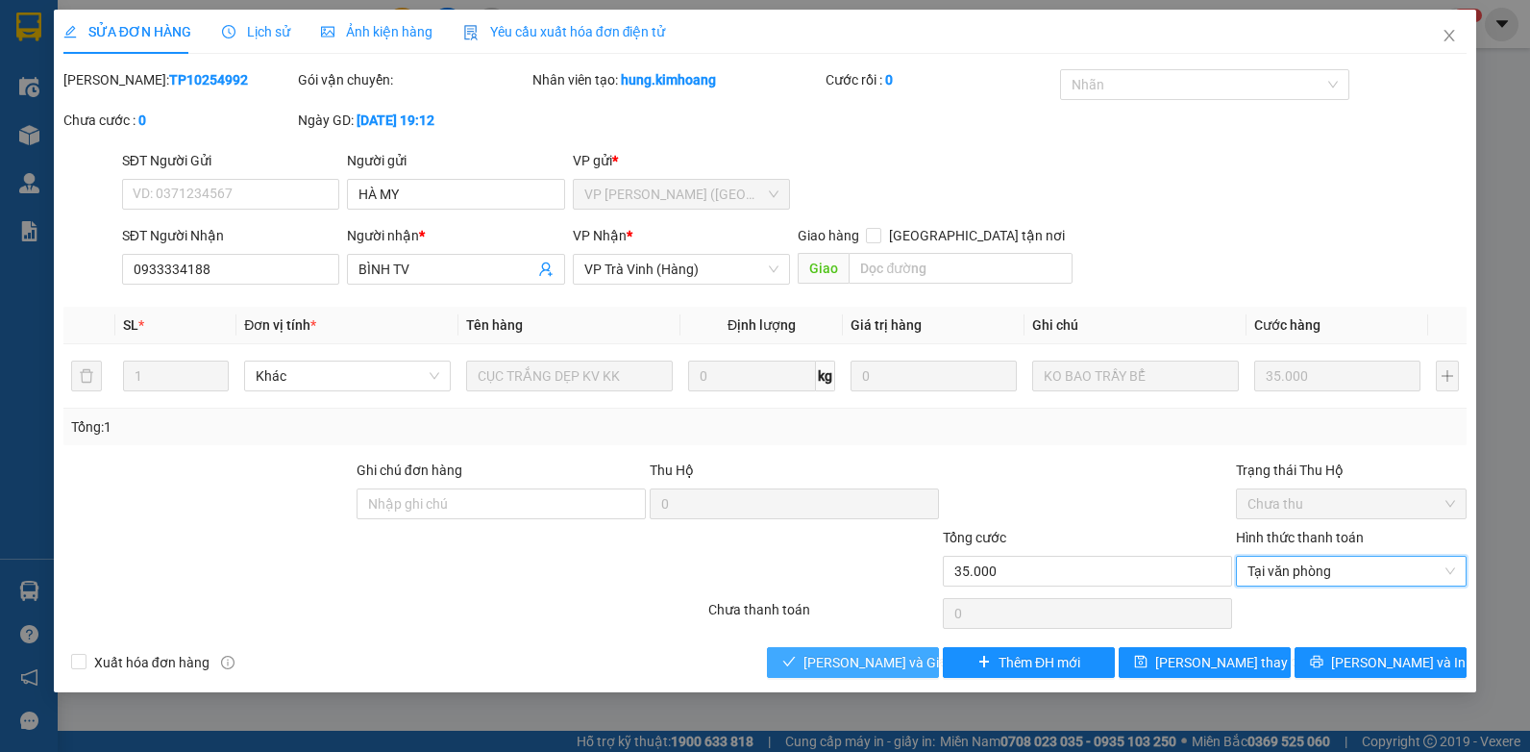
click at [814, 661] on span "[PERSON_NAME] và Giao hàng" at bounding box center [896, 662] width 185 height 21
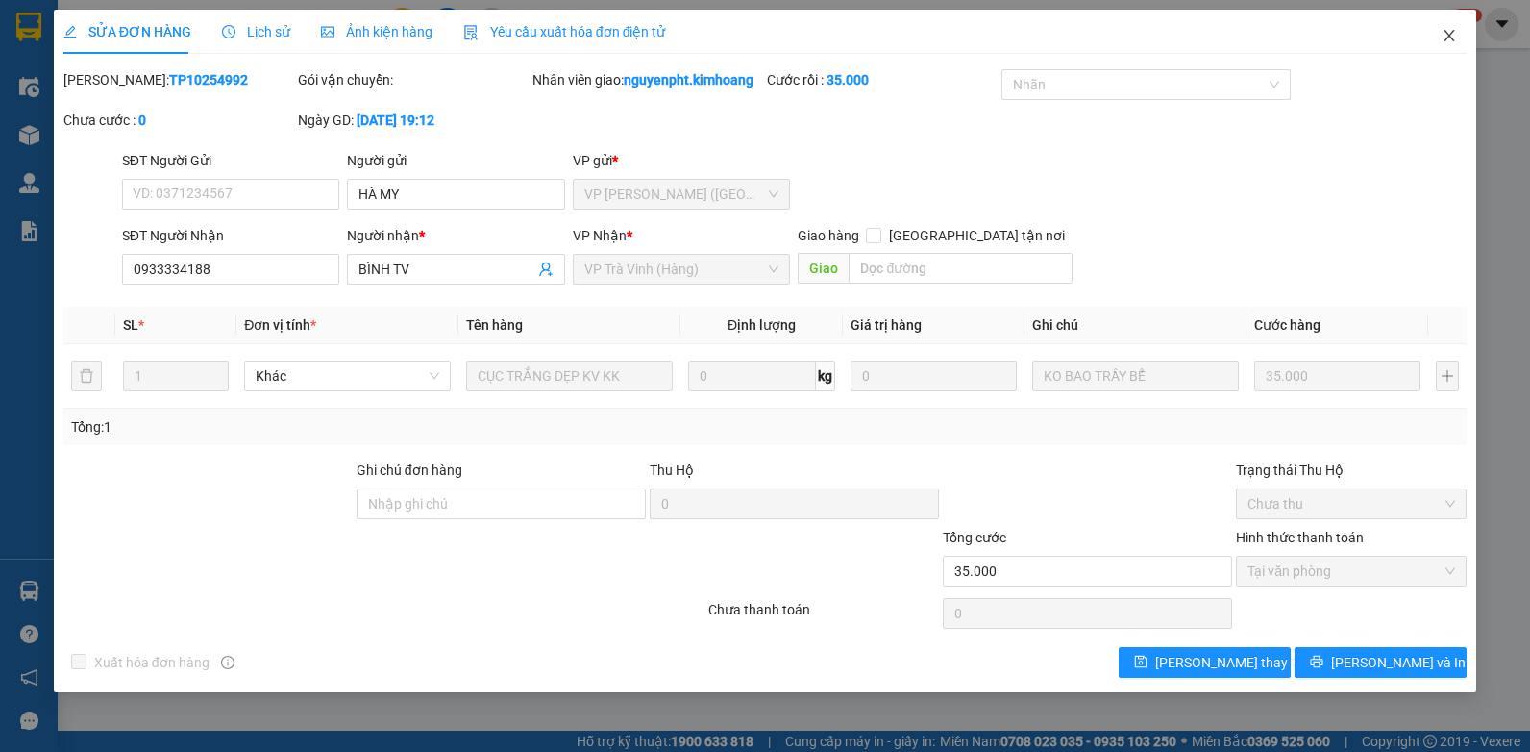
click at [1440, 41] on span "Close" at bounding box center [1450, 37] width 54 height 54
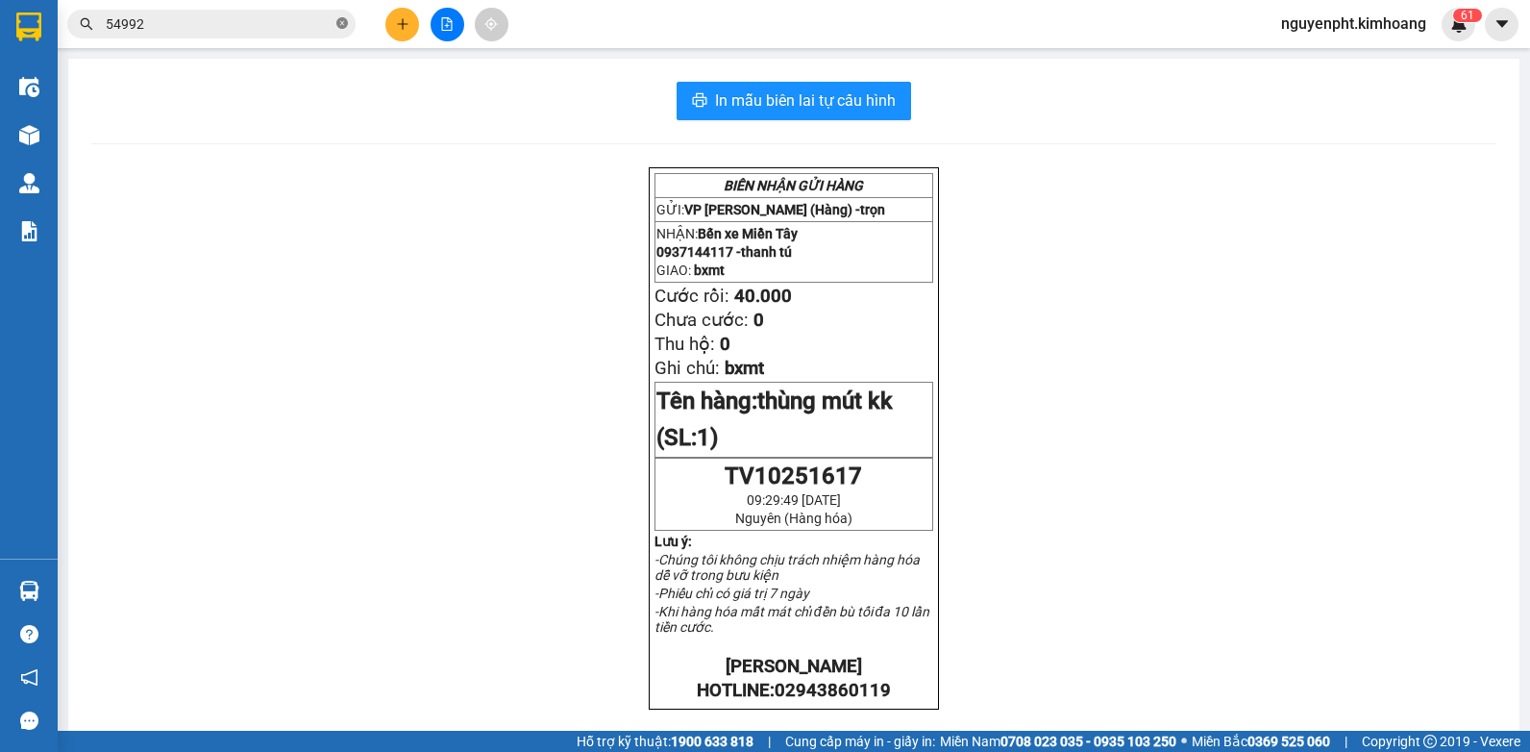
click at [345, 25] on icon "close-circle" at bounding box center [342, 23] width 12 height 12
click at [408, 20] on icon "plus" at bounding box center [402, 23] width 13 height 13
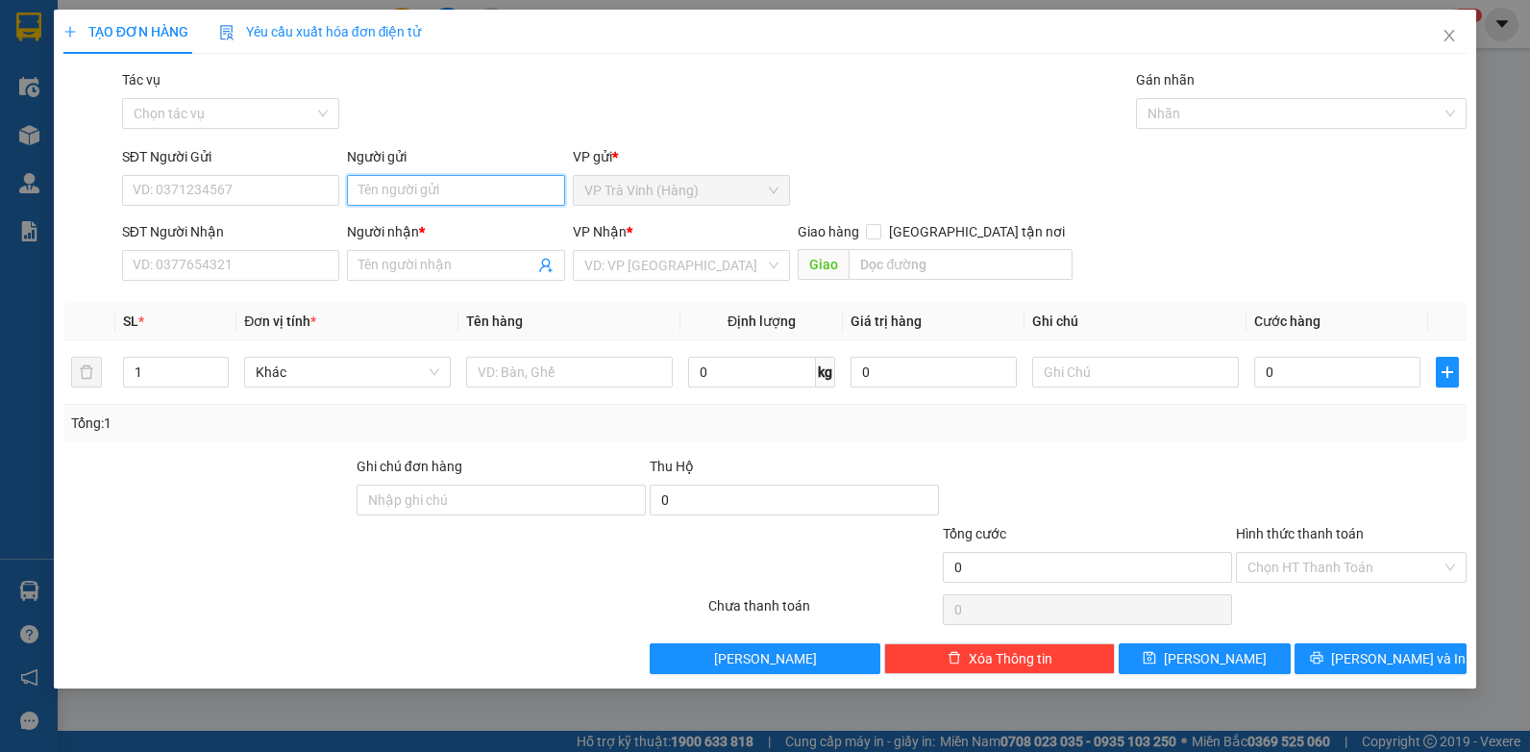
click at [384, 180] on input "Người gửi" at bounding box center [456, 190] width 218 height 31
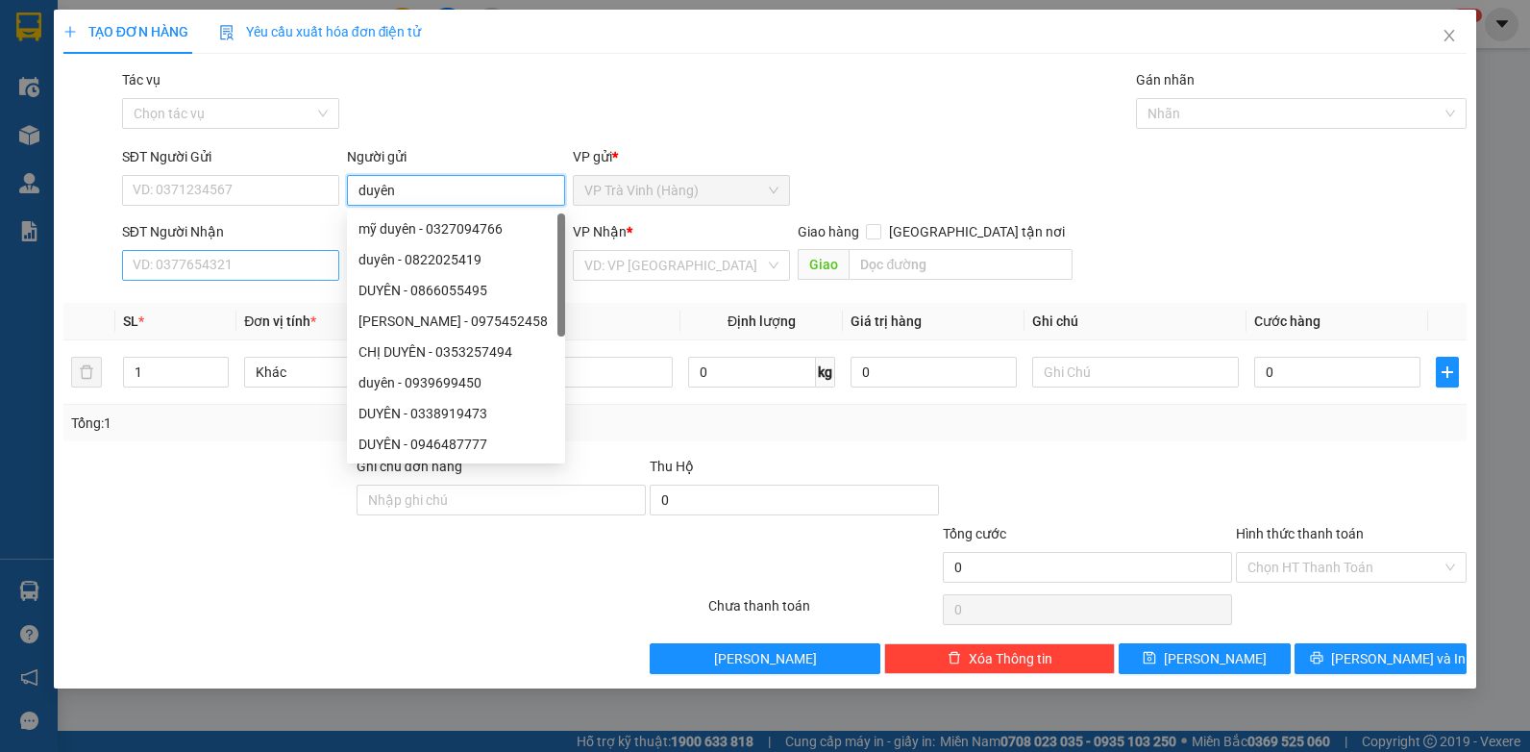
type input "duyên"
click at [174, 272] on input "SĐT Người Nhận" at bounding box center [231, 265] width 218 height 31
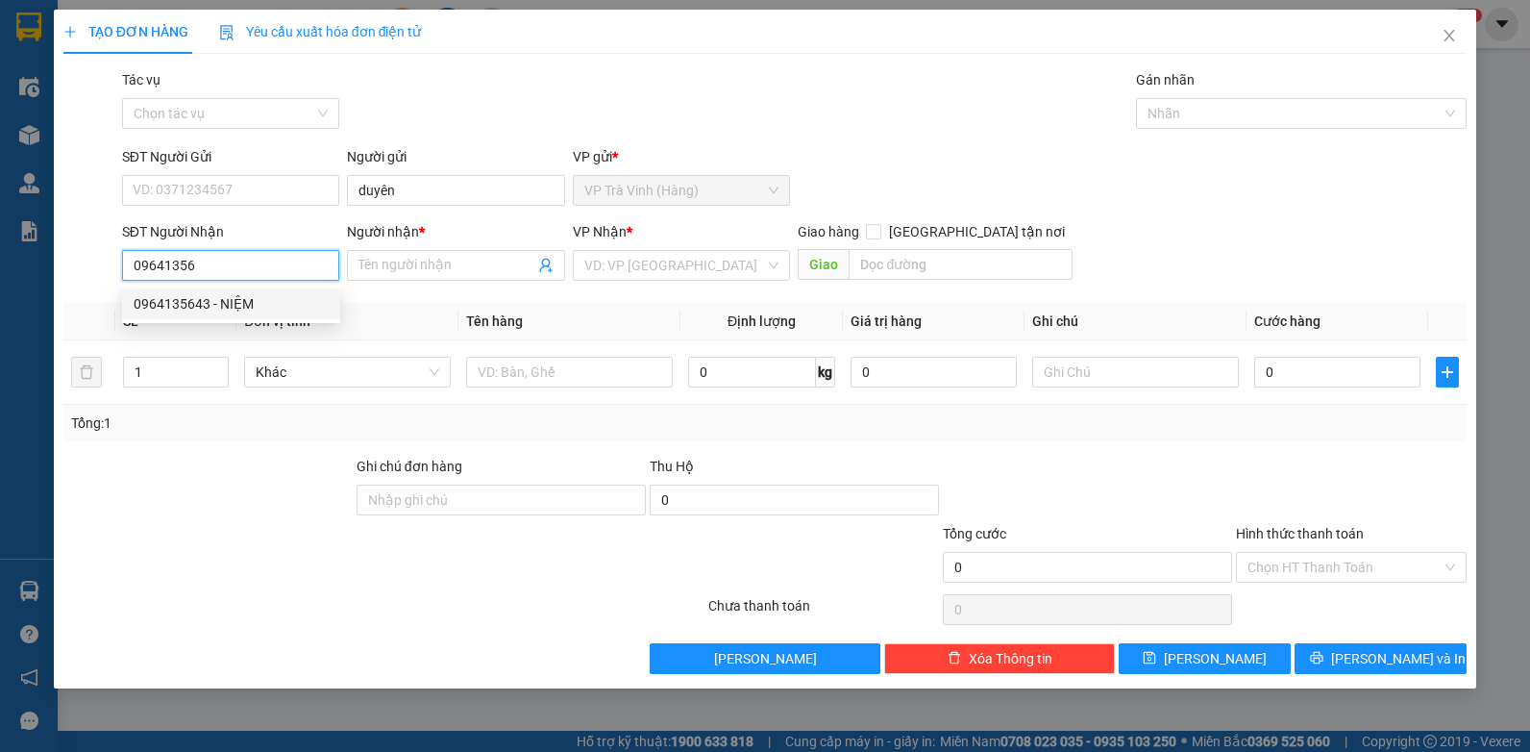
click at [197, 307] on div "0964135643 - NIỆM" at bounding box center [231, 303] width 195 height 21
type input "0964135643"
type input "NIỆM"
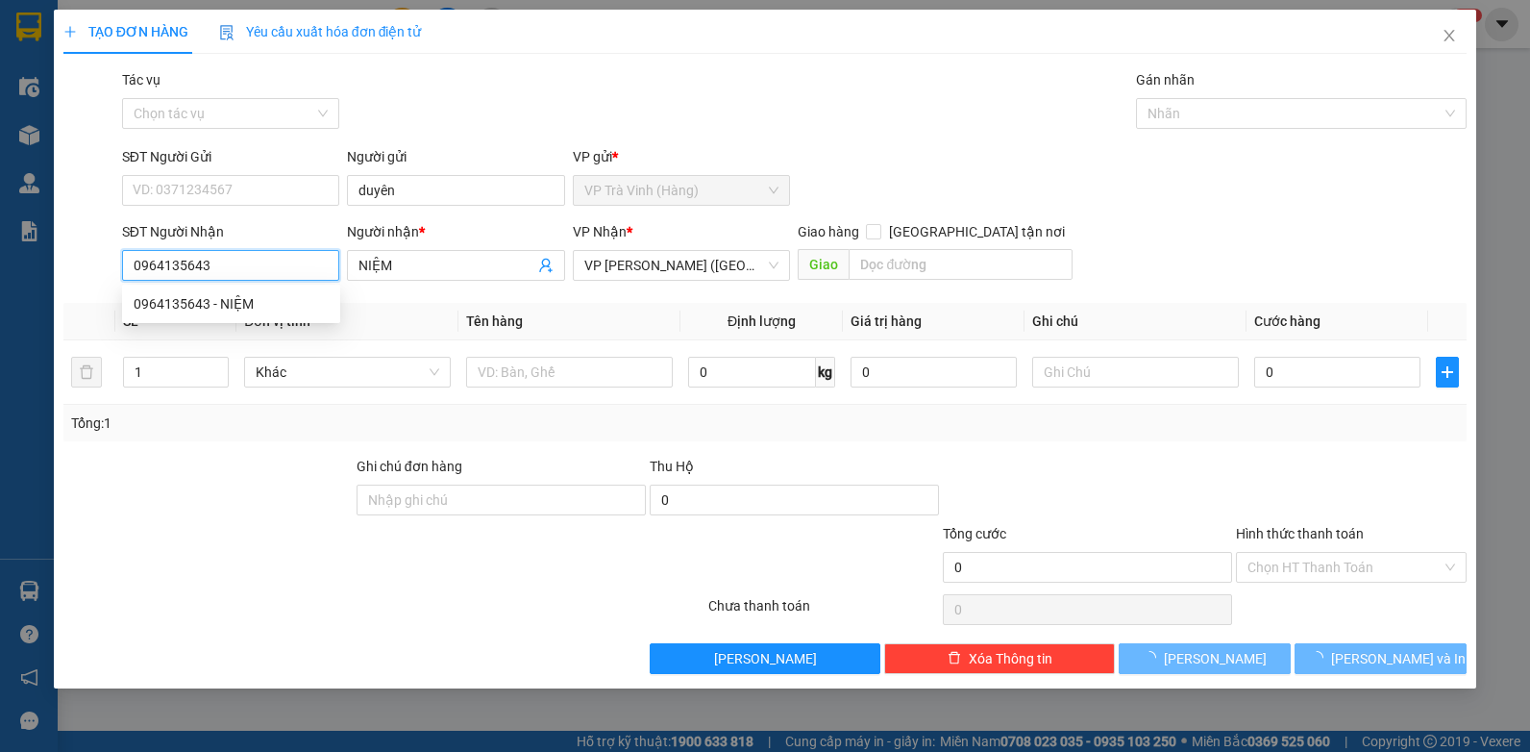
type input "20.000"
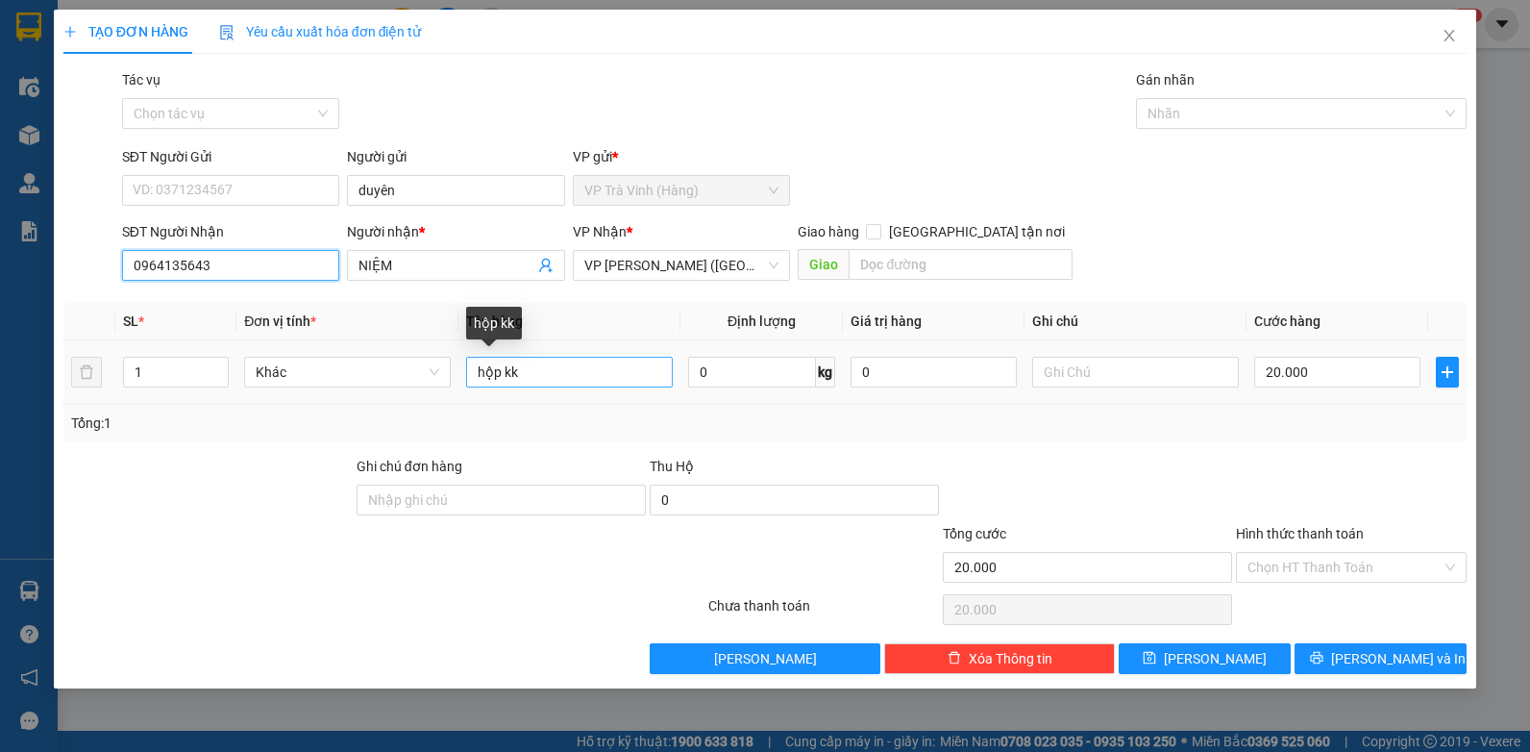
type input "0964135643"
drag, startPoint x: 530, startPoint y: 372, endPoint x: 0, endPoint y: 386, distance: 529.8
click at [14, 373] on div "TẠO ĐƠN HÀNG Yêu cầu xuất hóa đơn điện tử Transit Pickup Surcharge Ids Transit …" at bounding box center [765, 376] width 1530 height 752
type input "thùng mút kk"
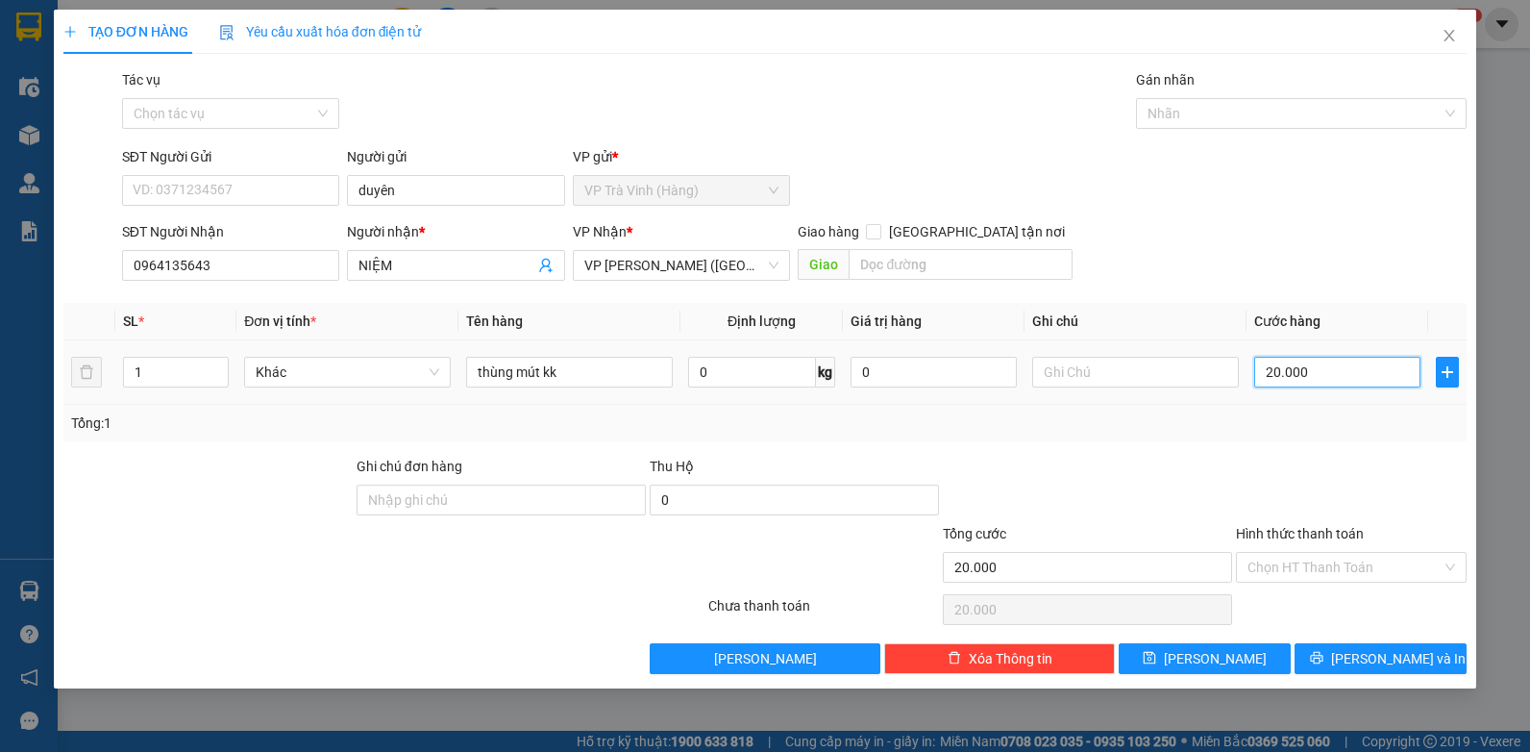
type input "3"
type input "35"
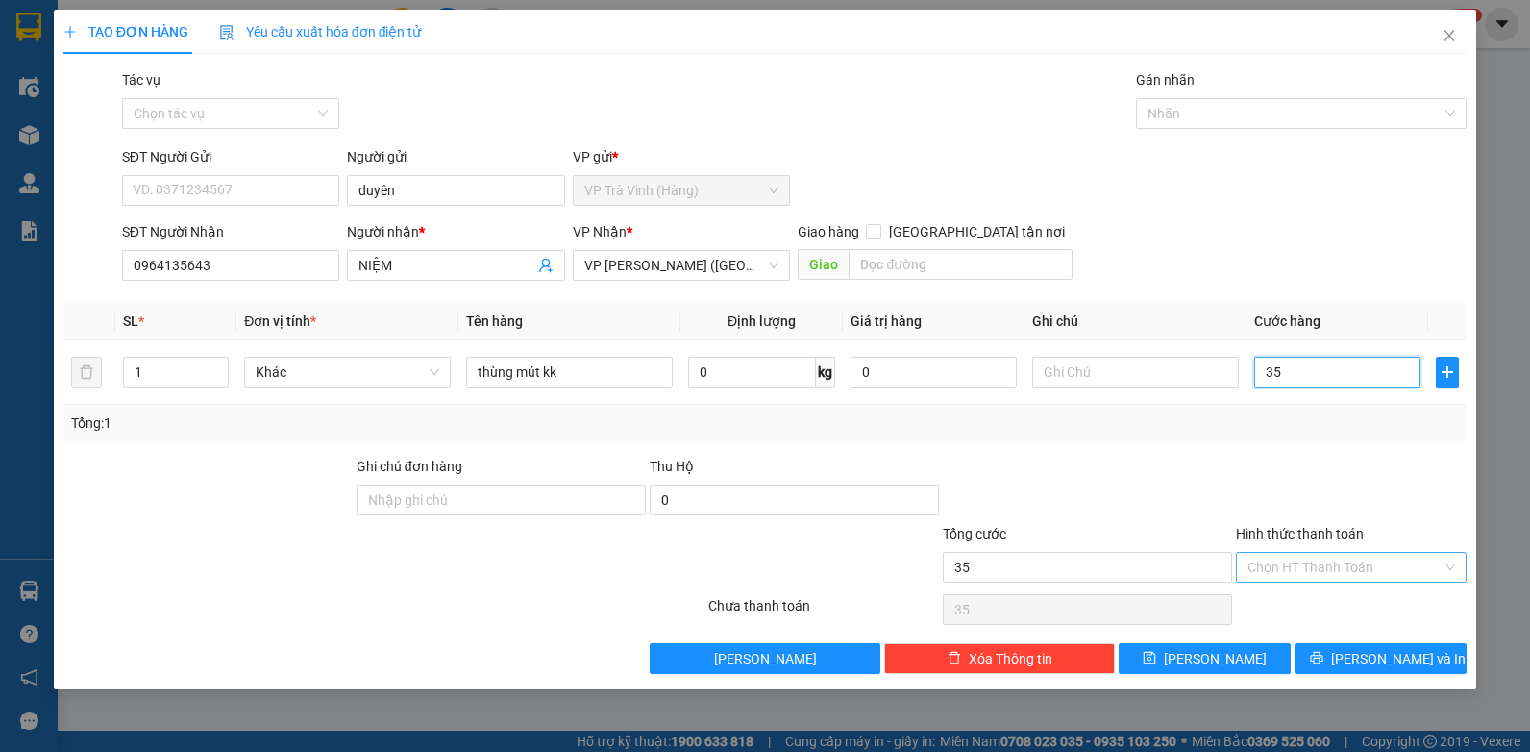
type input "35"
type input "35.000"
drag, startPoint x: 1300, startPoint y: 572, endPoint x: 1303, endPoint y: 589, distance: 17.5
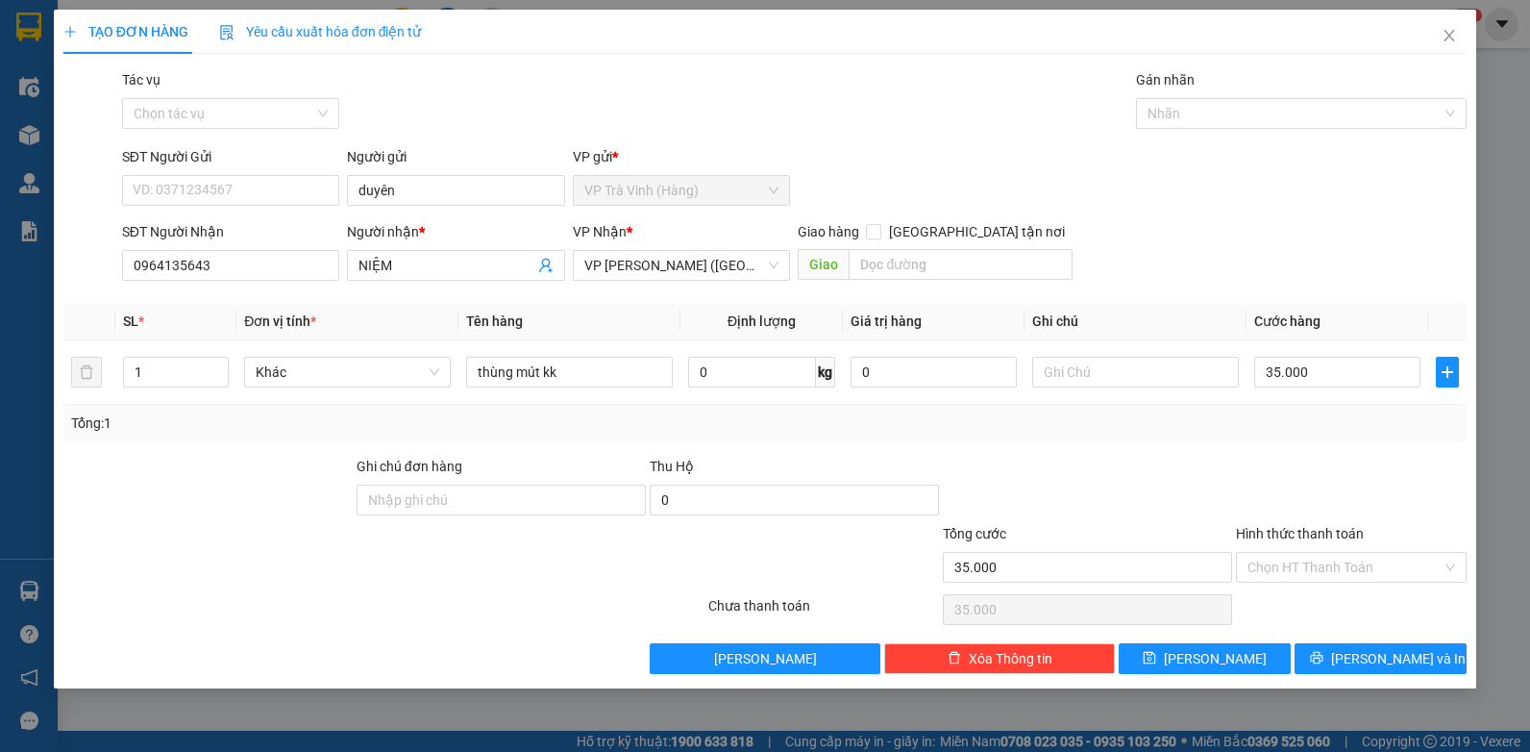
click at [1300, 573] on input "Hình thức thanh toán" at bounding box center [1345, 567] width 194 height 29
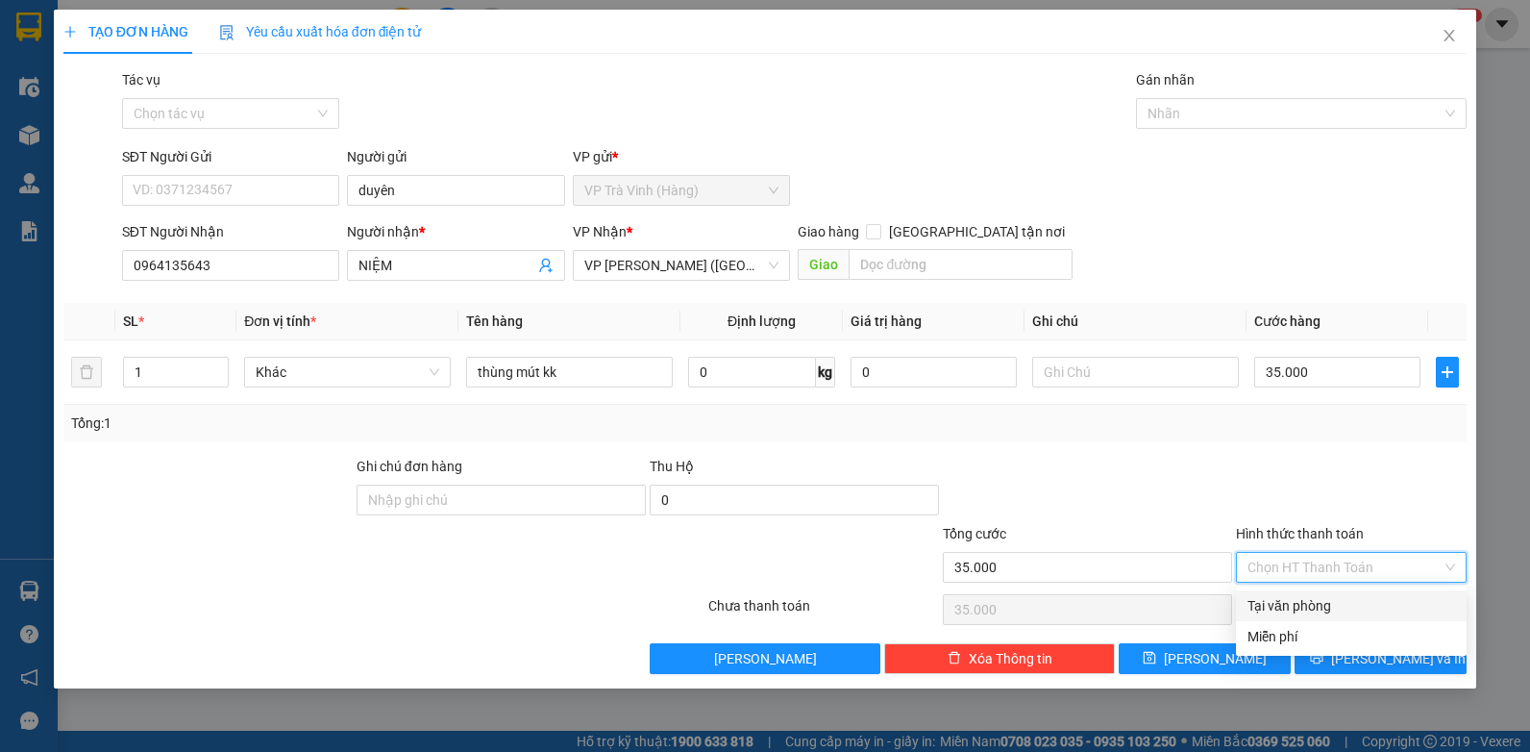
click at [1293, 608] on div "Tại văn phòng" at bounding box center [1352, 605] width 208 height 21
type input "0"
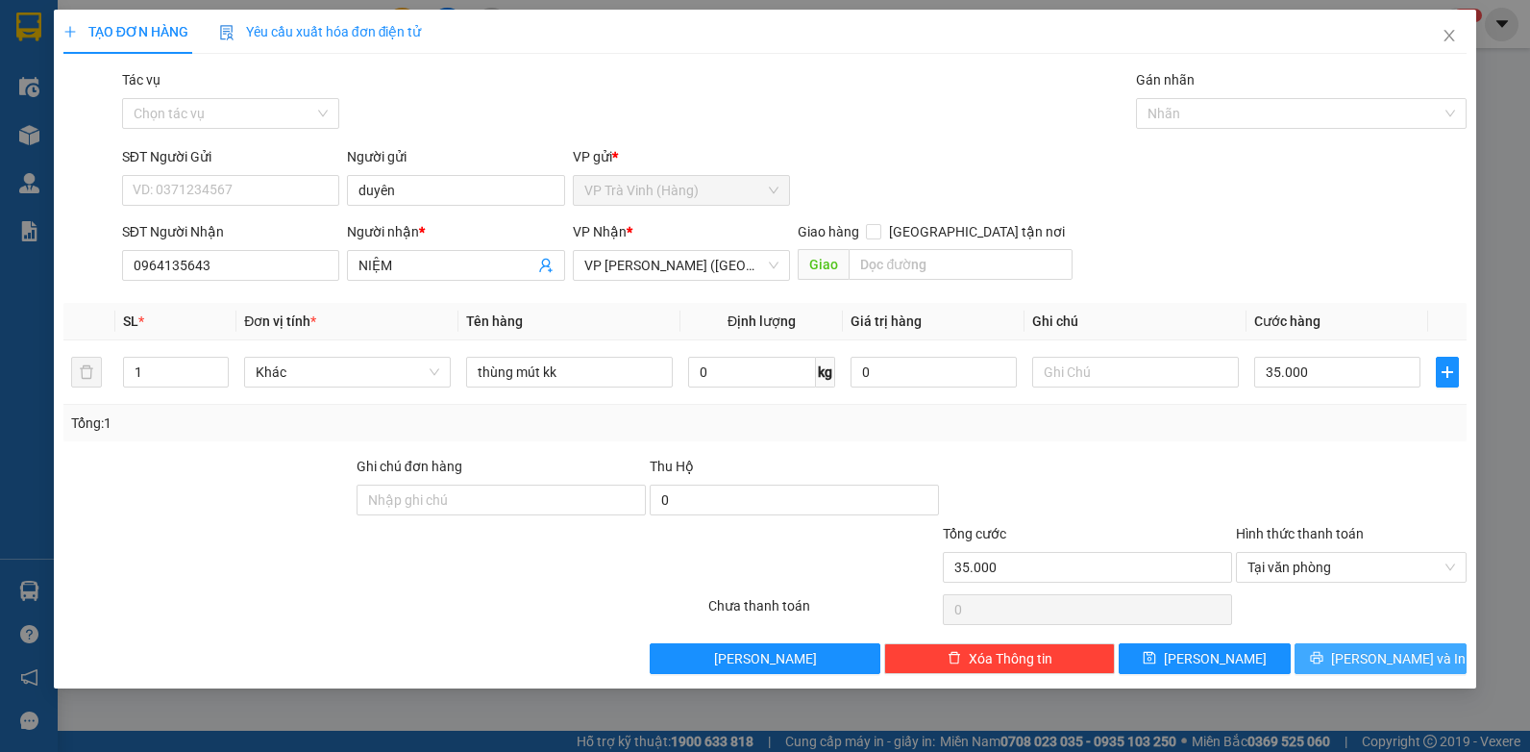
click at [1403, 662] on span "[PERSON_NAME] và In" at bounding box center [1398, 658] width 135 height 21
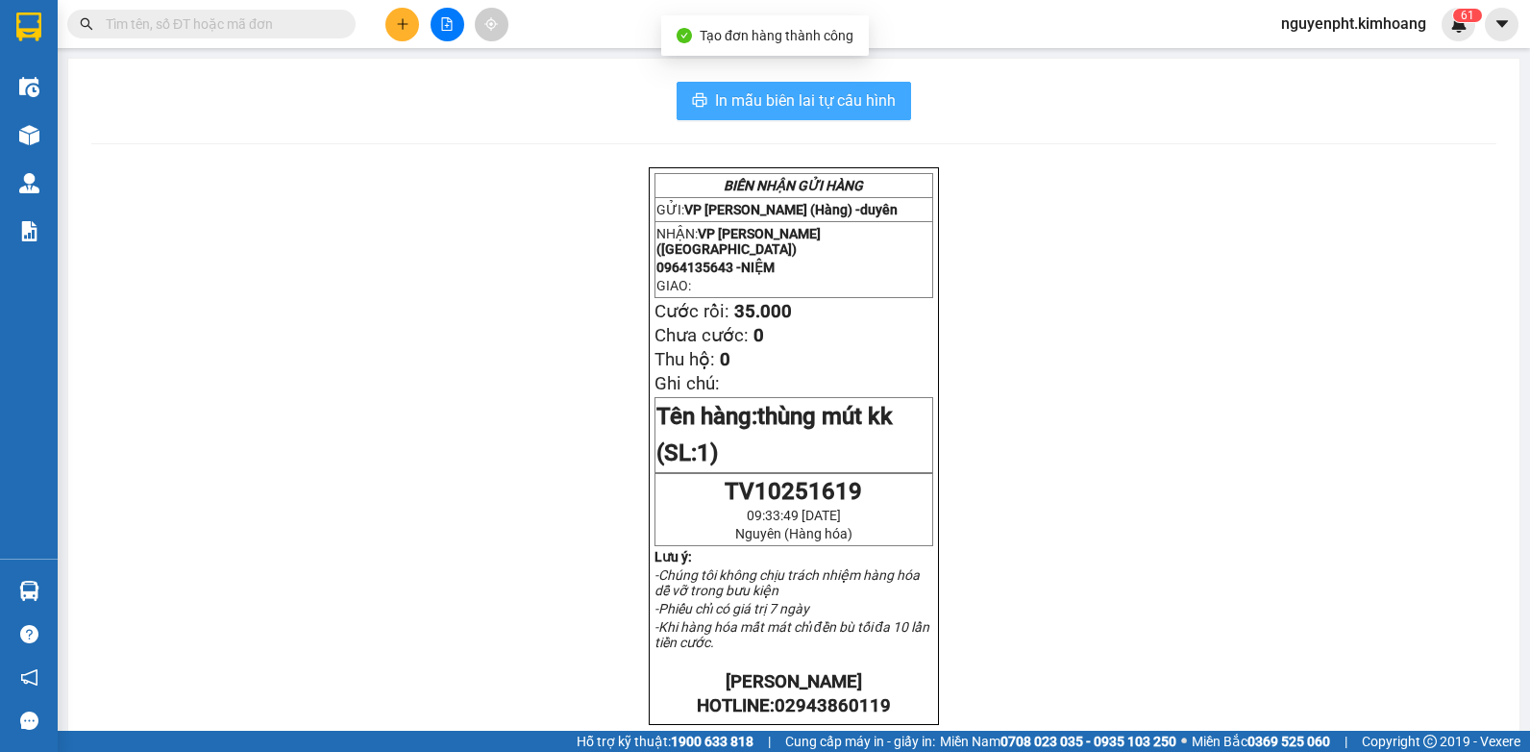
drag, startPoint x: 824, startPoint y: 105, endPoint x: 809, endPoint y: 111, distance: 15.5
click at [822, 109] on span "In mẫu biên lai tự cấu hình" at bounding box center [805, 100] width 181 height 24
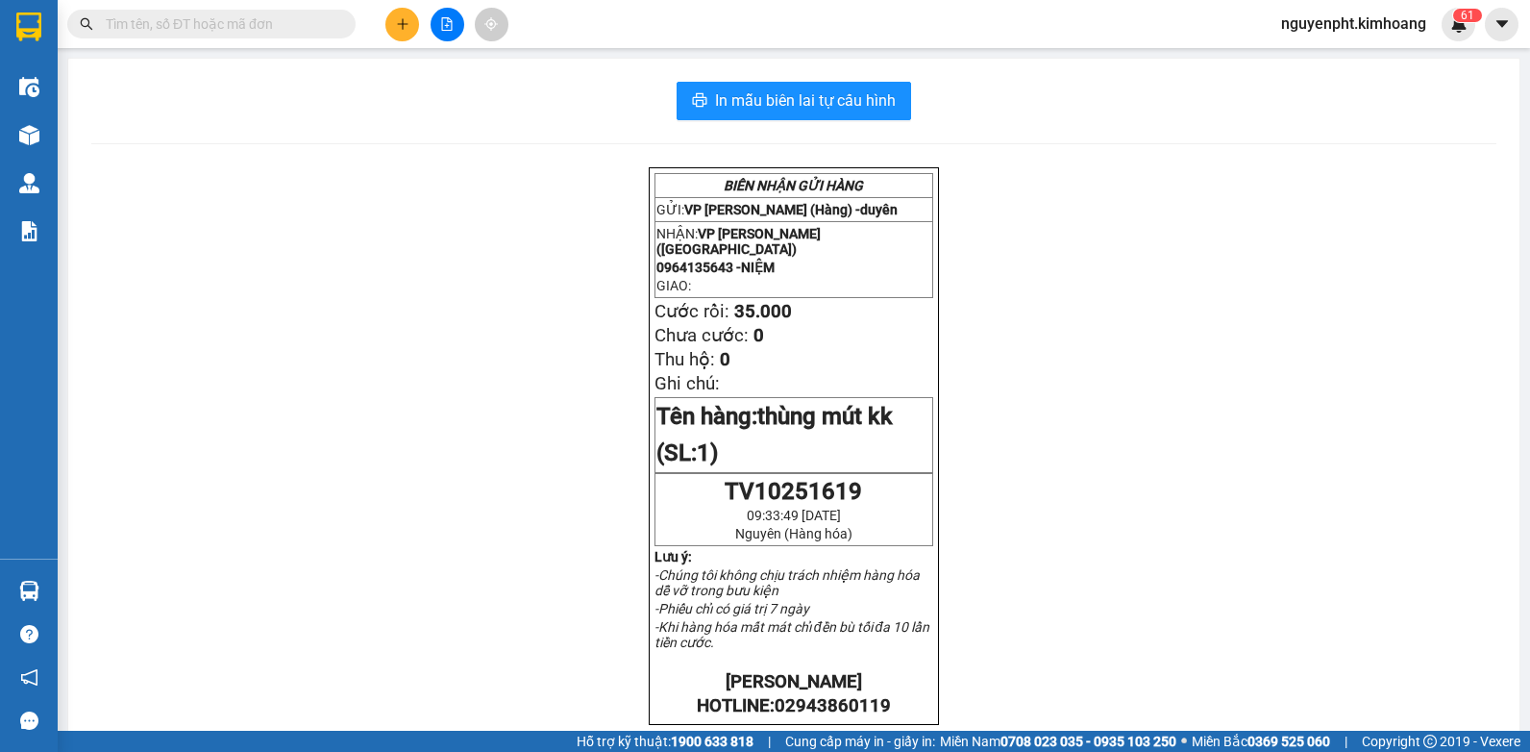
click at [288, 19] on input "text" at bounding box center [219, 23] width 227 height 21
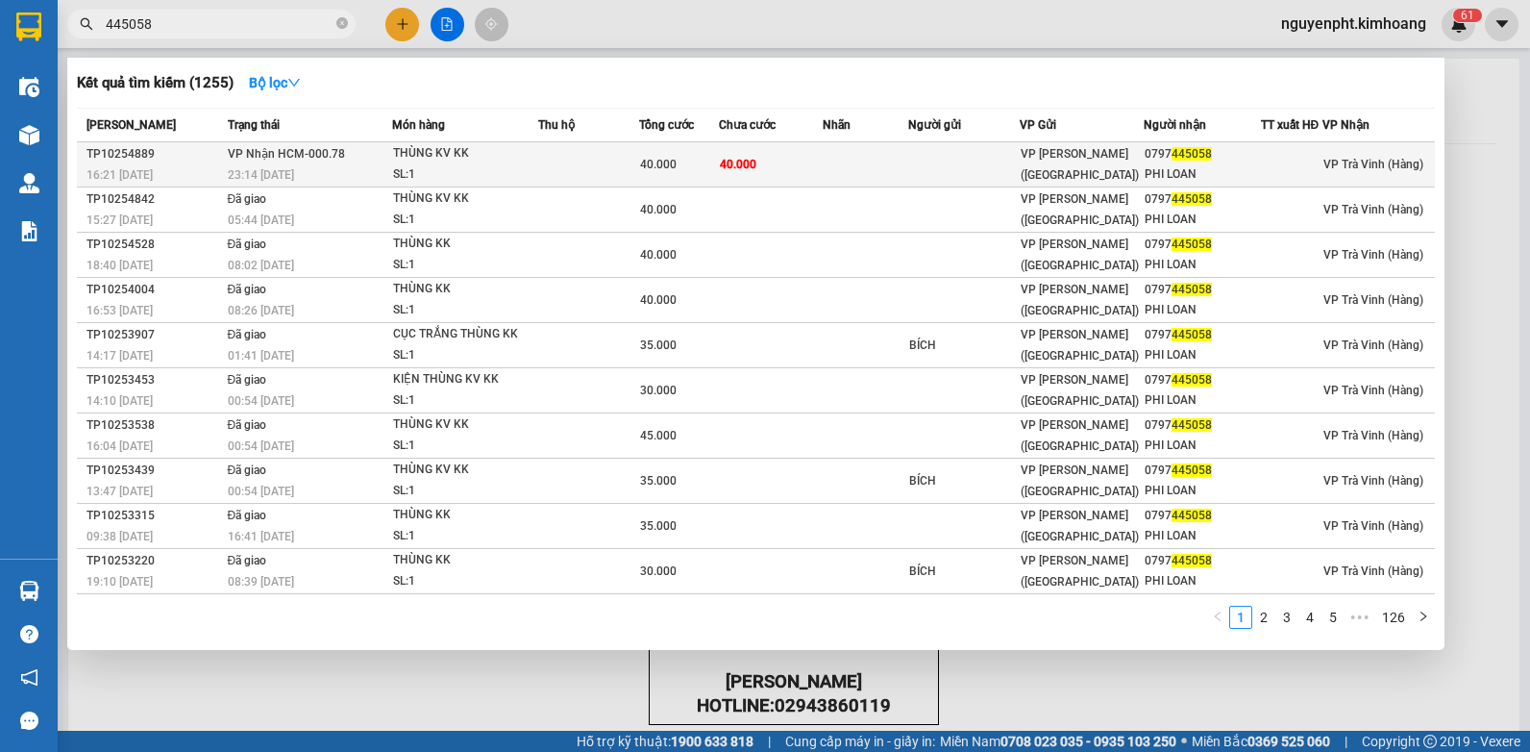
type input "445058"
click at [603, 166] on td at bounding box center [588, 164] width 101 height 45
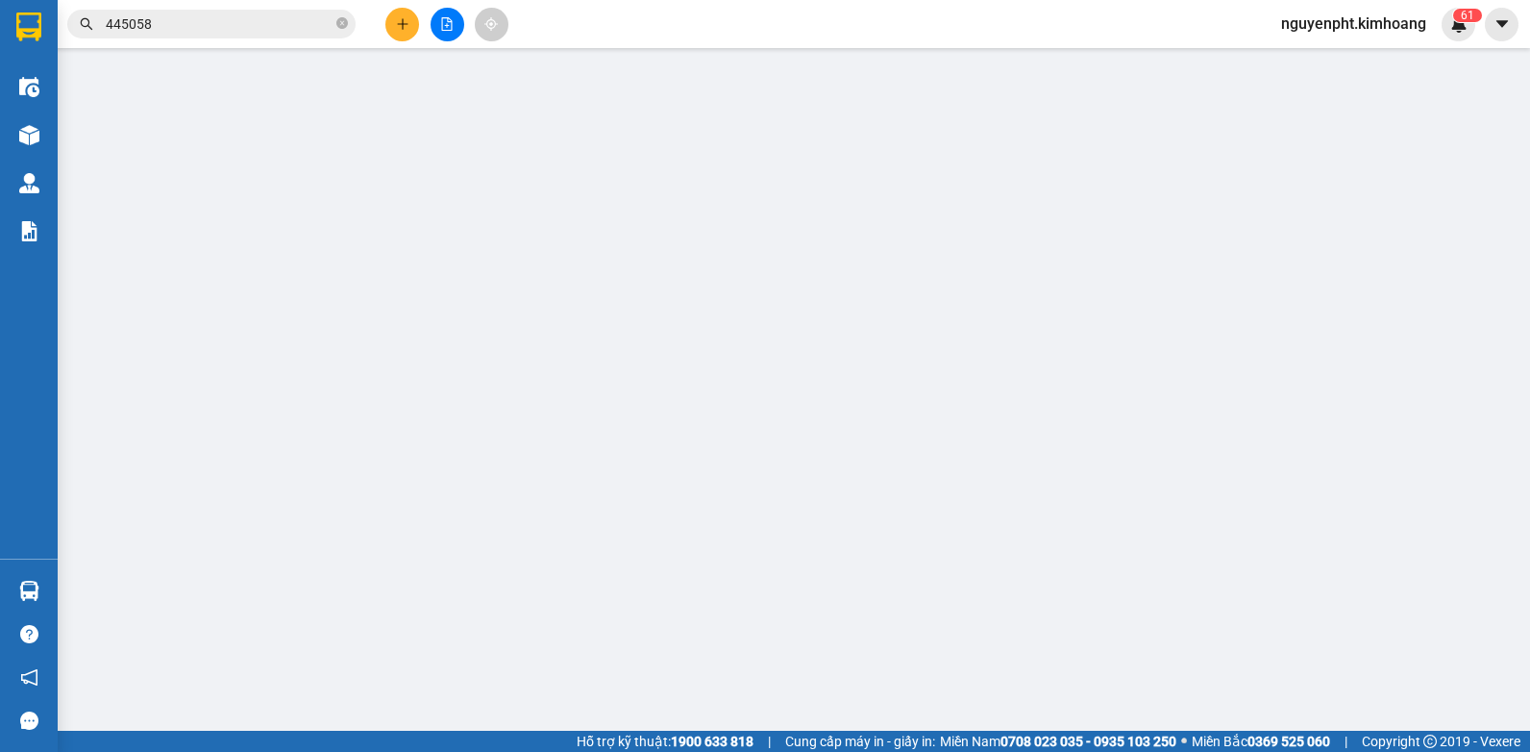
type input "0797445058"
type input "PHI LOAN"
type input "40.000"
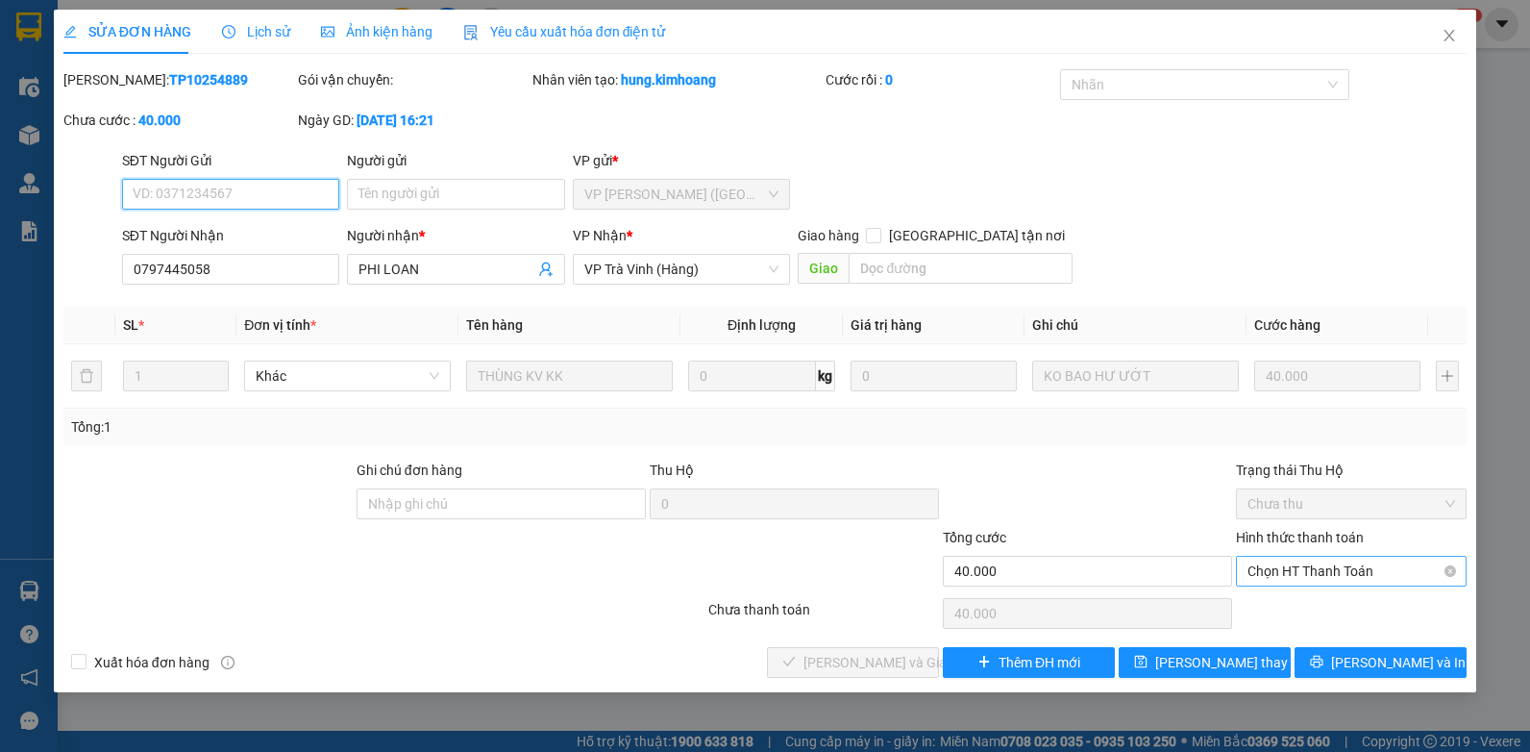
click at [1298, 563] on span "Chọn HT Thanh Toán" at bounding box center [1352, 571] width 208 height 29
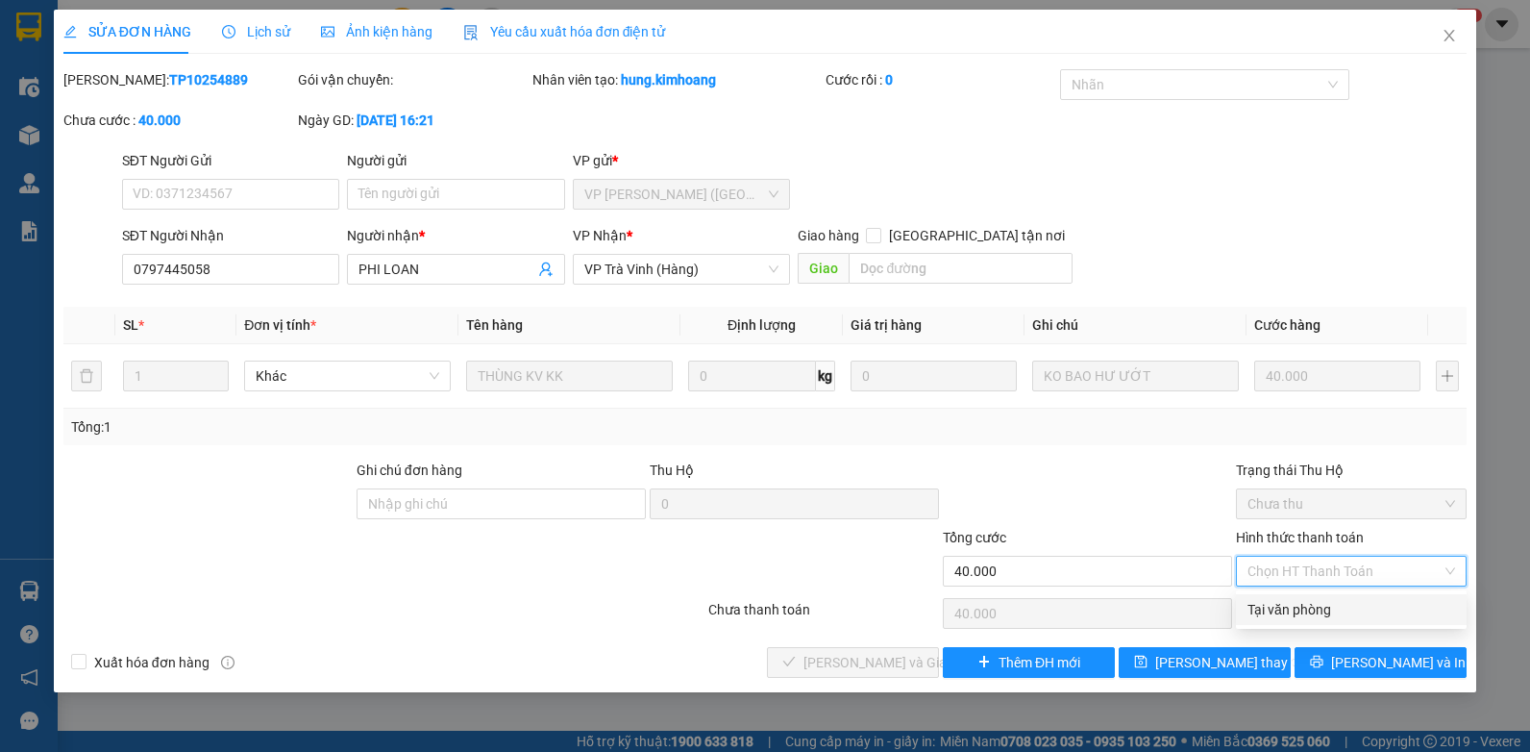
drag, startPoint x: 1285, startPoint y: 597, endPoint x: 1244, endPoint y: 603, distance: 41.7
click at [1282, 598] on div "Tại văn phòng" at bounding box center [1351, 609] width 231 height 31
type input "0"
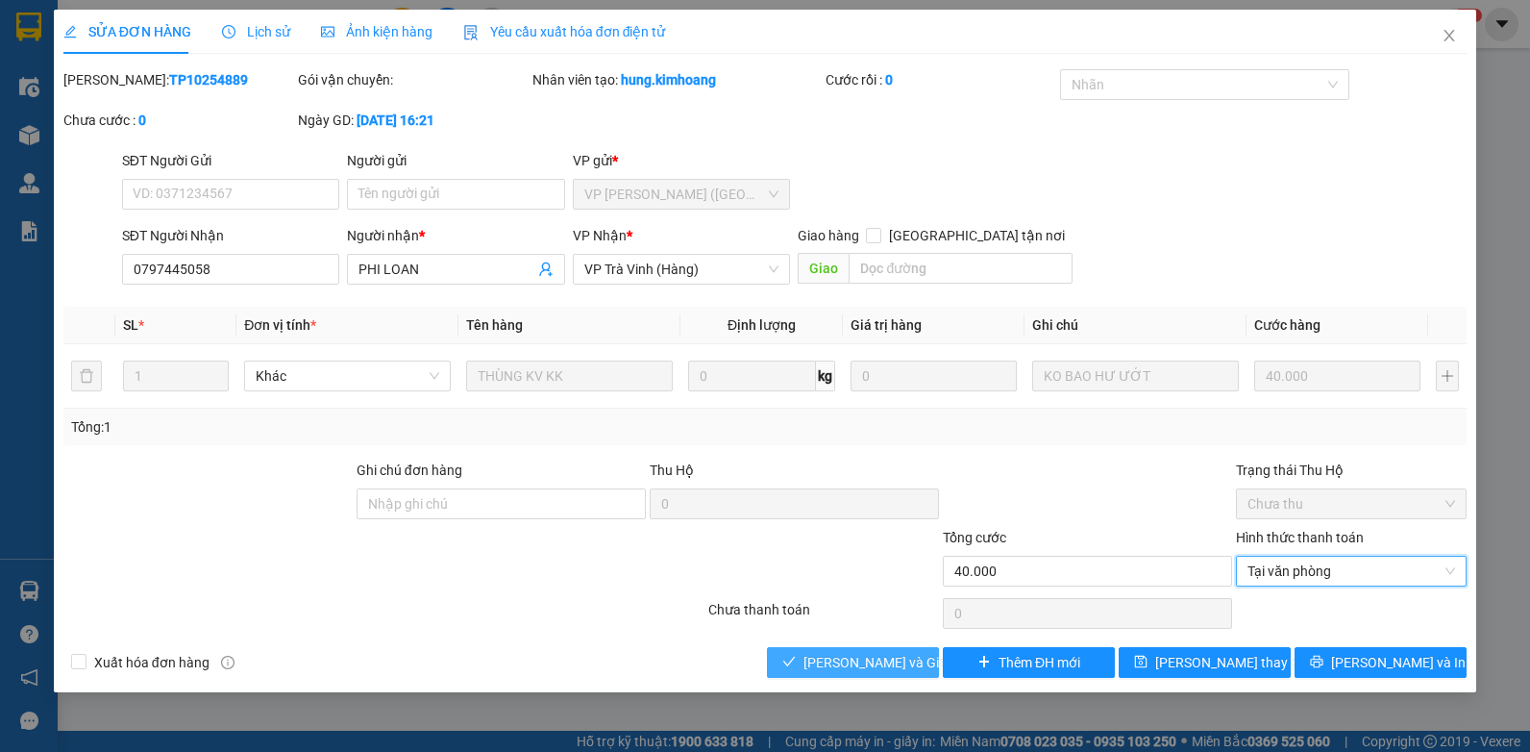
click at [798, 653] on button "[PERSON_NAME] và Giao hàng" at bounding box center [853, 662] width 172 height 31
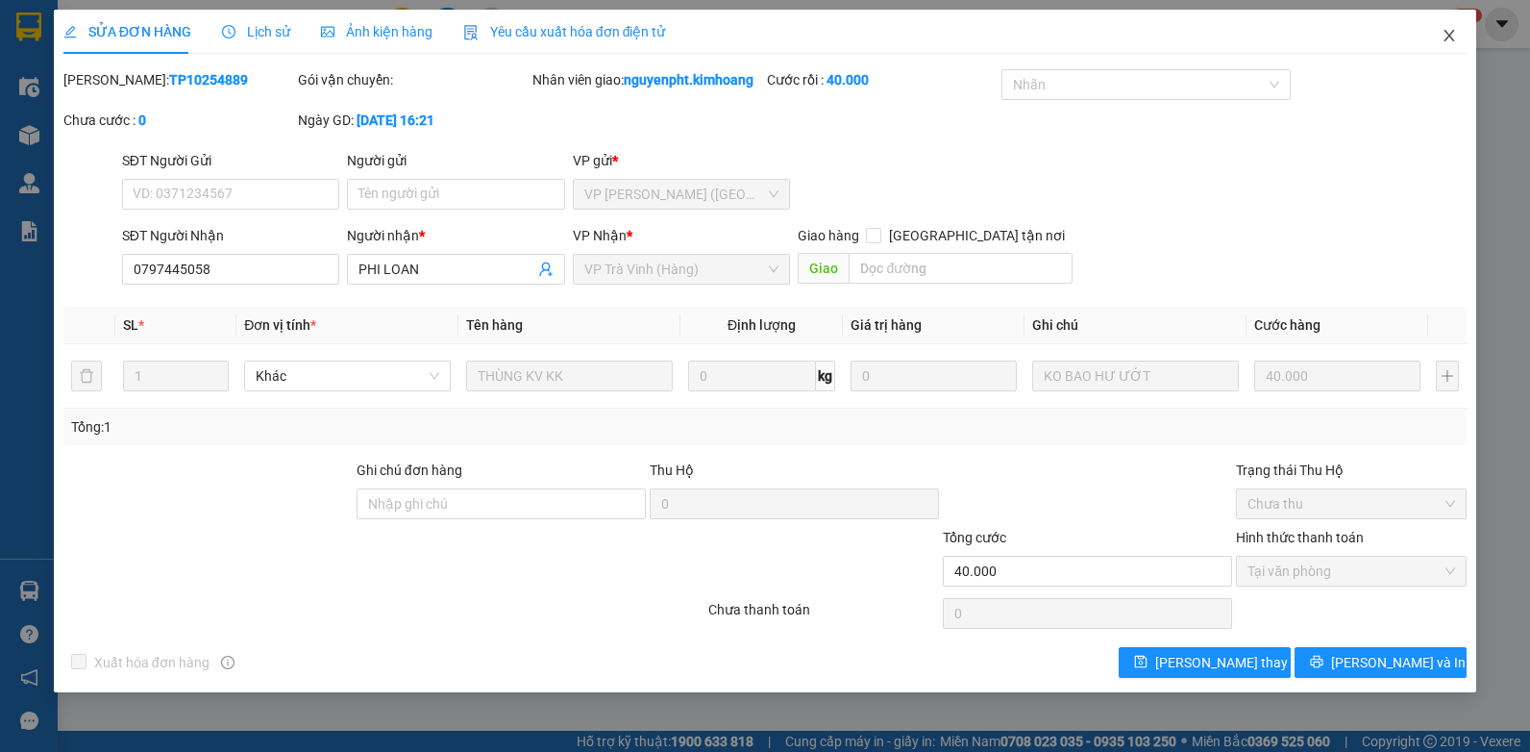
click at [1452, 24] on span "Close" at bounding box center [1450, 37] width 54 height 54
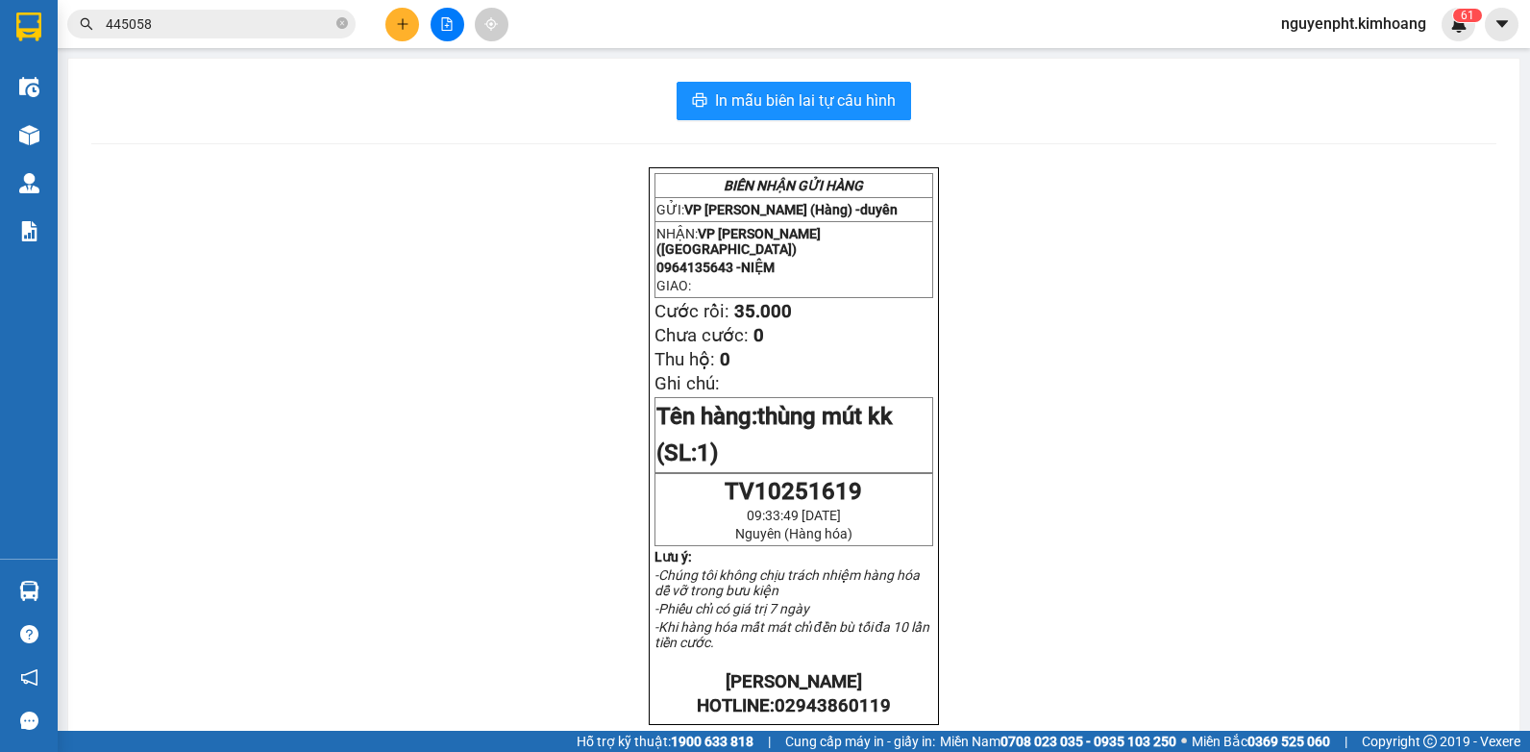
drag, startPoint x: 305, startPoint y: 27, endPoint x: 0, endPoint y: 35, distance: 304.8
click at [0, 34] on html "Kết quả tìm kiếm ( 1255 ) Bộ lọc Mã ĐH Trạng thái Món hàng Thu hộ Tổng cước Chư…" at bounding box center [765, 376] width 1530 height 752
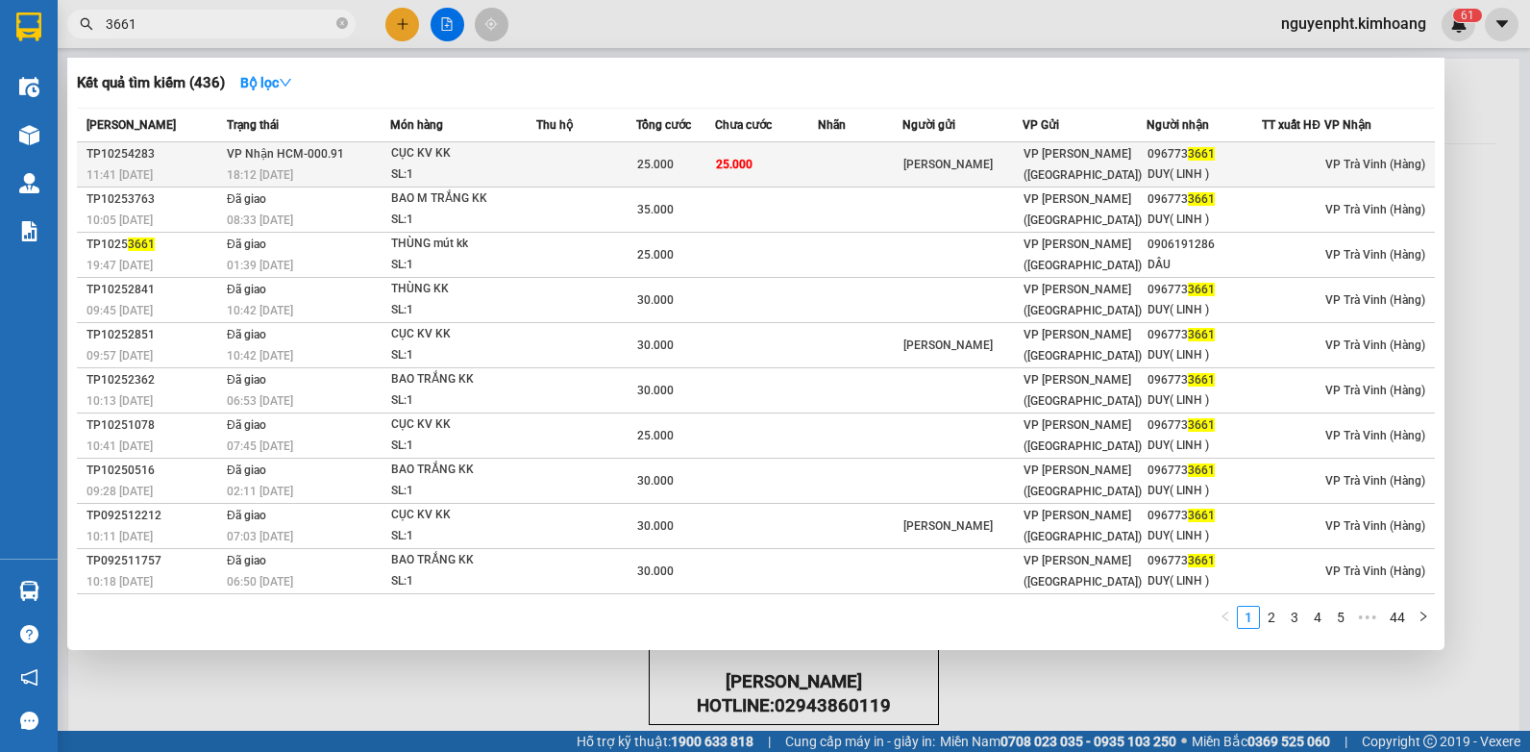
type input "3661"
click at [701, 177] on td "25.000" at bounding box center [675, 164] width 79 height 45
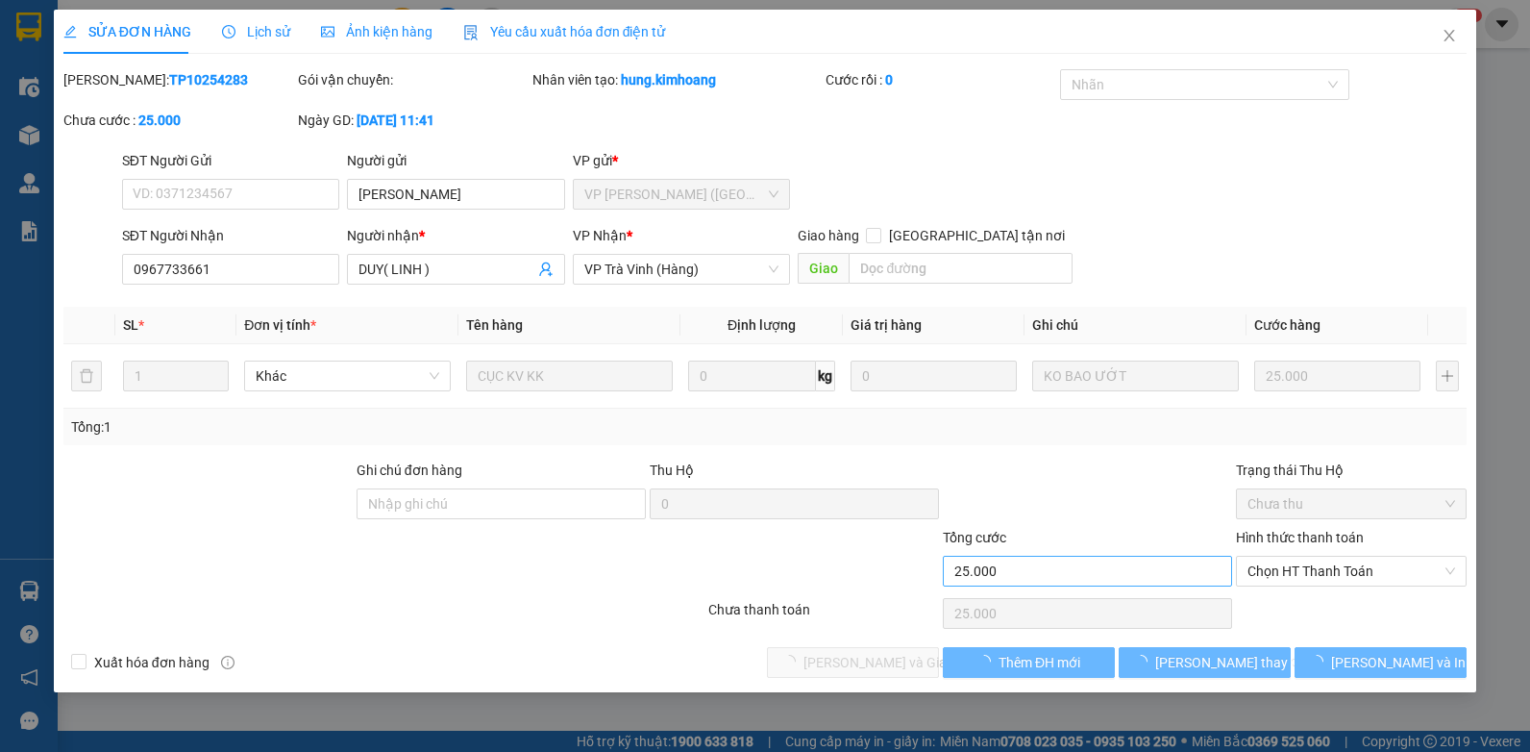
type input "[PERSON_NAME]"
type input "0967733661"
type input "DUY( LINH )"
type input "25.000"
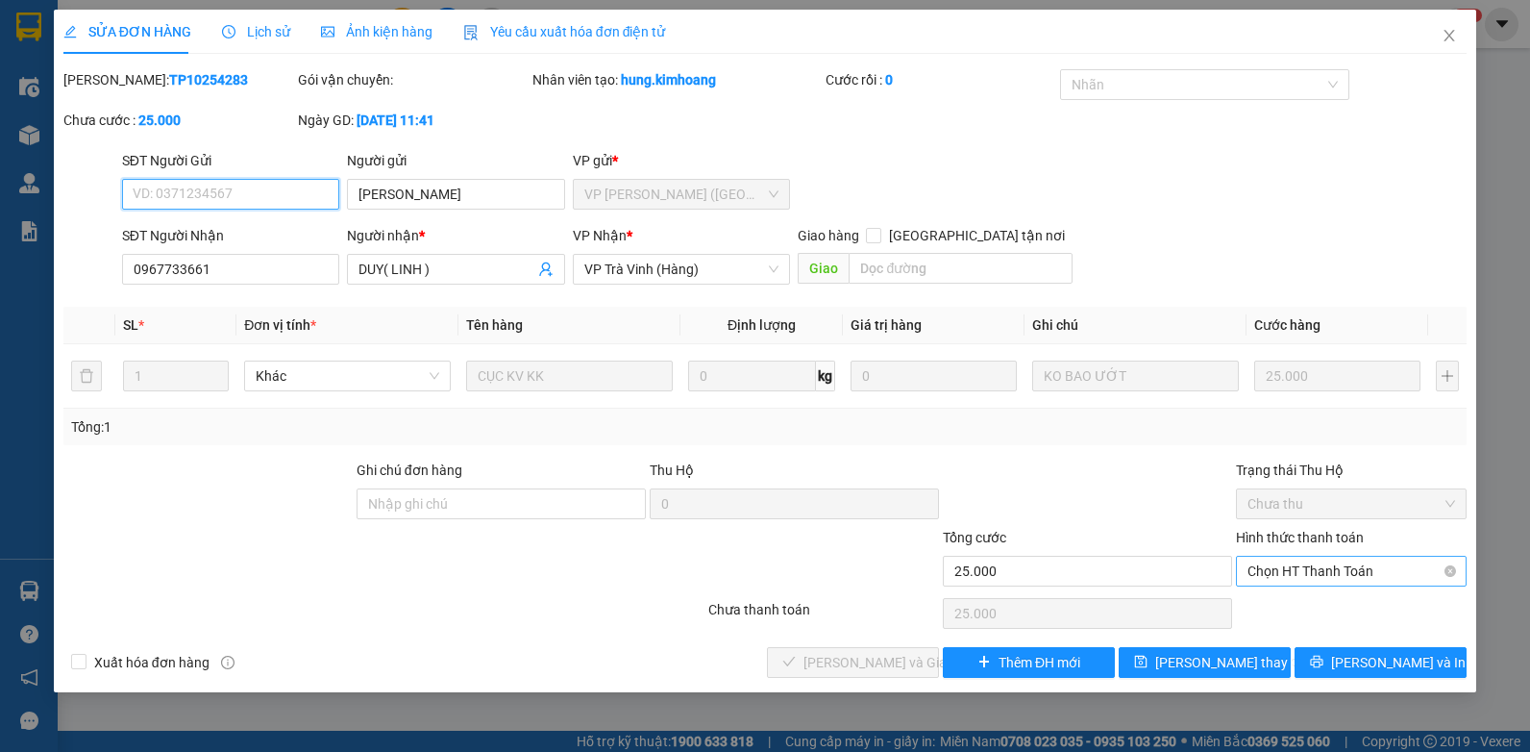
click at [1380, 578] on span "Chọn HT Thanh Toán" at bounding box center [1352, 571] width 208 height 29
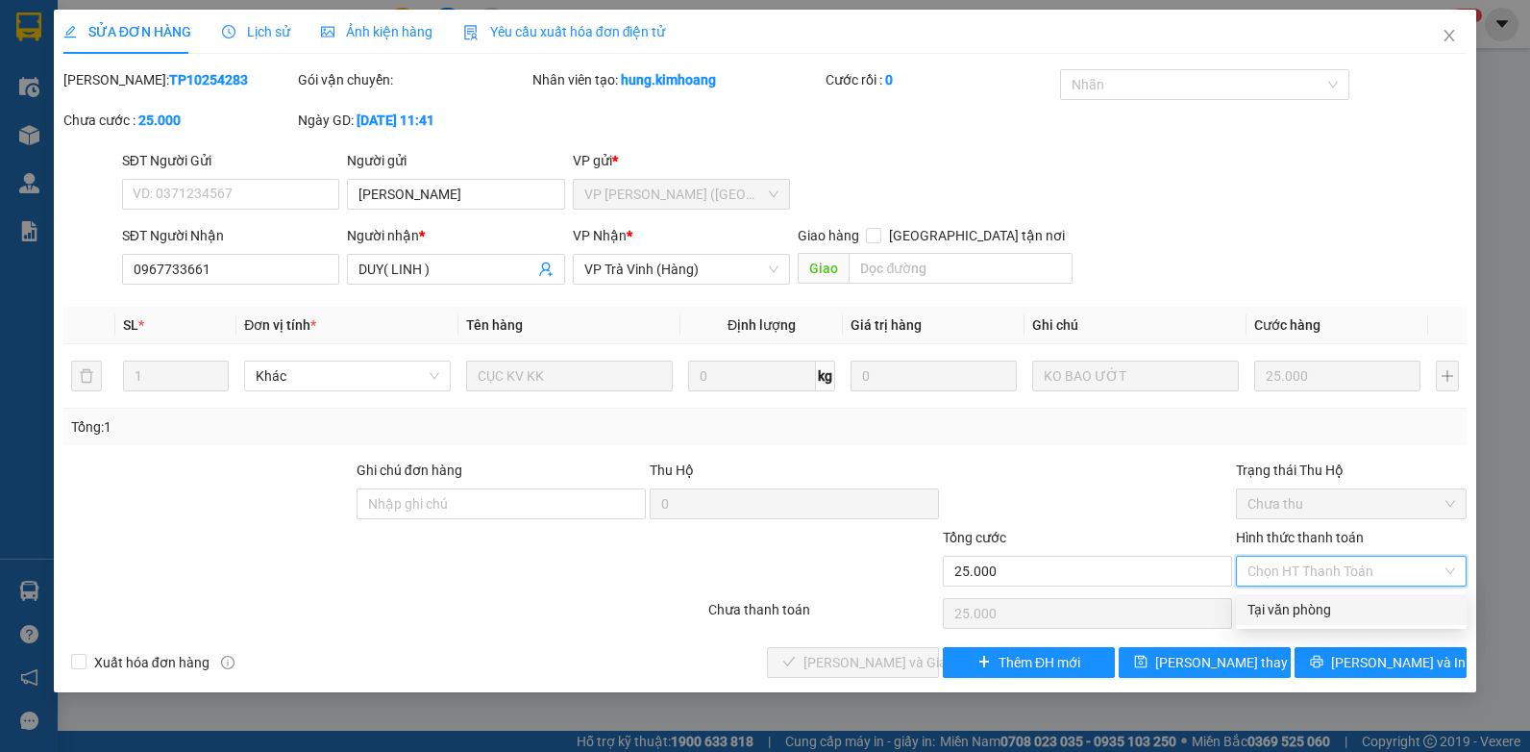
drag, startPoint x: 1346, startPoint y: 608, endPoint x: 1091, endPoint y: 619, distance: 254.9
click at [1344, 608] on div "Tại văn phòng" at bounding box center [1352, 609] width 208 height 21
type input "0"
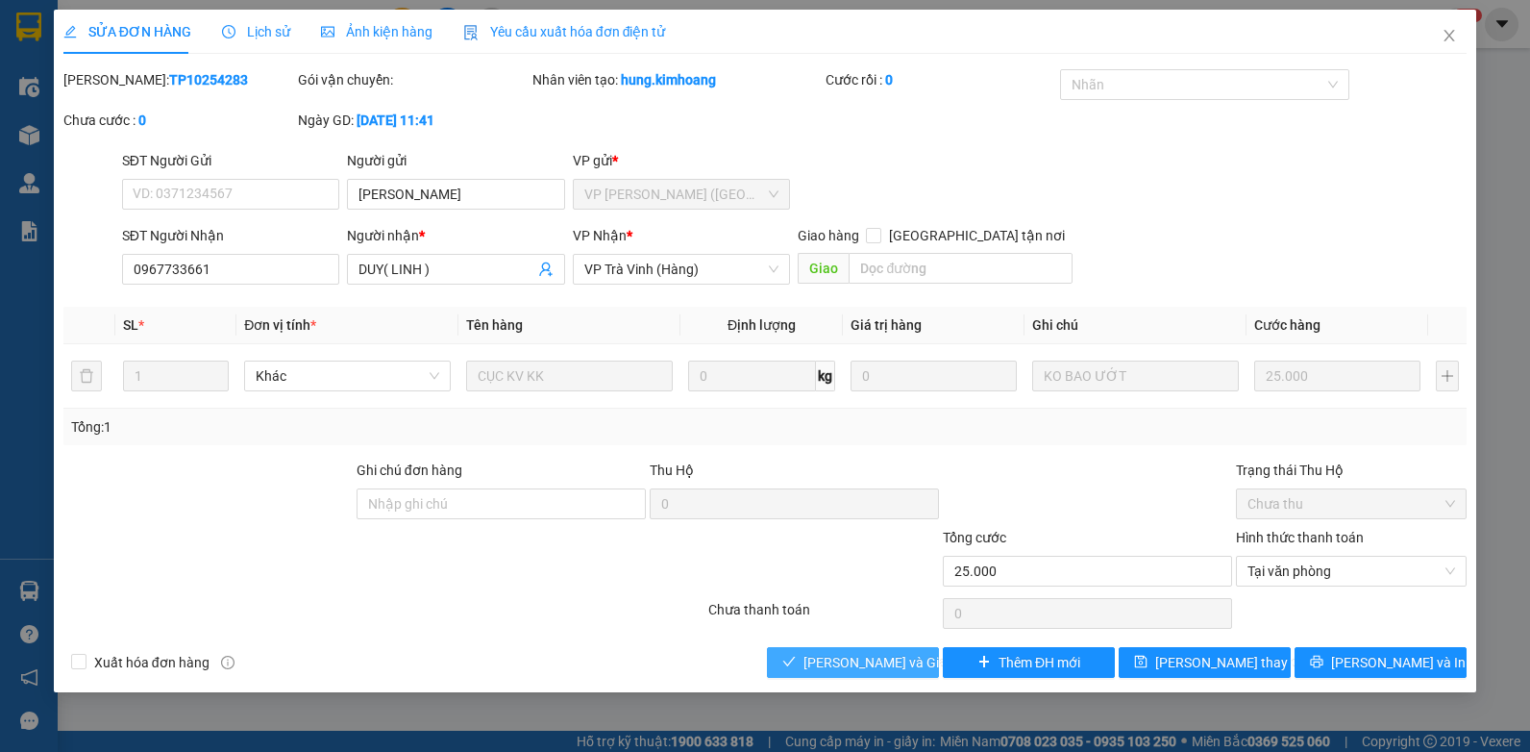
click at [852, 647] on button "[PERSON_NAME] và Giao hàng" at bounding box center [853, 662] width 172 height 31
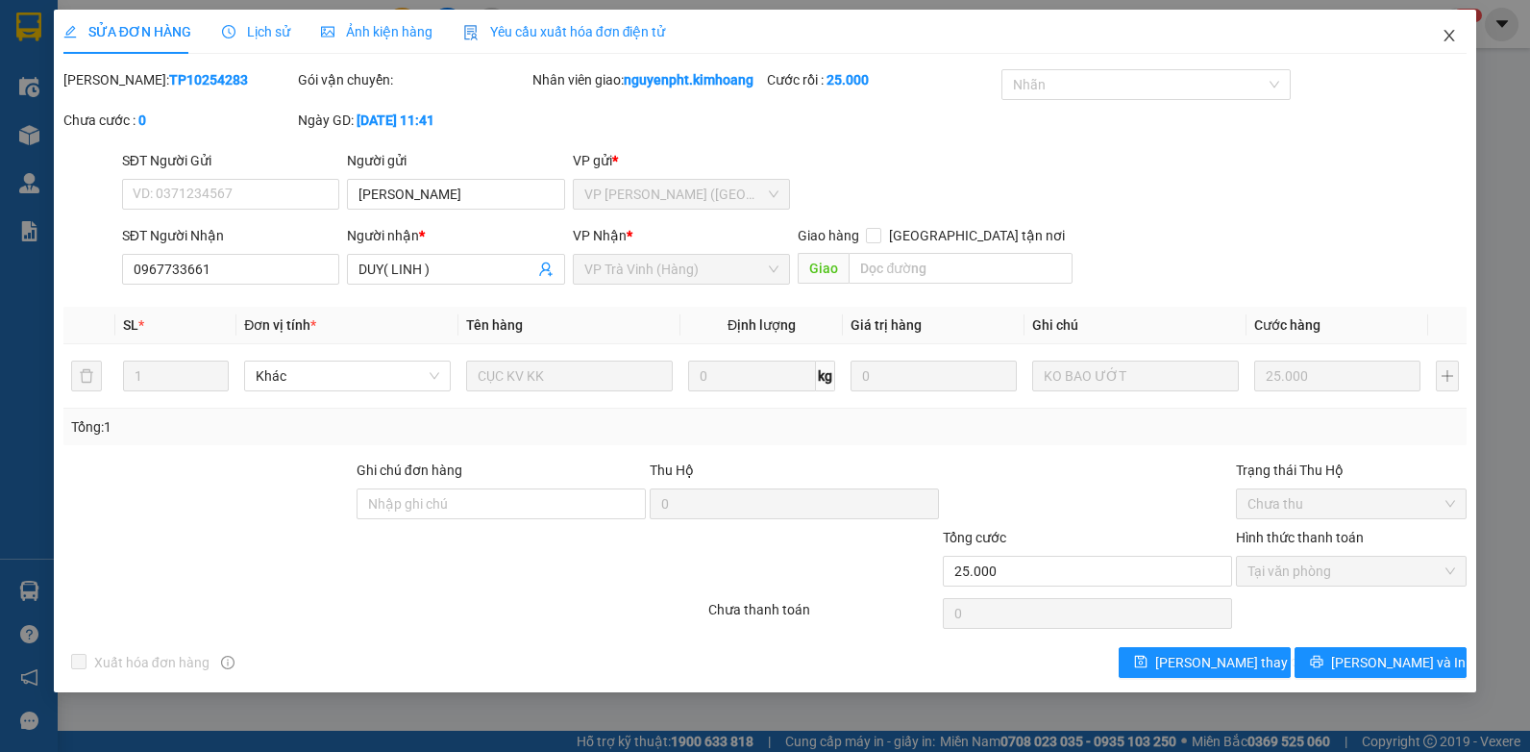
click at [1452, 32] on icon "close" at bounding box center [1449, 35] width 15 height 15
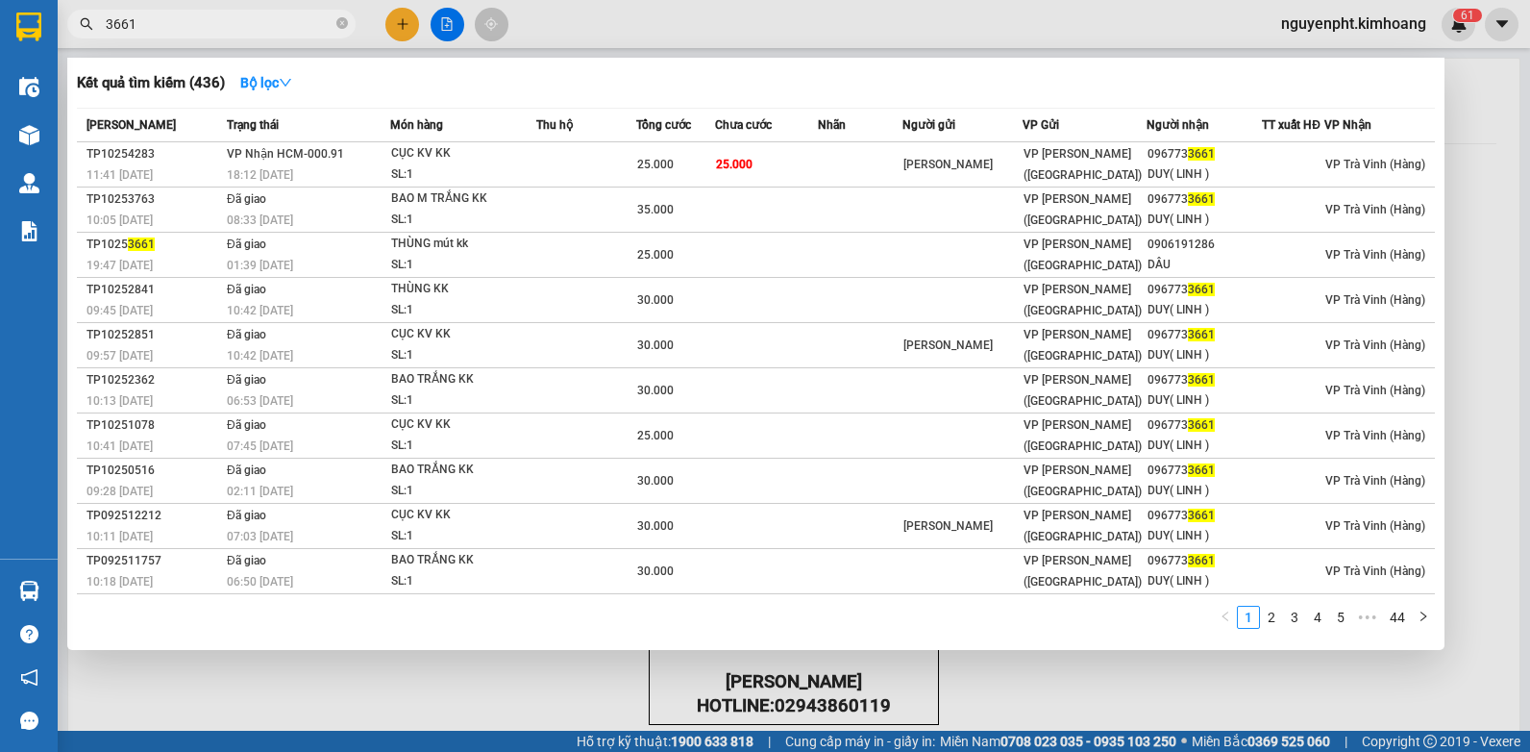
drag, startPoint x: -4, startPoint y: 28, endPoint x: 0, endPoint y: 4, distance: 24.3
click at [0, 8] on html "Kết quả tìm kiếm ( 436 ) Bộ lọc Mã ĐH Trạng thái Món hàng Thu hộ Tổng cước Chưa…" at bounding box center [765, 376] width 1530 height 752
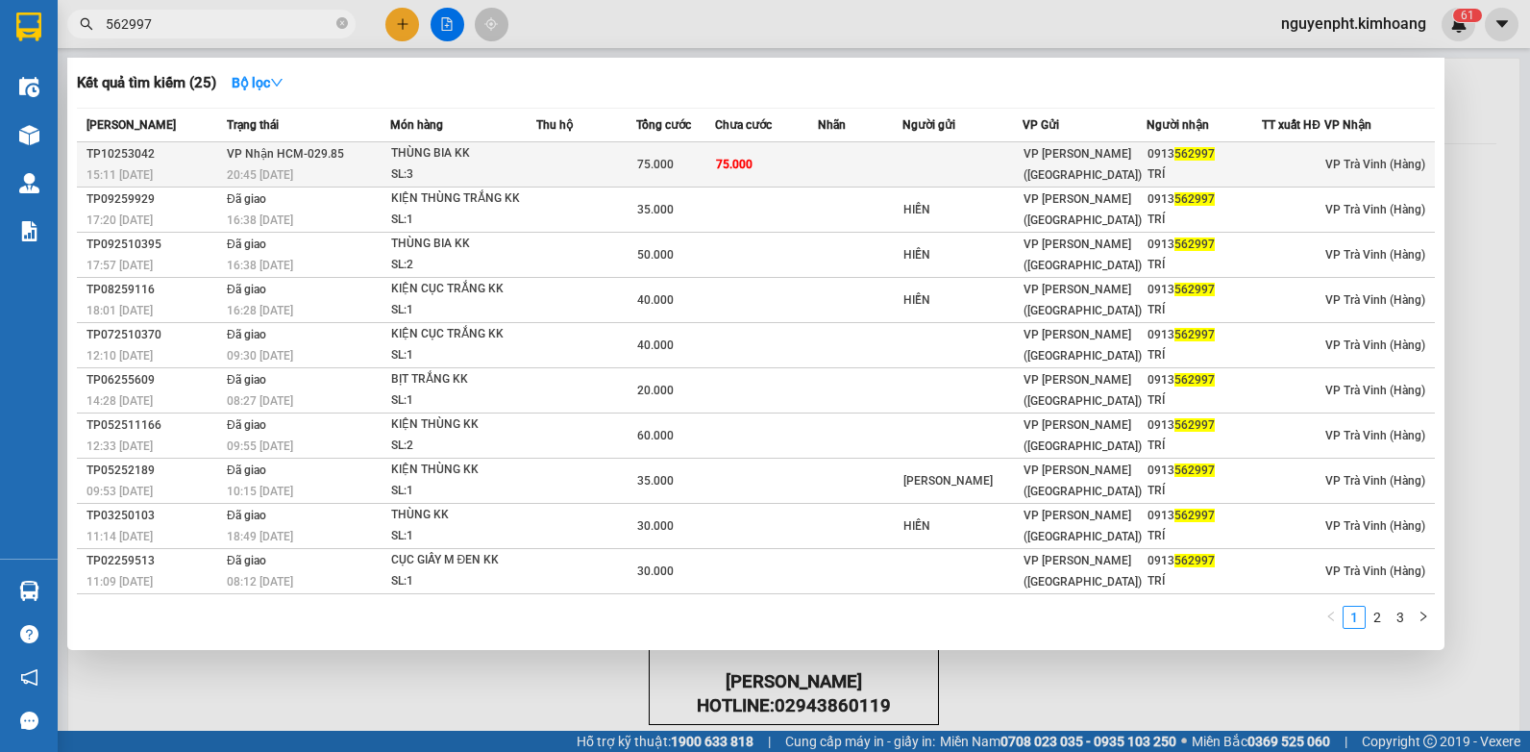
type input "562997"
click at [672, 158] on span "75.000" at bounding box center [655, 164] width 37 height 13
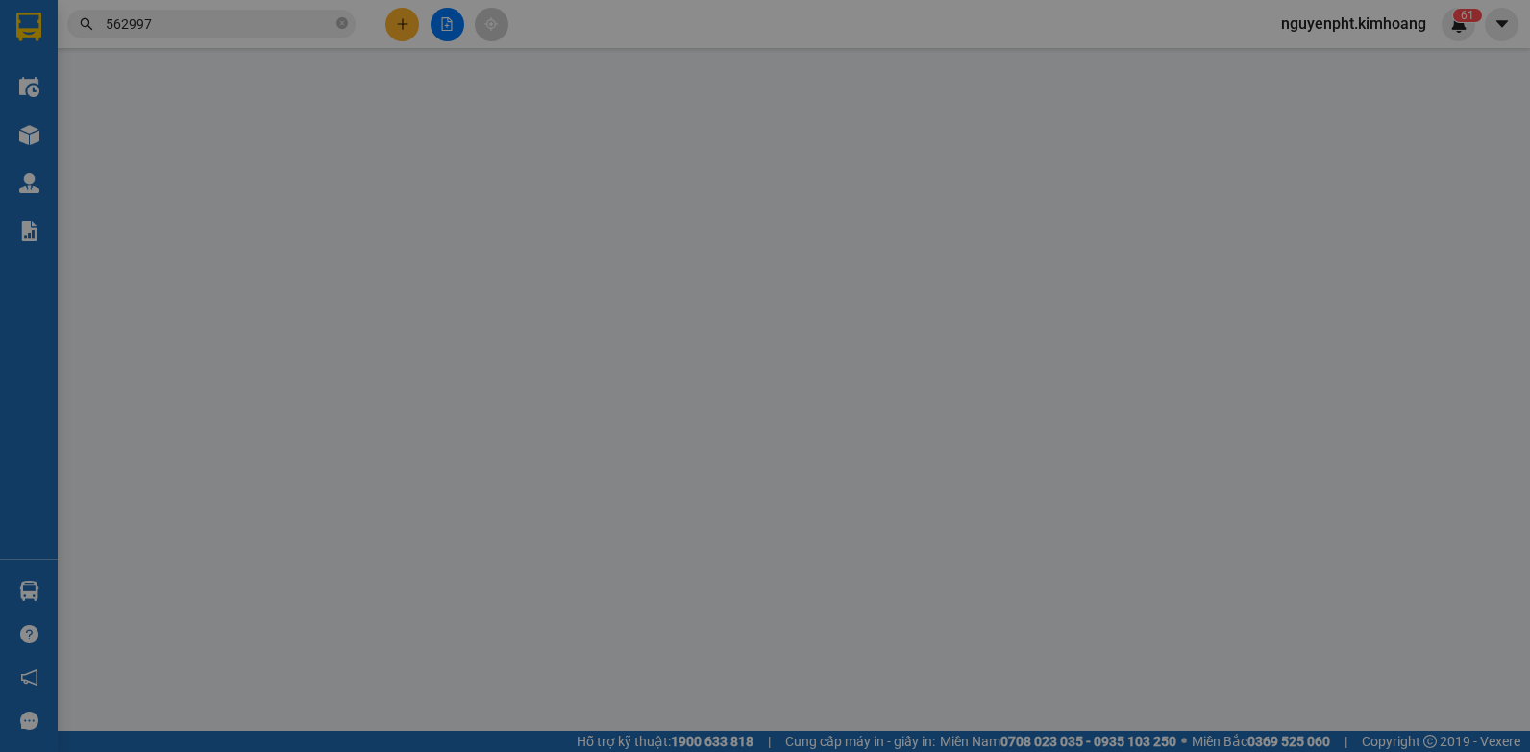
type input "0913562997"
type input "TRÍ"
type input "75.000"
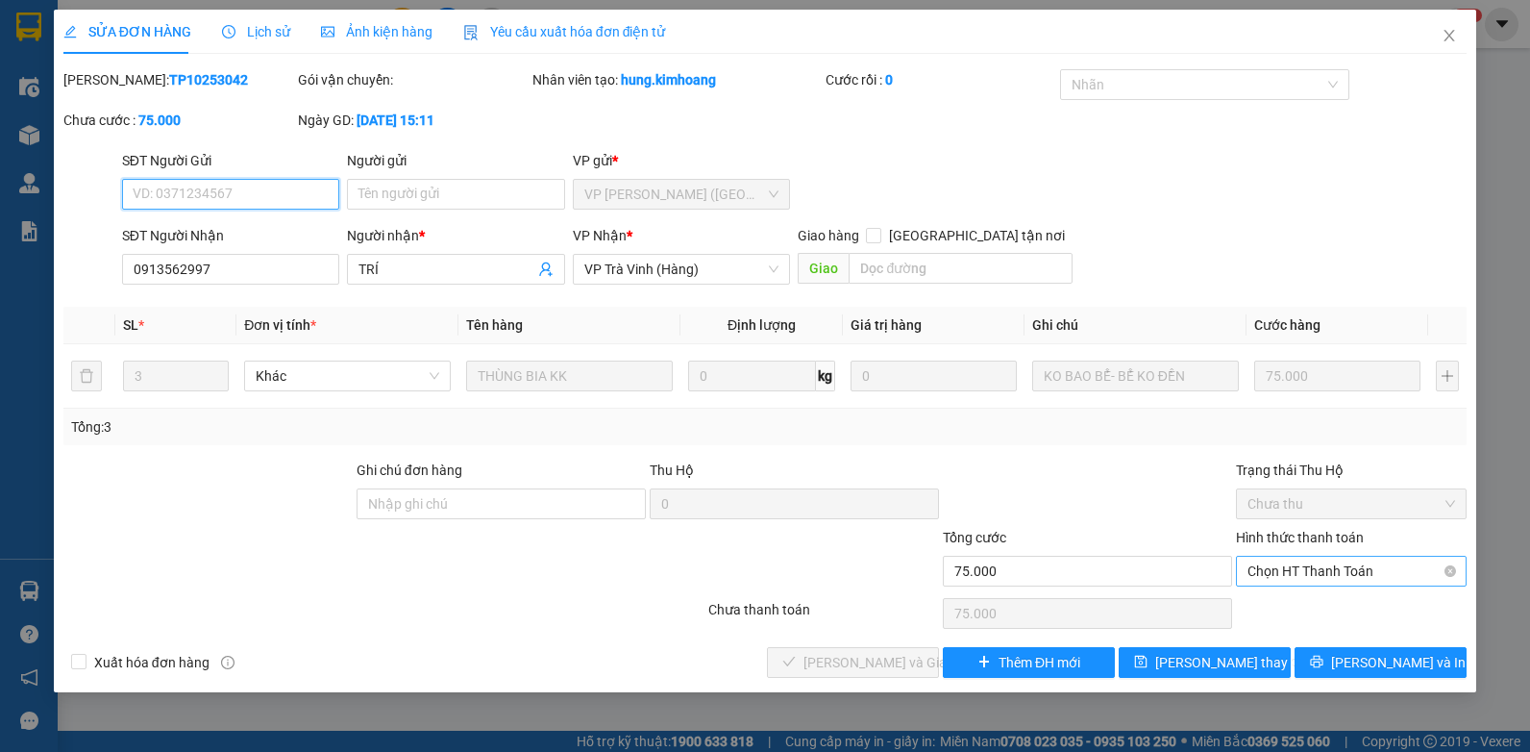
click at [1353, 576] on span "Chọn HT Thanh Toán" at bounding box center [1352, 571] width 208 height 29
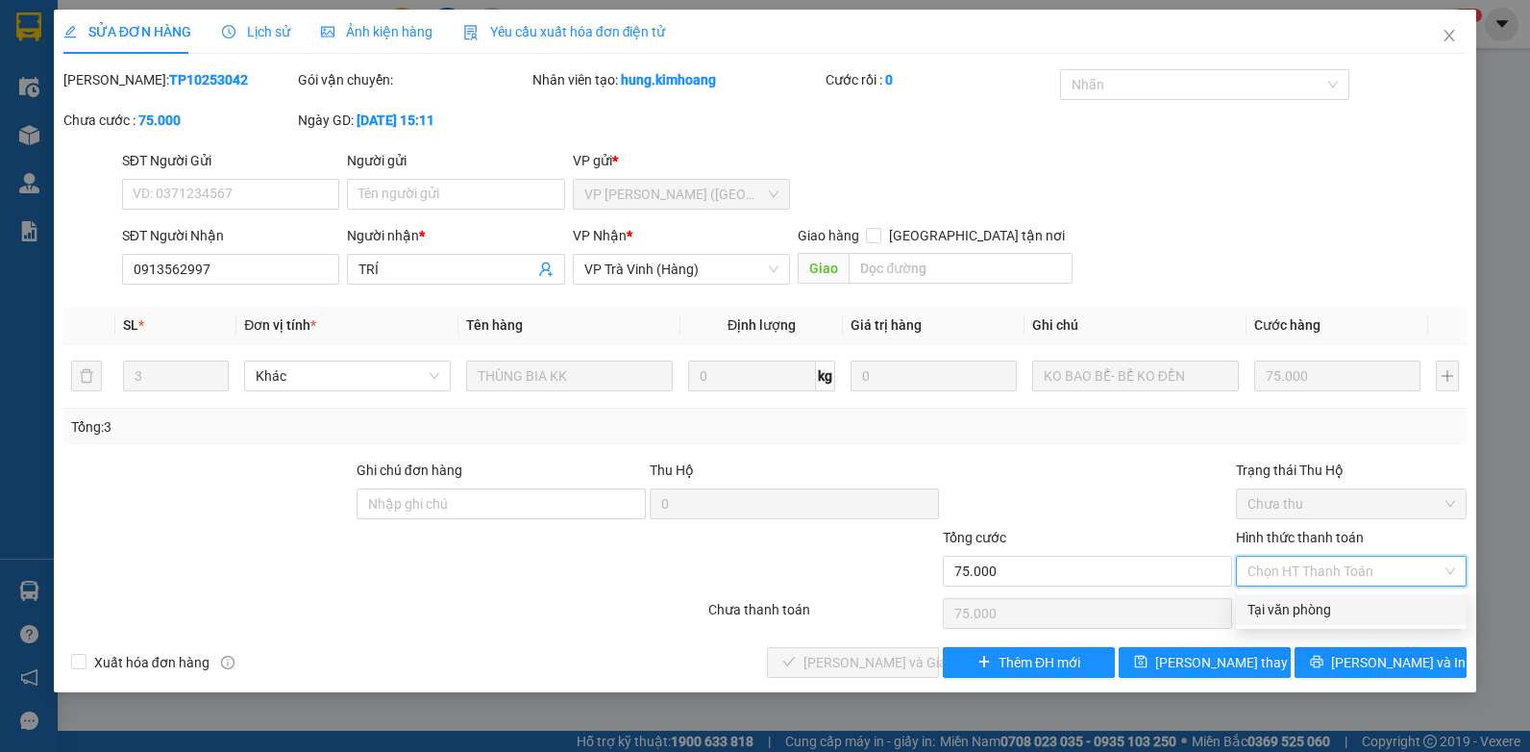
click at [1315, 612] on div "Tại văn phòng" at bounding box center [1352, 609] width 208 height 21
type input "0"
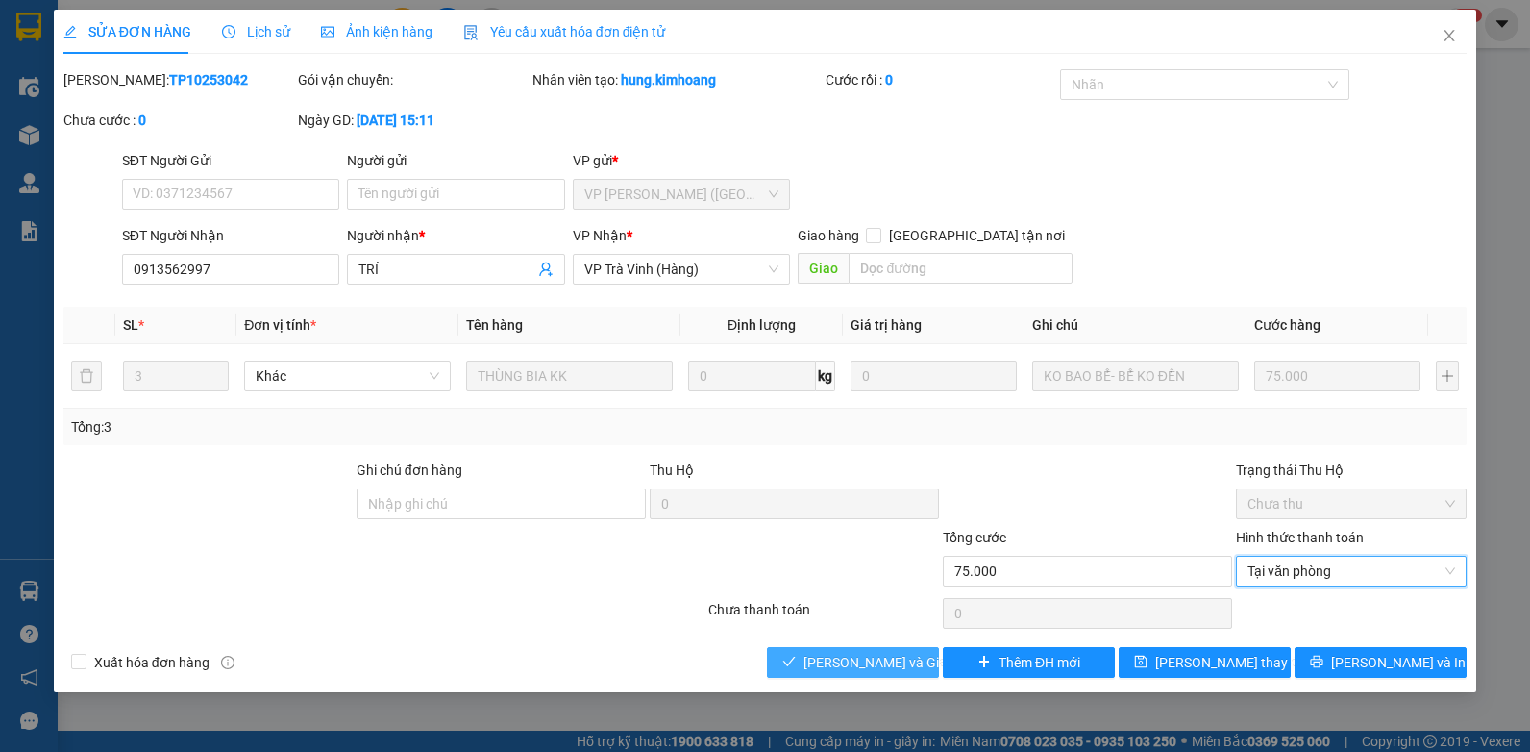
click at [894, 656] on span "[PERSON_NAME] và Giao hàng" at bounding box center [896, 662] width 185 height 21
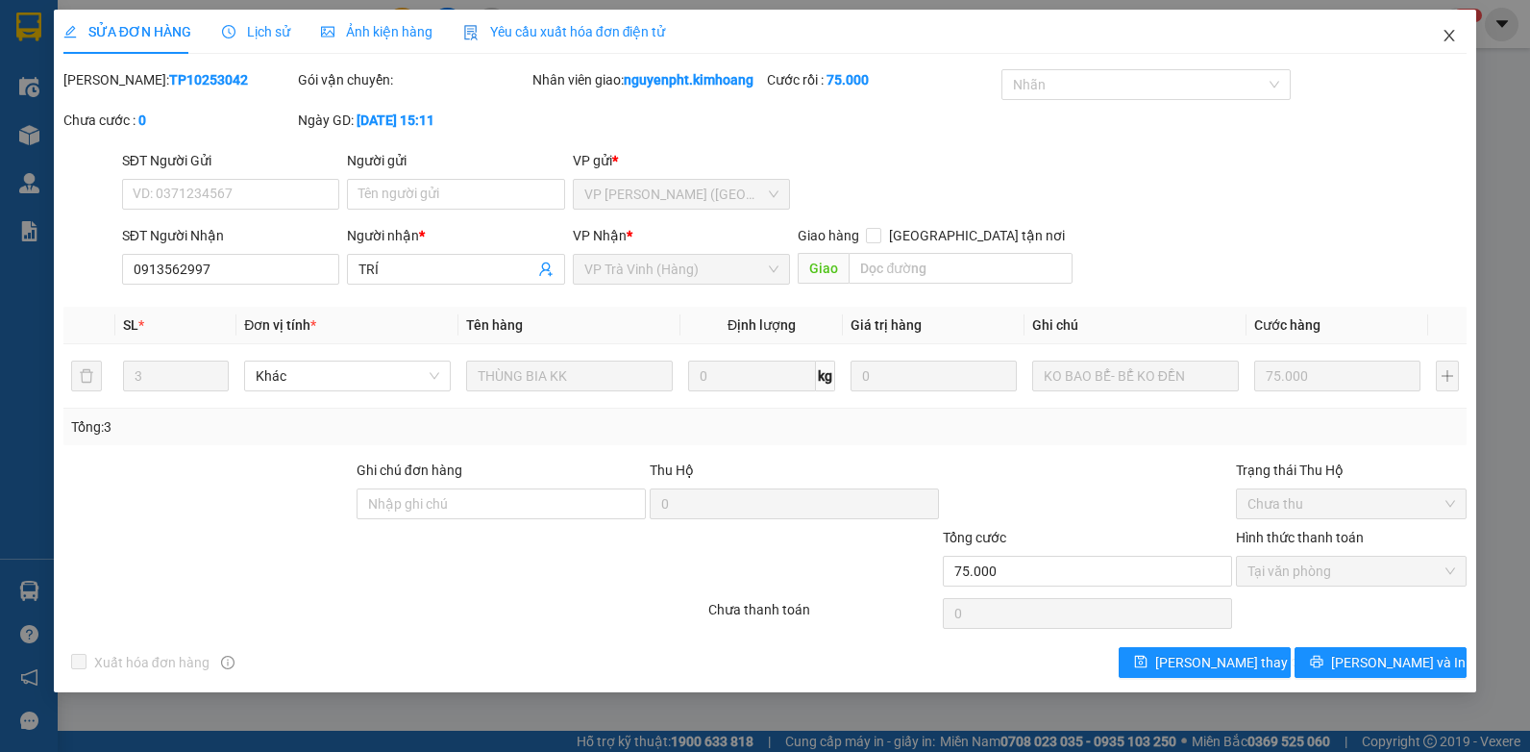
click at [1448, 37] on icon "close" at bounding box center [1449, 35] width 15 height 15
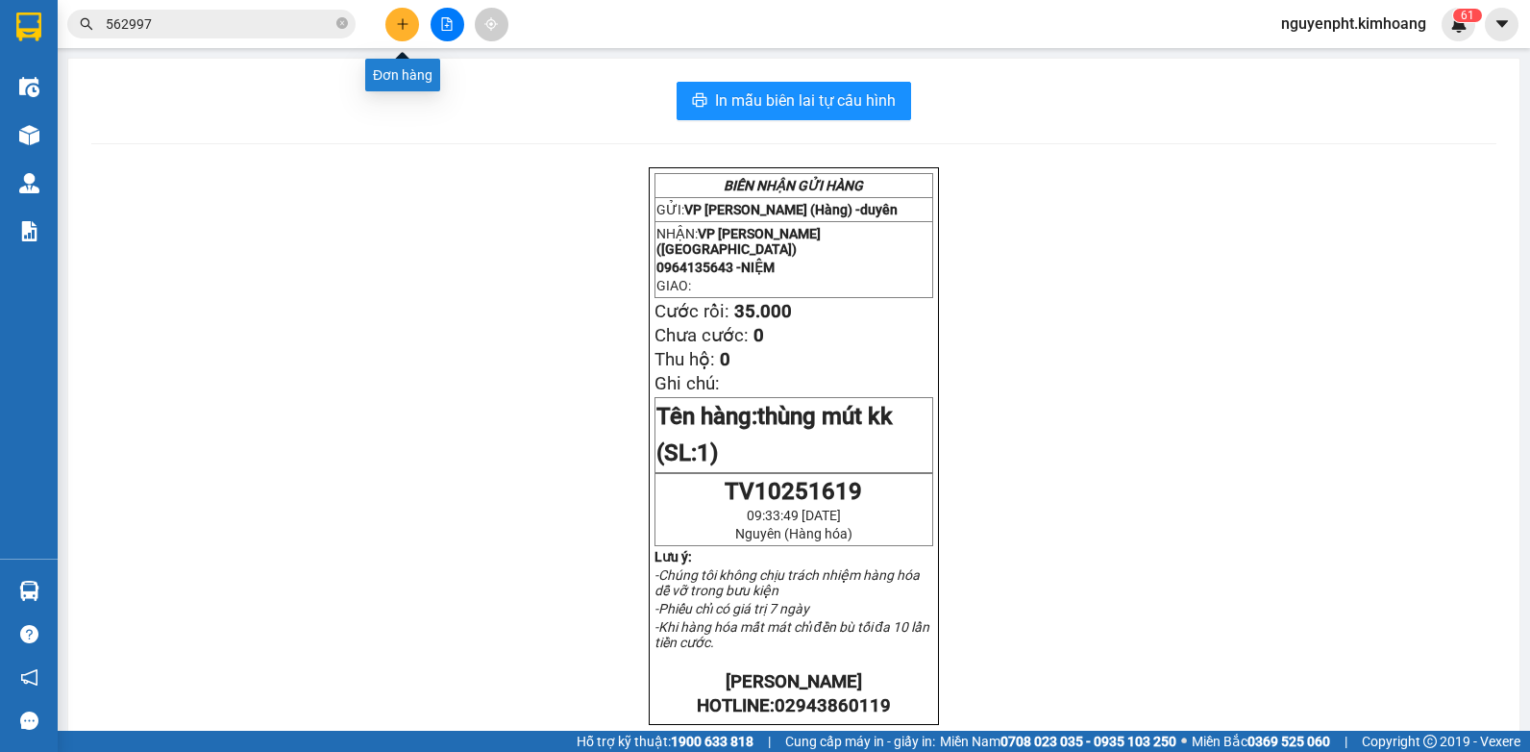
click at [403, 22] on icon "plus" at bounding box center [402, 23] width 1 height 11
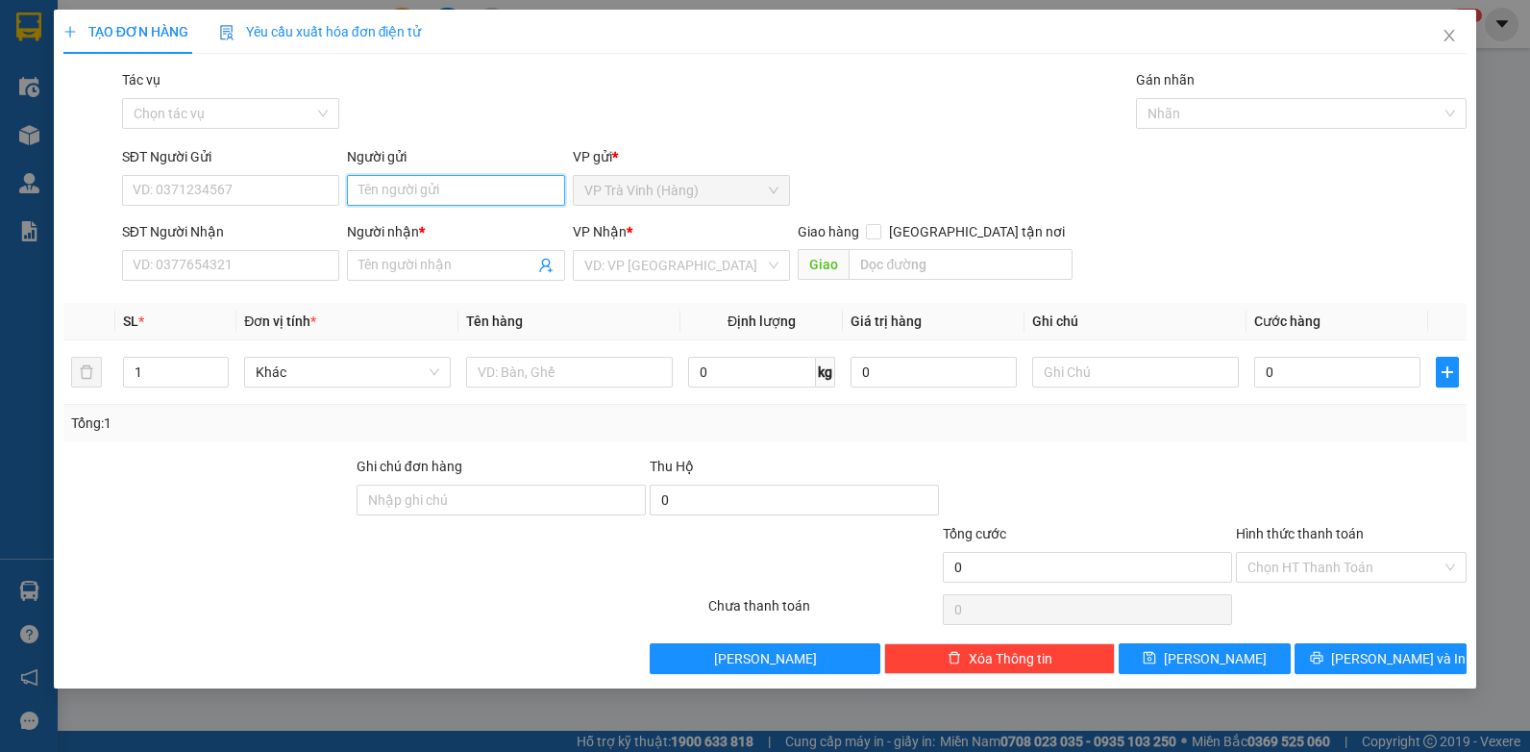
click at [497, 193] on input "Người gửi" at bounding box center [456, 190] width 218 height 31
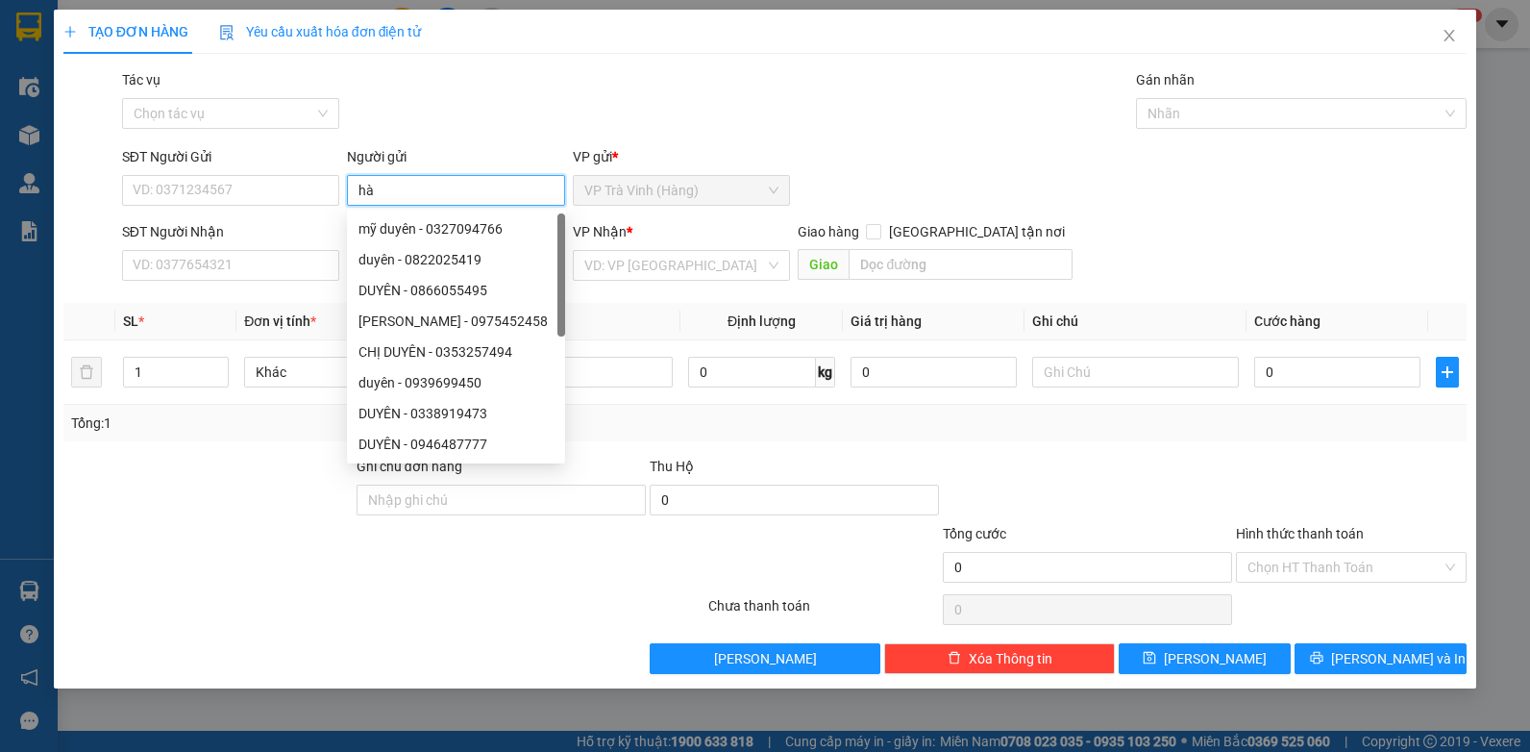
type input "hà"
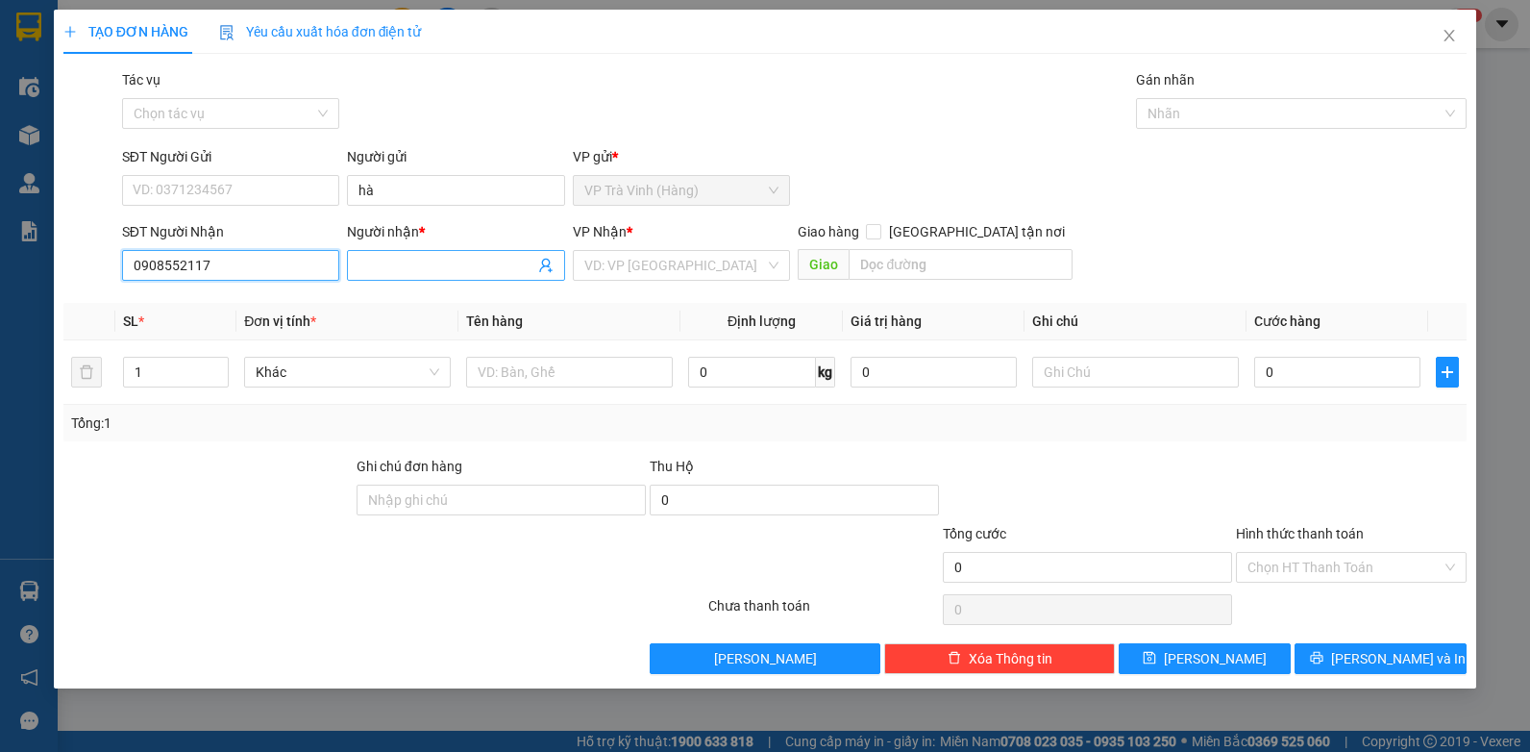
type input "0908552117"
click at [389, 273] on input "Người nhận *" at bounding box center [447, 265] width 176 height 21
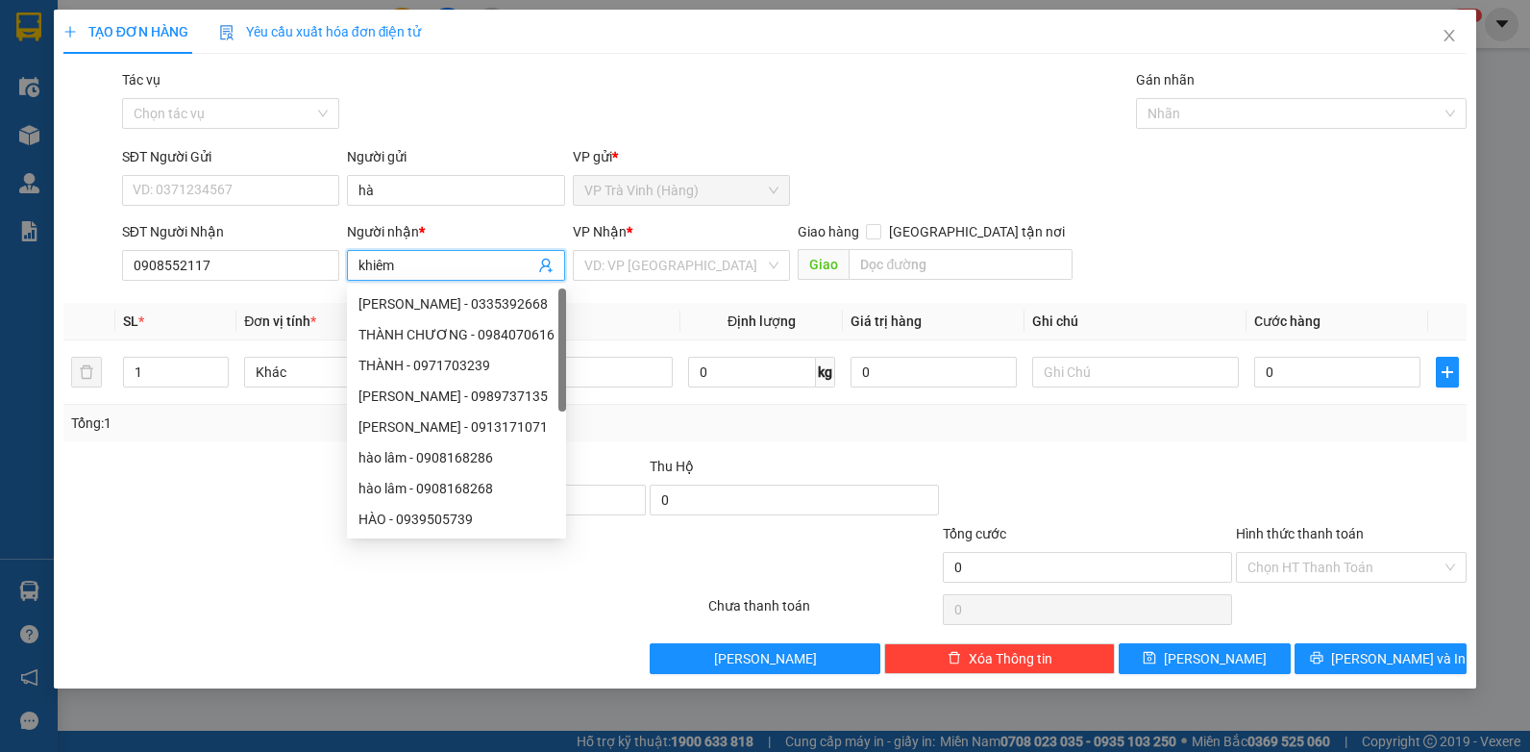
type input "khiêm"
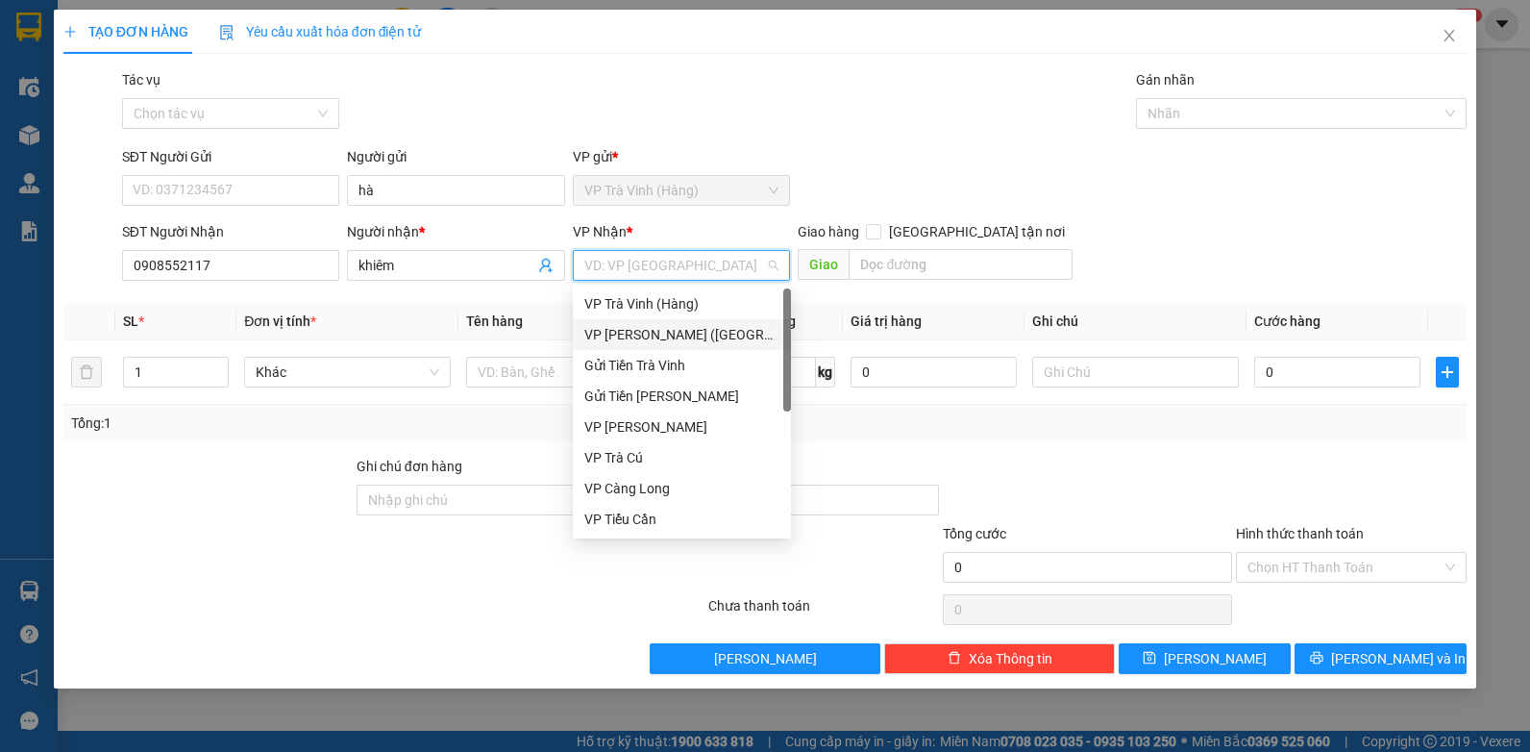
click at [655, 336] on div "VP [PERSON_NAME] ([GEOGRAPHIC_DATA])" at bounding box center [681, 334] width 195 height 21
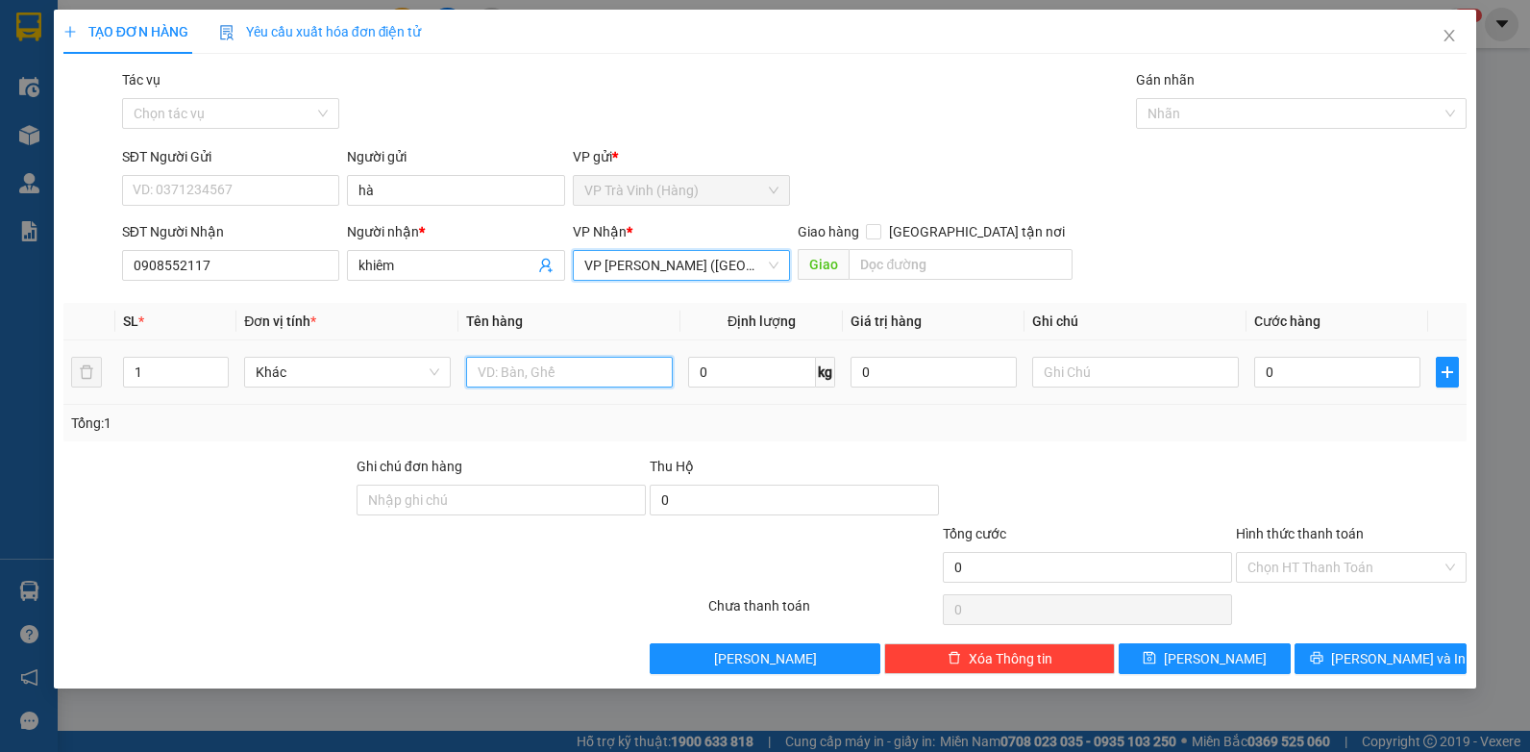
drag, startPoint x: 512, startPoint y: 374, endPoint x: 525, endPoint y: 366, distance: 14.7
click at [512, 376] on input "text" at bounding box center [569, 372] width 207 height 31
type input "thùng k vàng kk"
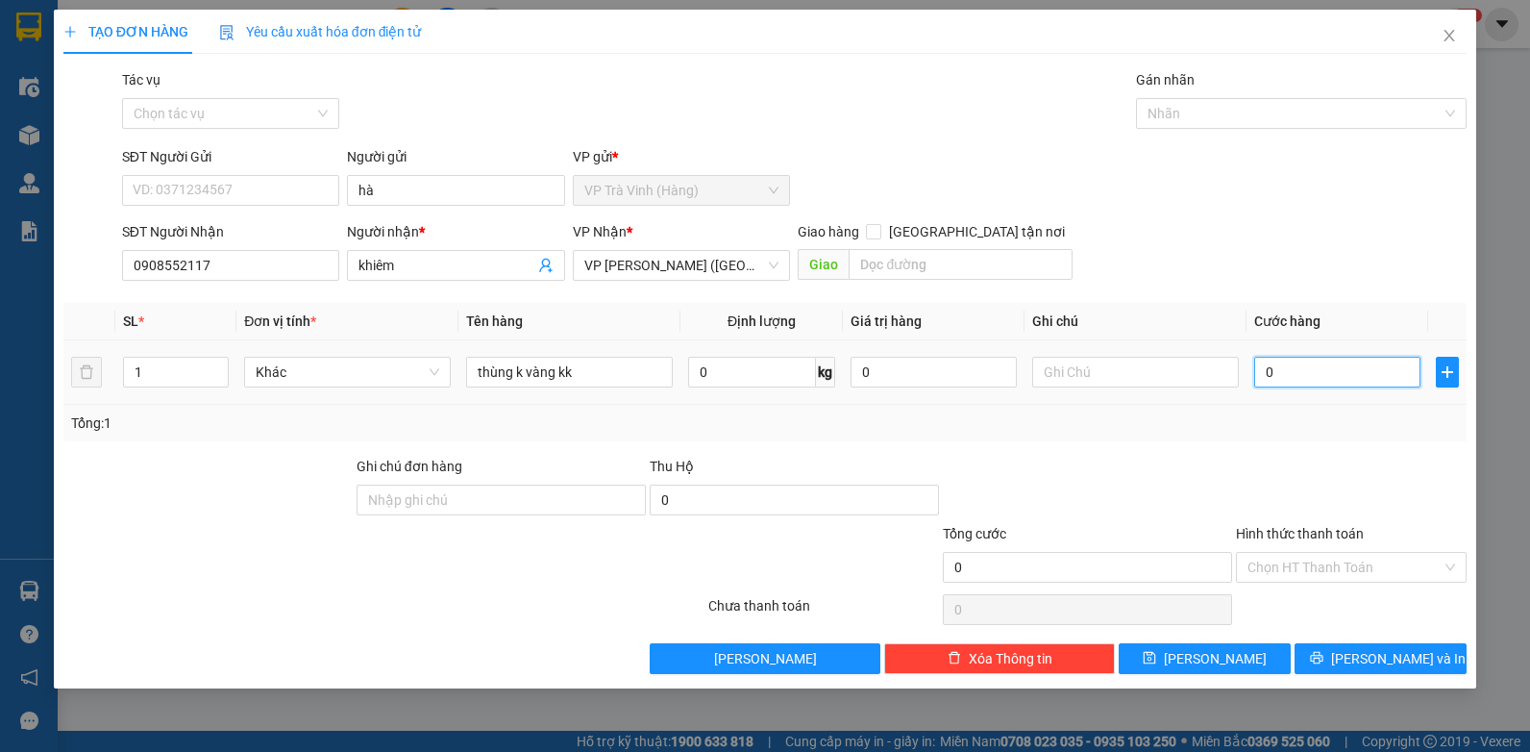
click at [1321, 368] on input "0" at bounding box center [1337, 372] width 166 height 31
type input "2"
type input "25"
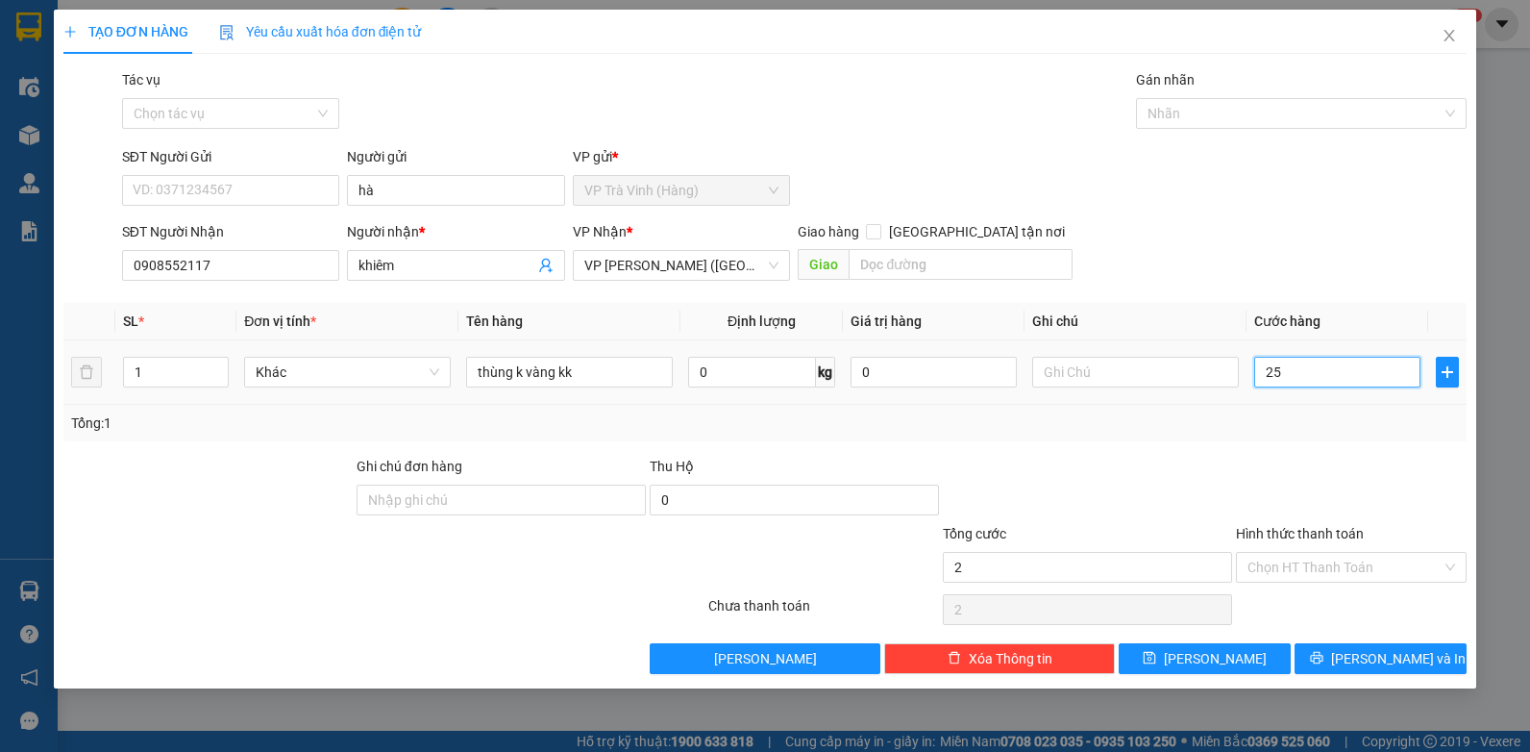
type input "25"
type input "25.000"
click at [1383, 573] on input "Hình thức thanh toán" at bounding box center [1345, 567] width 194 height 29
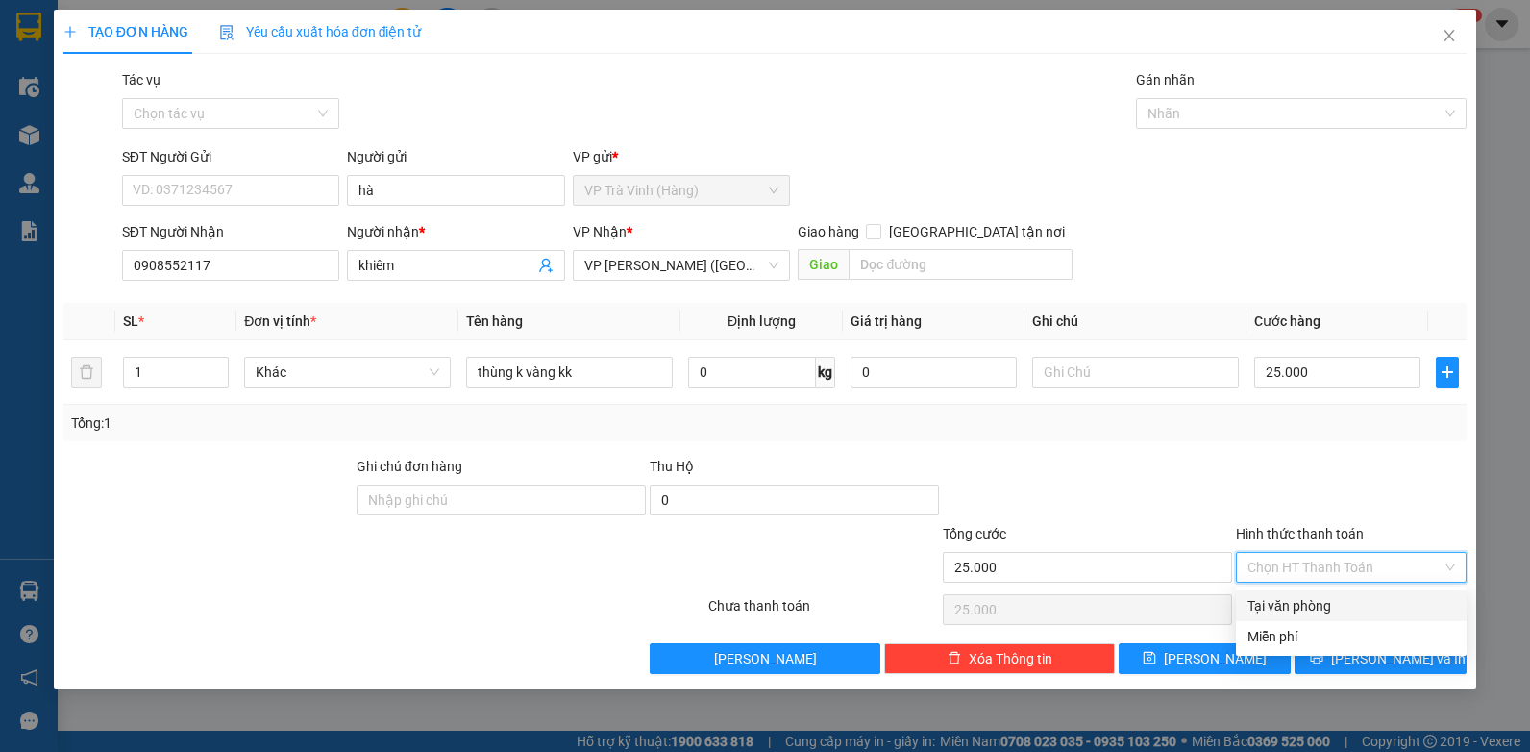
drag, startPoint x: 1350, startPoint y: 600, endPoint x: 1341, endPoint y: 624, distance: 25.9
click at [1349, 603] on div "Tại văn phòng" at bounding box center [1352, 605] width 208 height 21
type input "0"
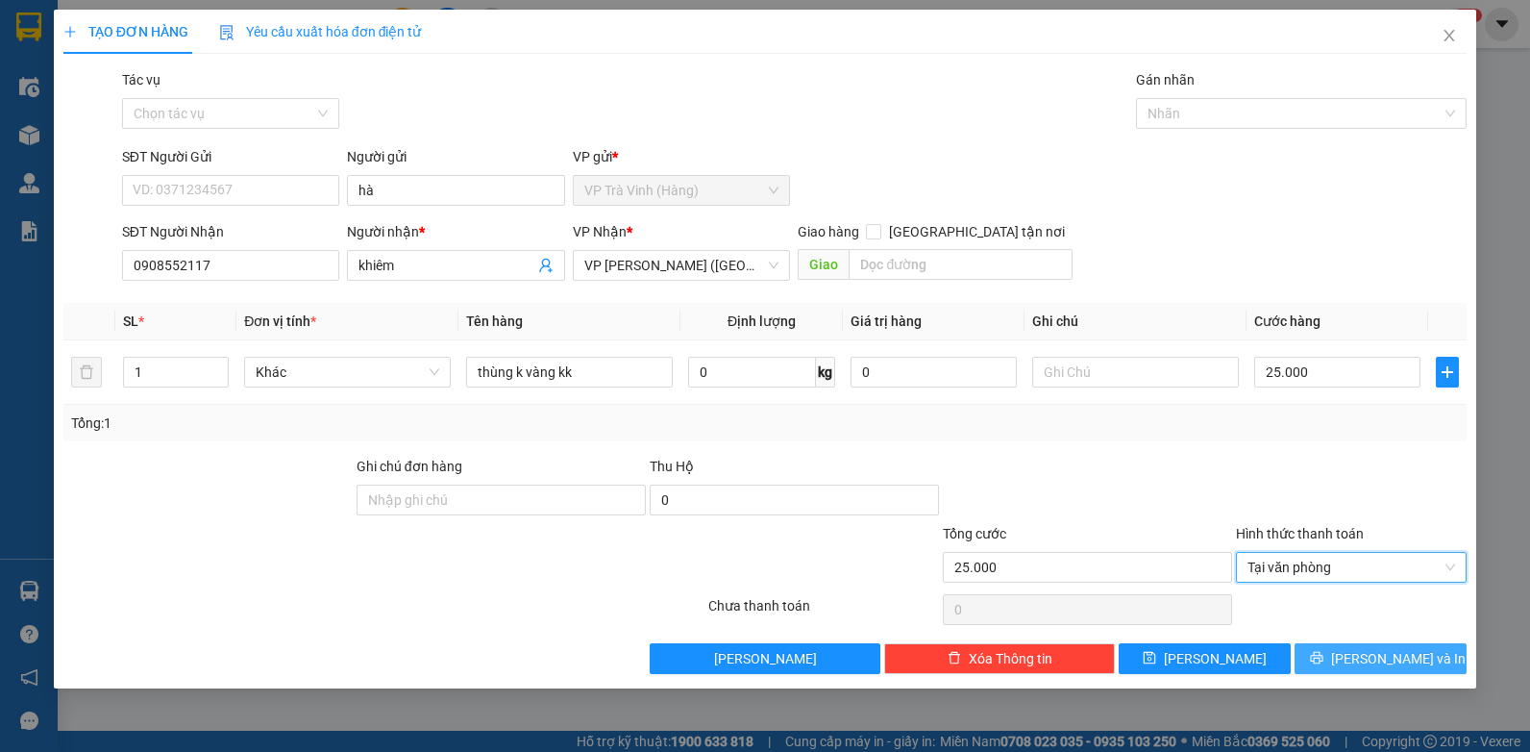
click at [1399, 654] on span "[PERSON_NAME] và In" at bounding box center [1398, 658] width 135 height 21
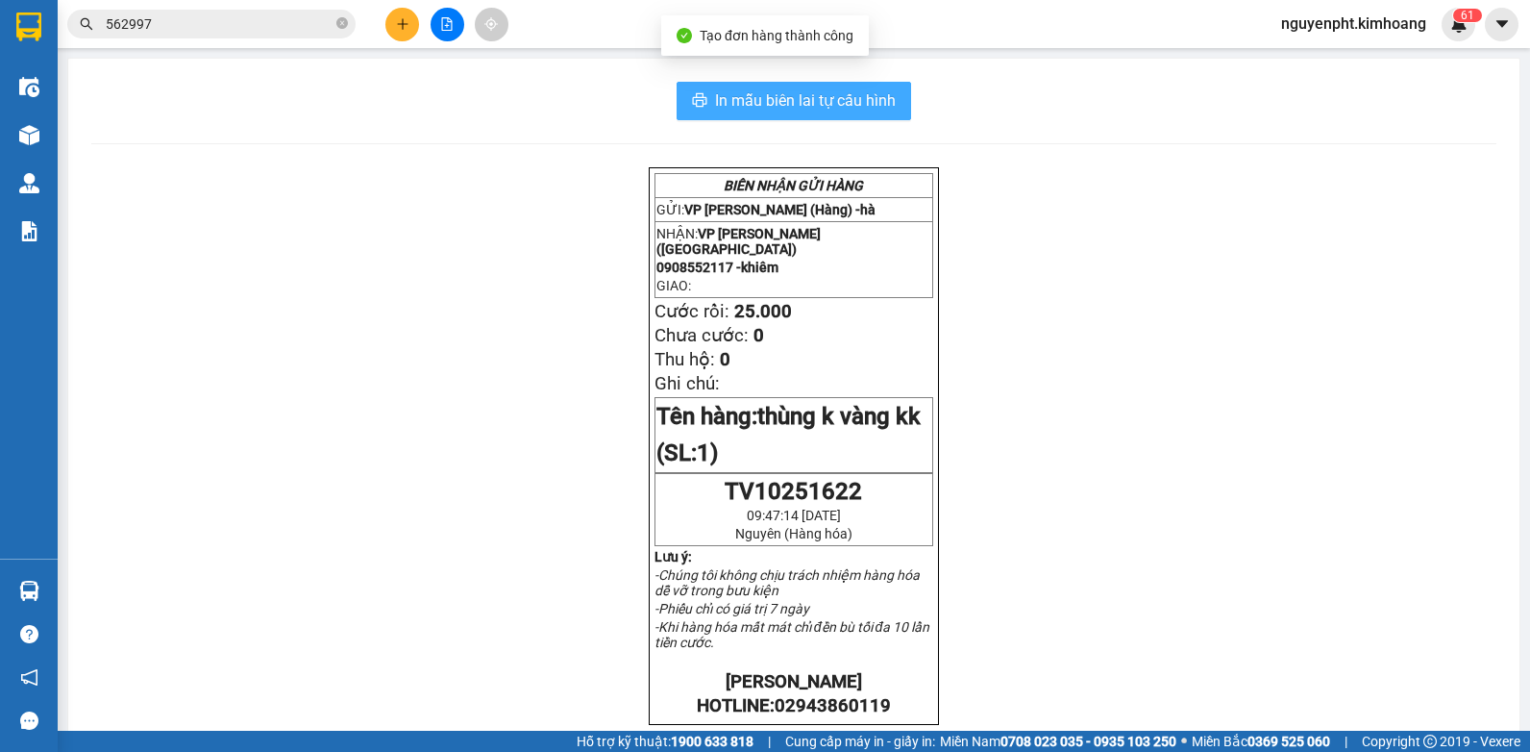
click at [840, 112] on span "In mẫu biên lai tự cấu hình" at bounding box center [805, 100] width 181 height 24
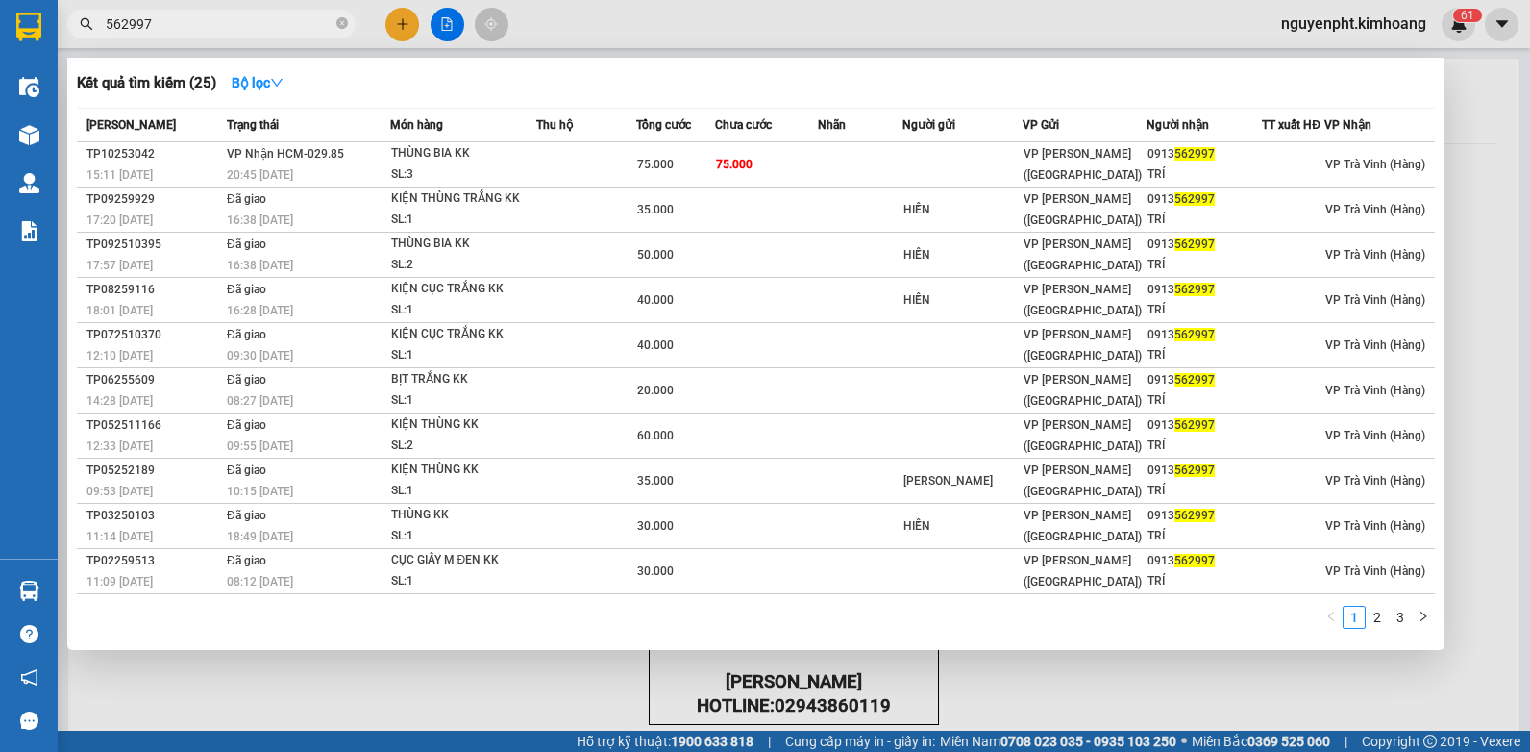
drag, startPoint x: 302, startPoint y: 26, endPoint x: 0, endPoint y: 92, distance: 309.0
click at [0, 92] on html "Kết quả tìm kiếm ( 25 ) Bộ lọc Mã ĐH Trạng thái Món hàng Thu hộ Tổng cước Chưa …" at bounding box center [765, 376] width 1530 height 752
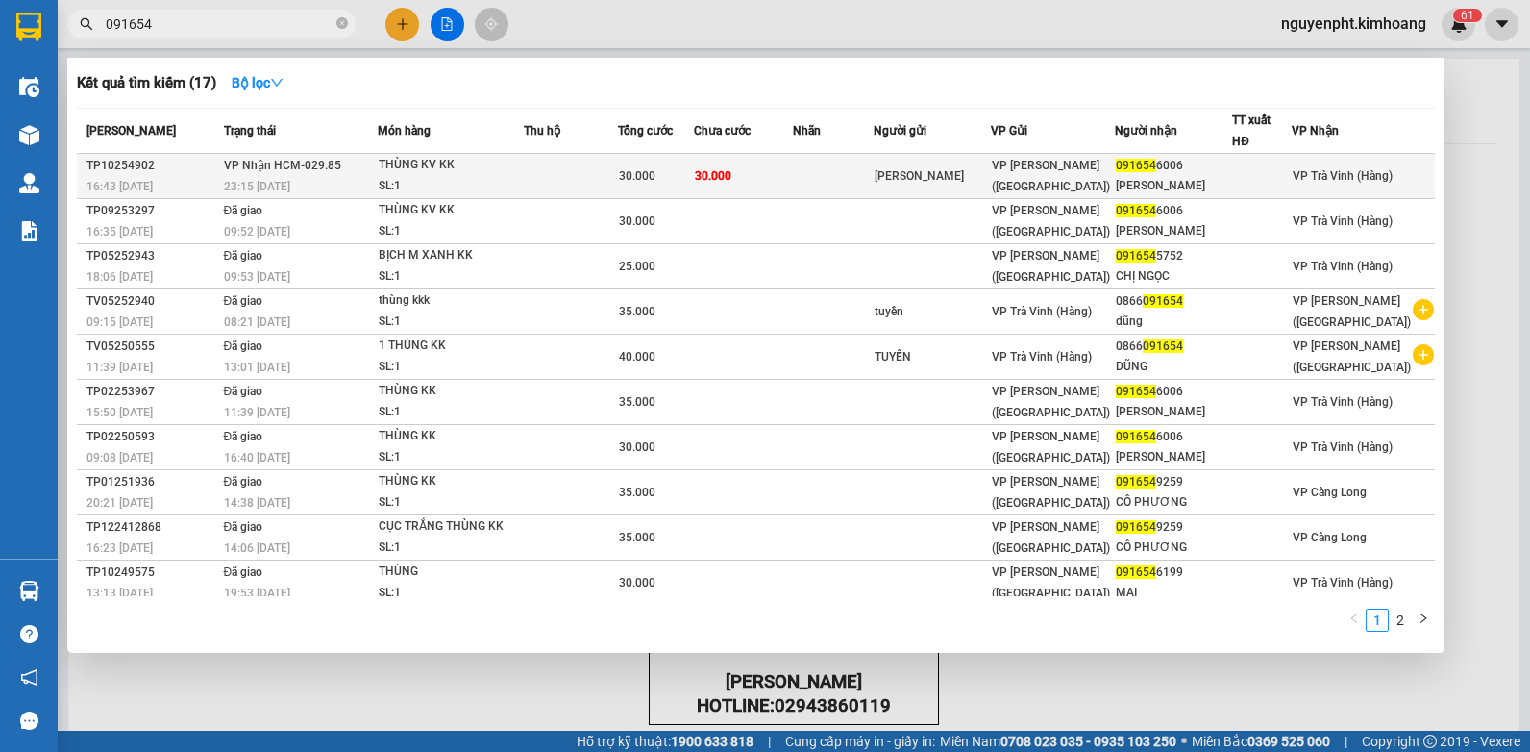
type input "091654"
click at [792, 168] on td "30.000" at bounding box center [743, 176] width 98 height 45
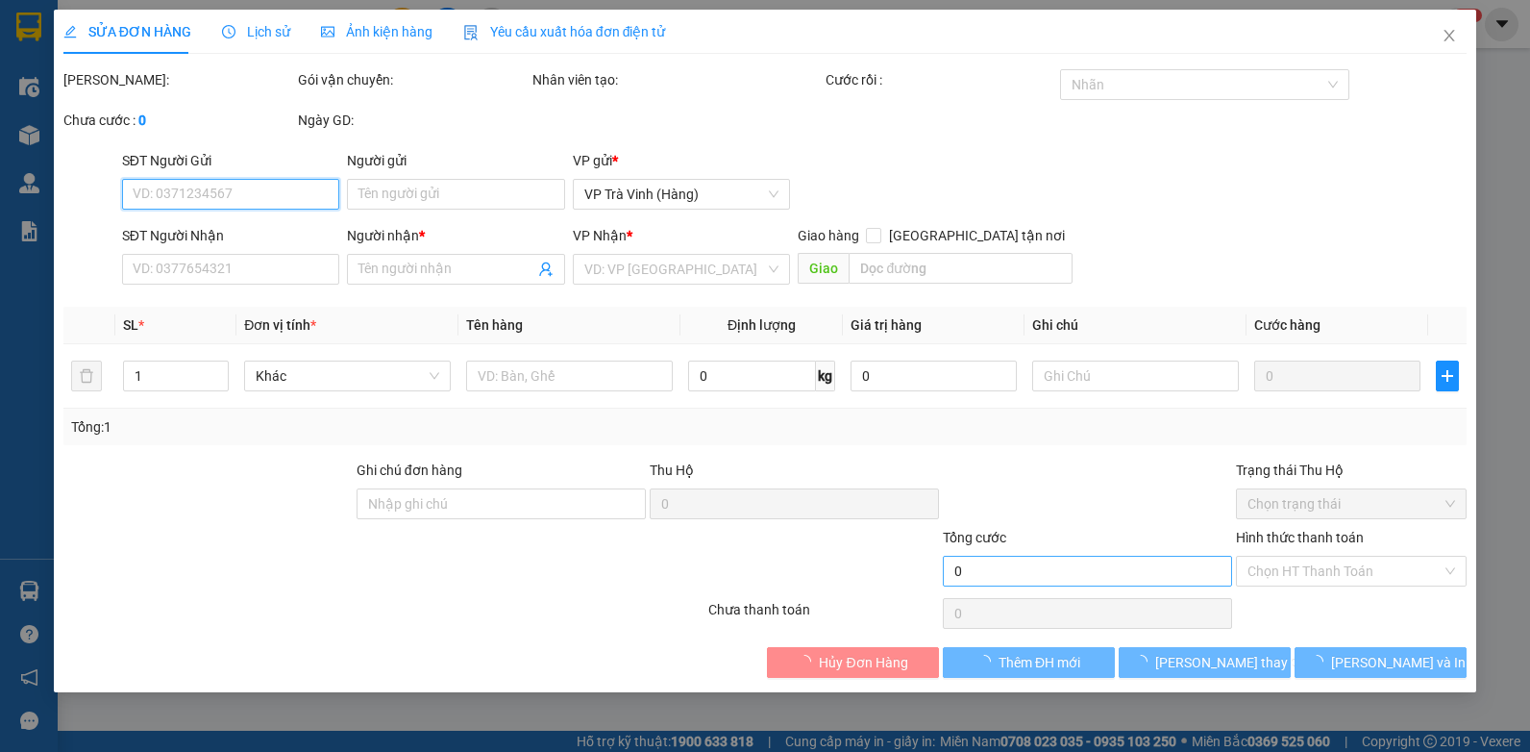
type input "[PERSON_NAME]"
type input "0916546006"
type input "[PERSON_NAME]"
type input "30.000"
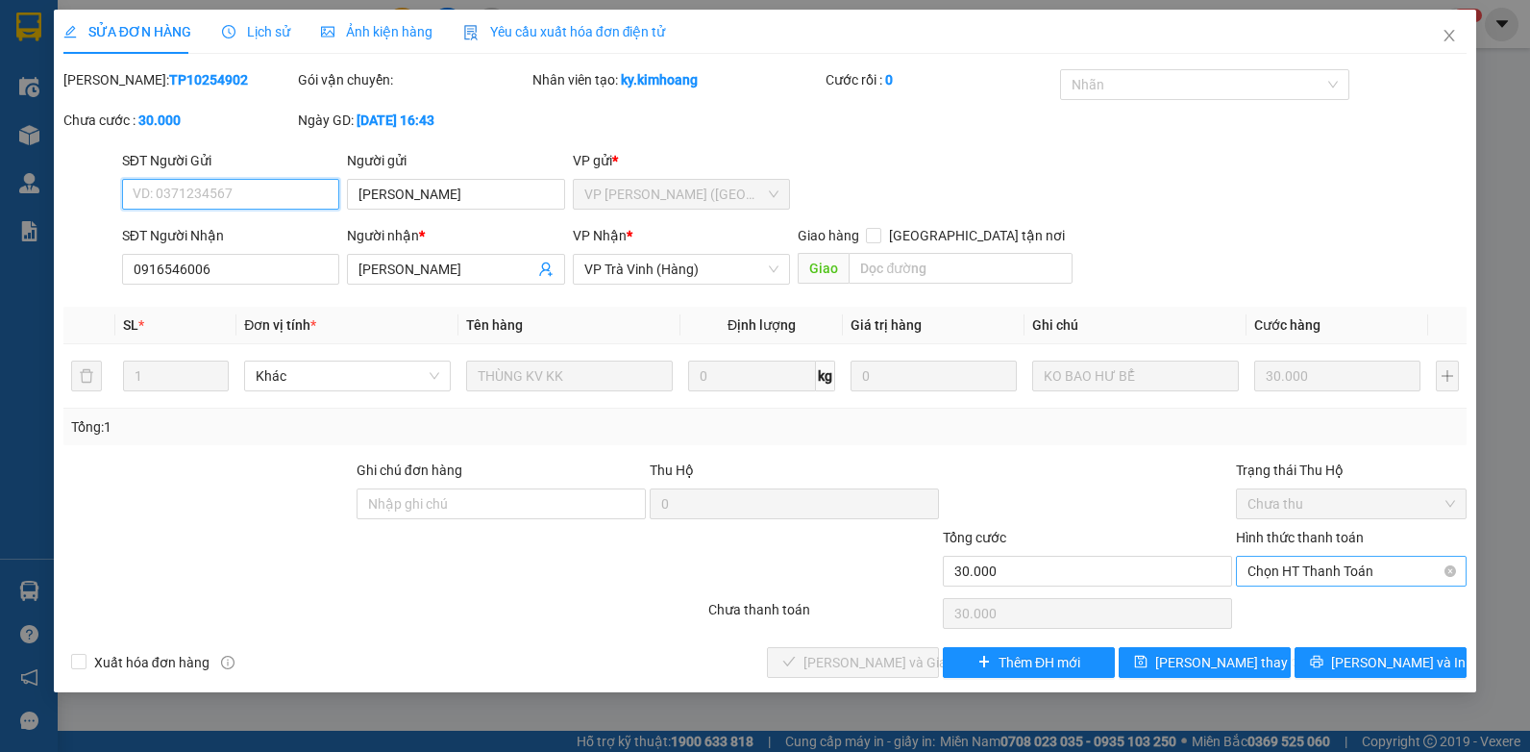
drag, startPoint x: 1394, startPoint y: 569, endPoint x: 1367, endPoint y: 595, distance: 37.4
click at [1393, 569] on span "Chọn HT Thanh Toán" at bounding box center [1352, 571] width 208 height 29
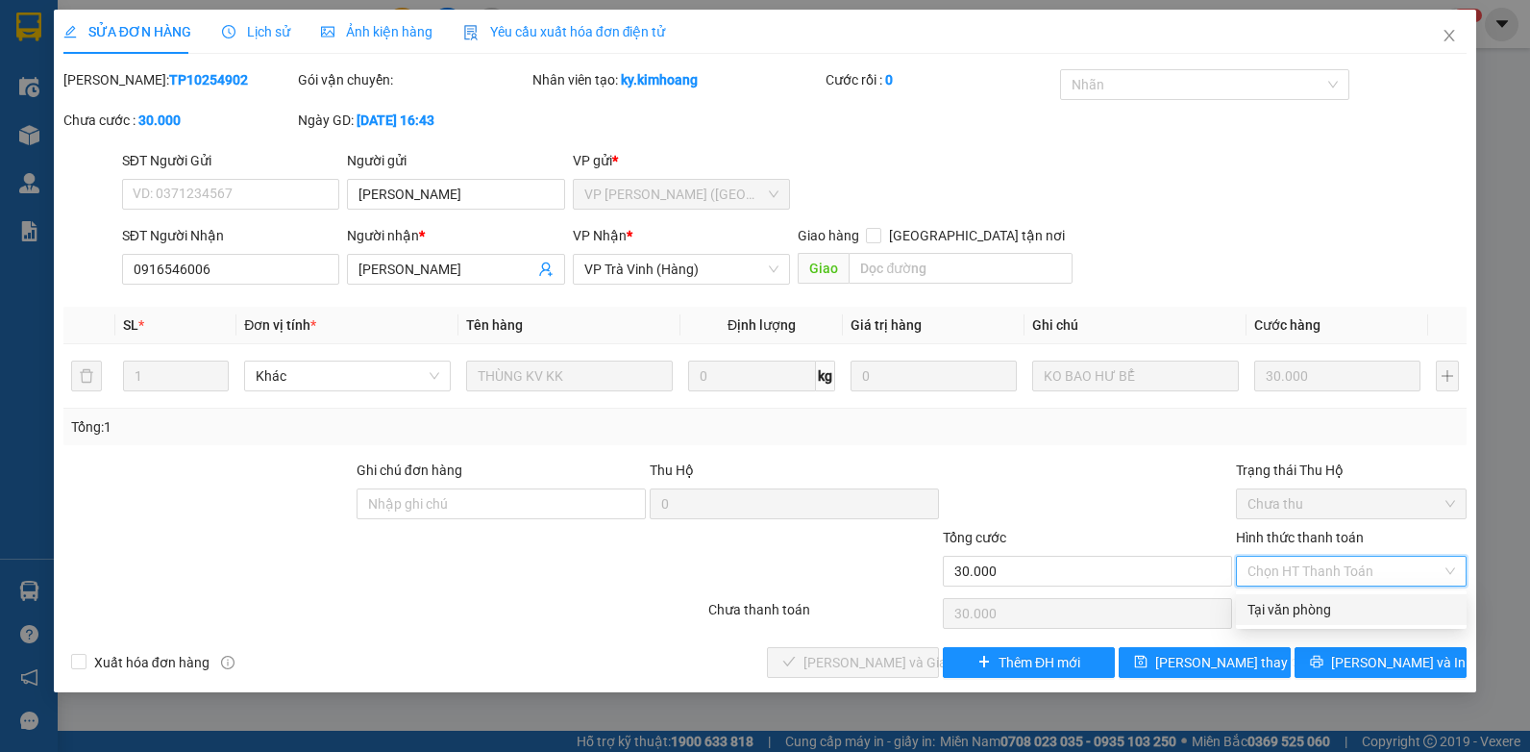
drag, startPoint x: 1351, startPoint y: 615, endPoint x: 1077, endPoint y: 620, distance: 274.0
click at [1348, 617] on div "Tại văn phòng" at bounding box center [1352, 609] width 208 height 21
type input "0"
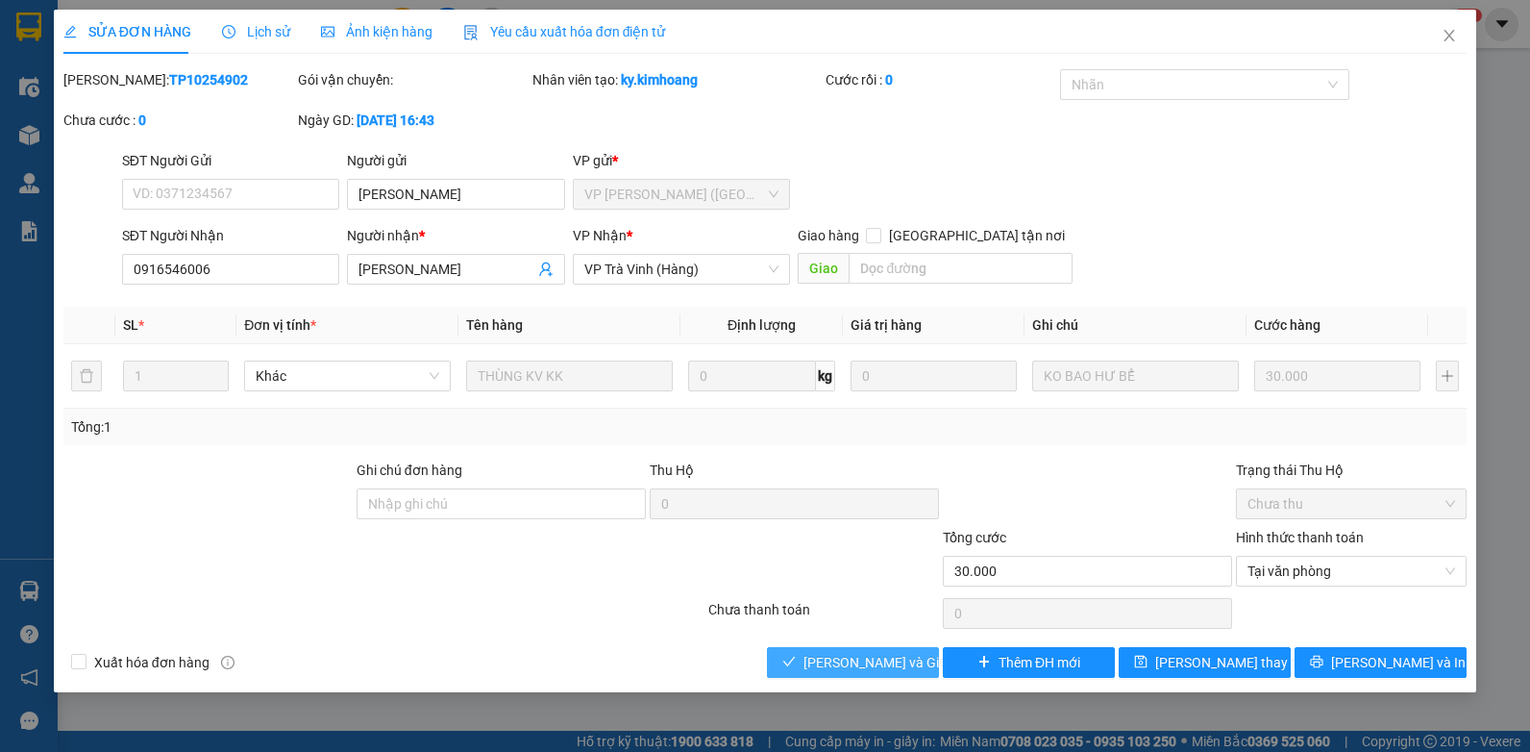
click at [841, 658] on span "[PERSON_NAME] và Giao hàng" at bounding box center [896, 662] width 185 height 21
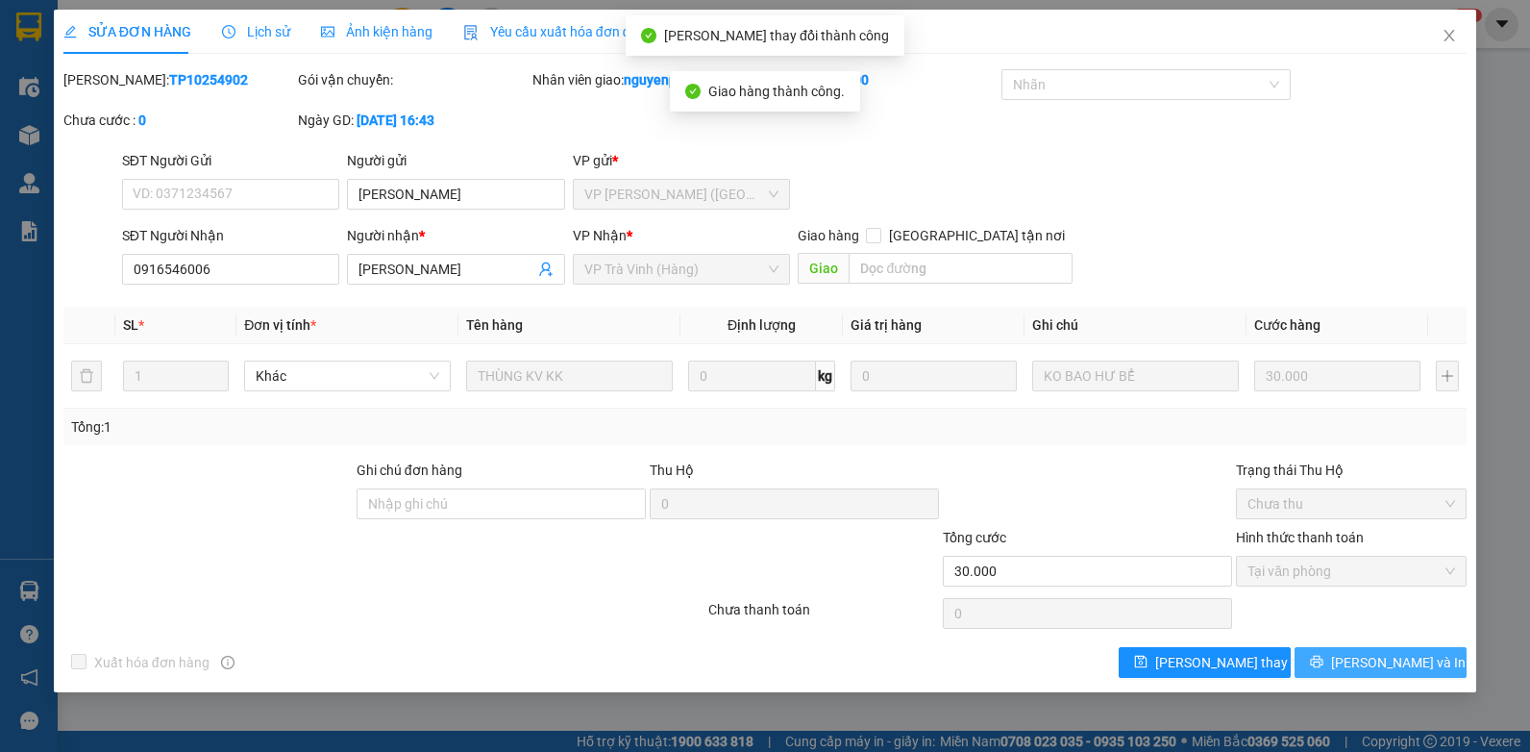
click at [1346, 646] on div "Total Paid Fee 30.000 Total UnPaid Fee 0 Cash Collection Total Fee Mã ĐH: TP102…" at bounding box center [765, 373] width 1404 height 608
click at [1353, 651] on button "[PERSON_NAME] và In" at bounding box center [1381, 662] width 172 height 31
